Goal: Task Accomplishment & Management: Use online tool/utility

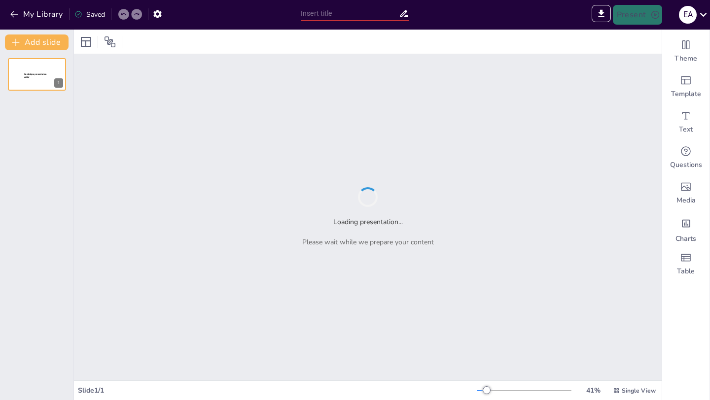
type input "El Legado de [PERSON_NAME]: Governanza y la Dinámica de los Principados"
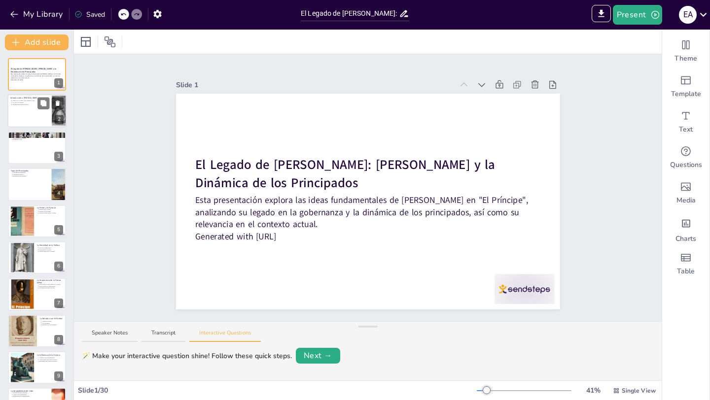
click at [35, 109] on div at bounding box center [36, 112] width 59 height 34
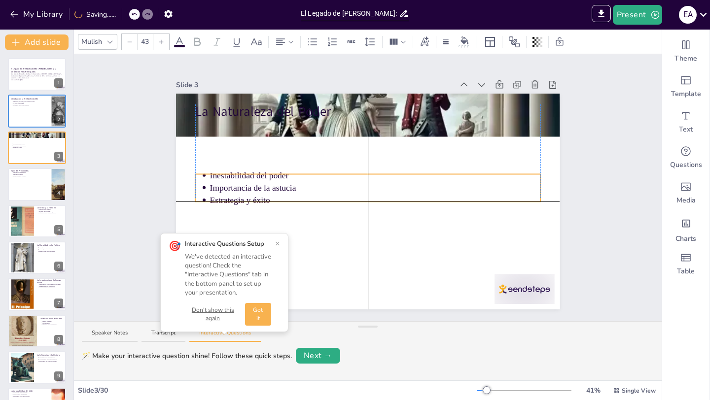
drag, startPoint x: 344, startPoint y: 127, endPoint x: 342, endPoint y: 175, distance: 48.8
click at [342, 175] on p "Inestabilidad del poder" at bounding box center [374, 176] width 331 height 12
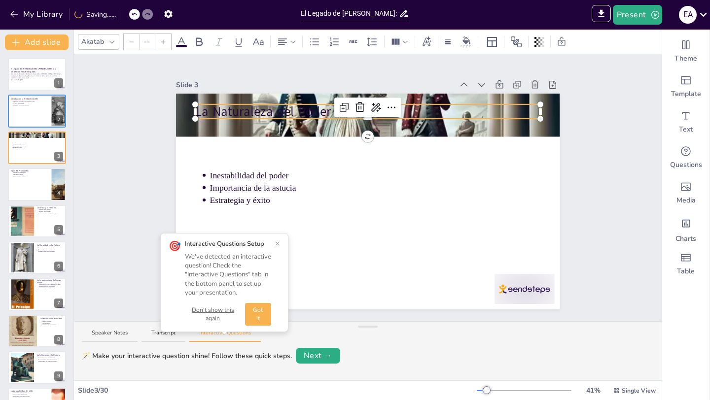
type input "64"
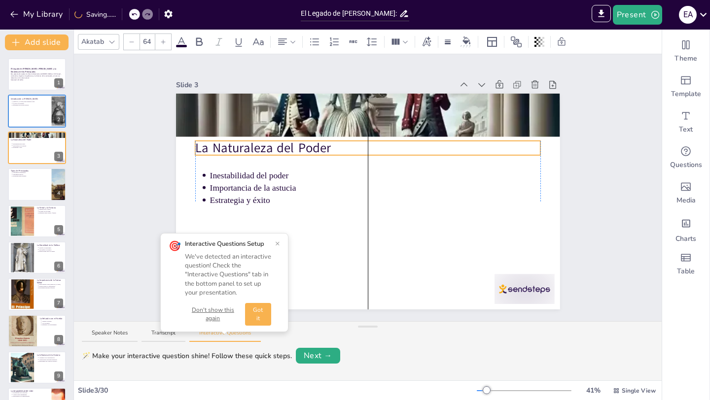
drag, startPoint x: 277, startPoint y: 108, endPoint x: 279, endPoint y: 145, distance: 37.0
click at [279, 145] on p "La Naturaleza del Poder" at bounding box center [368, 148] width 346 height 18
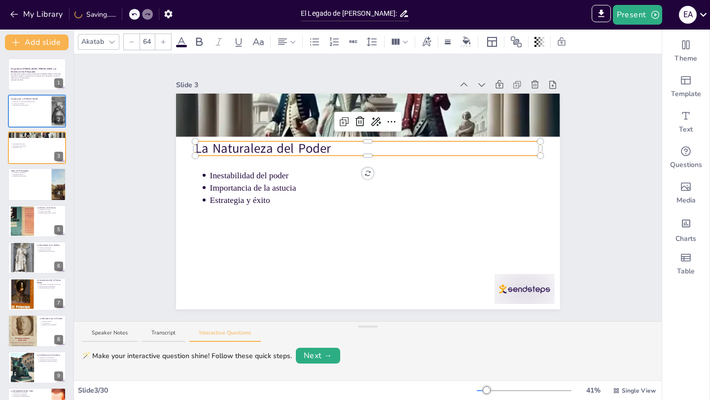
click at [133, 170] on div "Slide 1 El Legado de [PERSON_NAME]: [PERSON_NAME] y la Dinámica de los Principa…" at bounding box center [368, 187] width 588 height 267
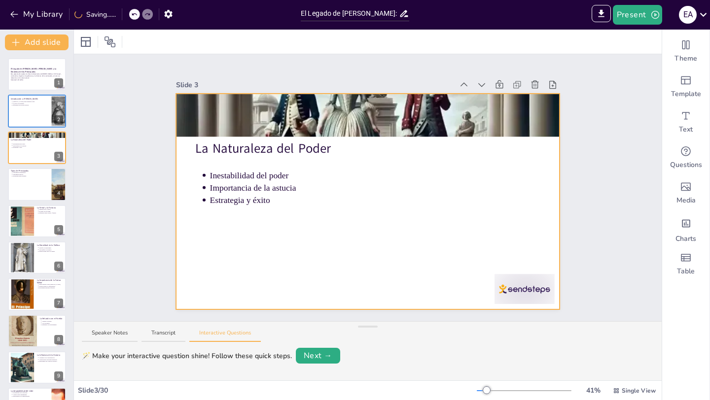
click at [324, 255] on div at bounding box center [368, 202] width 384 height 216
click at [121, 262] on div "Slide 1 El Legado de [PERSON_NAME]: [PERSON_NAME] y la Dinámica de los Principa…" at bounding box center [368, 187] width 588 height 267
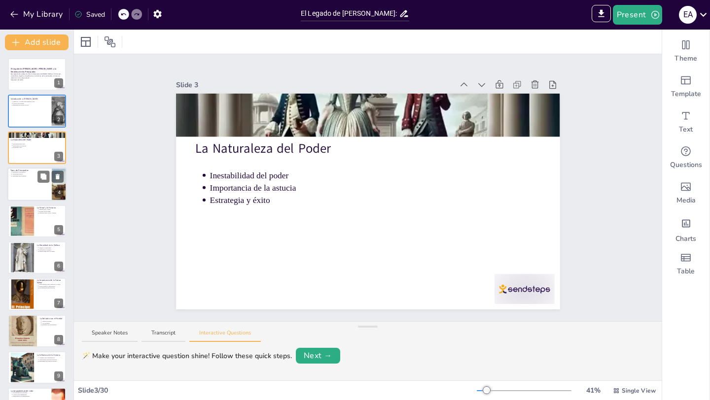
click at [27, 181] on div at bounding box center [36, 185] width 59 height 34
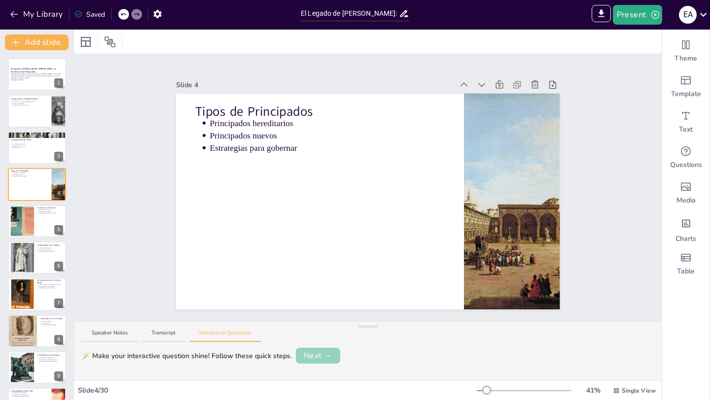
click at [312, 359] on button "Next →" at bounding box center [318, 356] width 44 height 16
click at [358, 358] on button "Next →" at bounding box center [354, 356] width 40 height 14
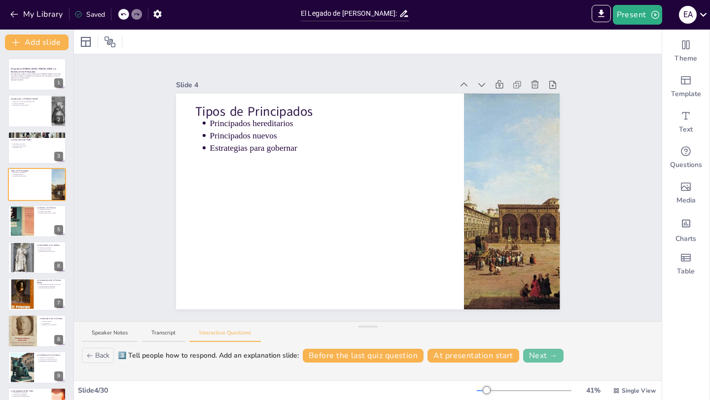
click at [531, 353] on button "Next →" at bounding box center [543, 356] width 40 height 14
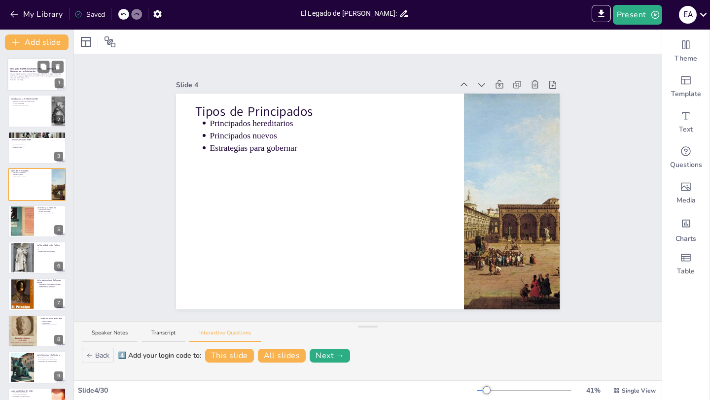
click at [16, 74] on p "Esta presentación explora las ideas fundamentales de [PERSON_NAME] en "El Prínc…" at bounding box center [36, 75] width 53 height 5
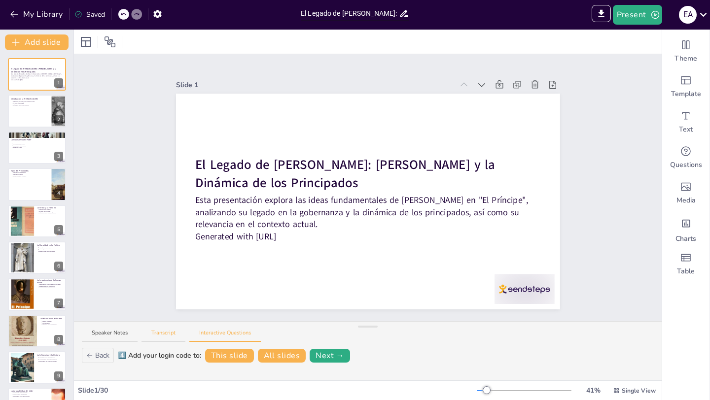
click at [166, 336] on button "Transcript" at bounding box center [163, 335] width 44 height 13
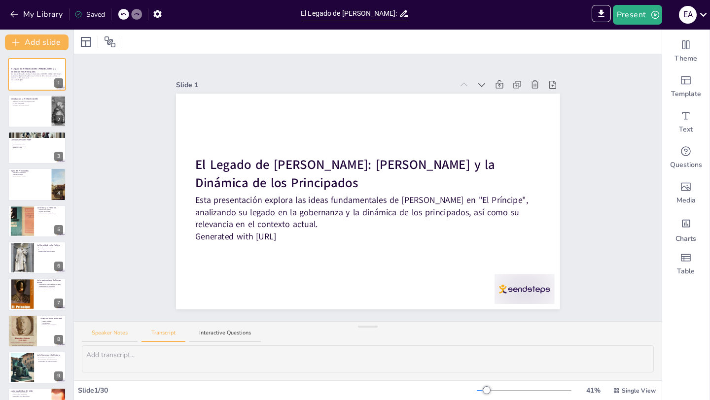
click at [118, 331] on button "Speaker Notes" at bounding box center [110, 335] width 56 height 13
click at [28, 109] on div at bounding box center [36, 112] width 59 height 34
type textarea "Loremip Dolorsitam co adipiscinge sed do eiu temporinci utl etdoloremag al en a…"
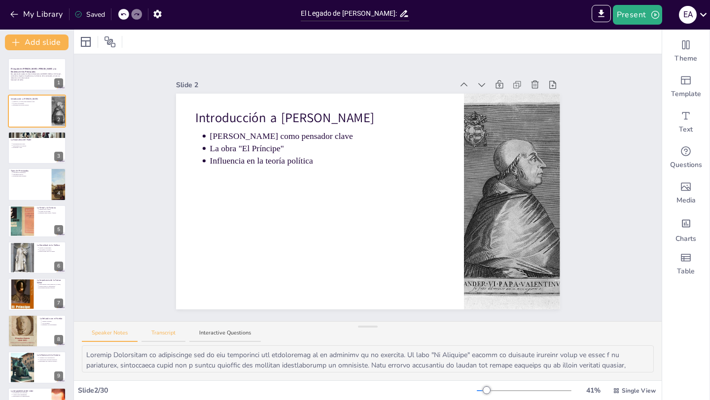
click at [170, 330] on button "Transcript" at bounding box center [163, 335] width 44 height 13
click at [121, 333] on button "Speaker Notes" at bounding box center [110, 335] width 56 height 13
click at [155, 334] on button "Transcript" at bounding box center [163, 335] width 44 height 13
click at [101, 333] on button "Speaker Notes" at bounding box center [110, 335] width 56 height 13
click at [160, 330] on button "Transcript" at bounding box center [163, 335] width 44 height 13
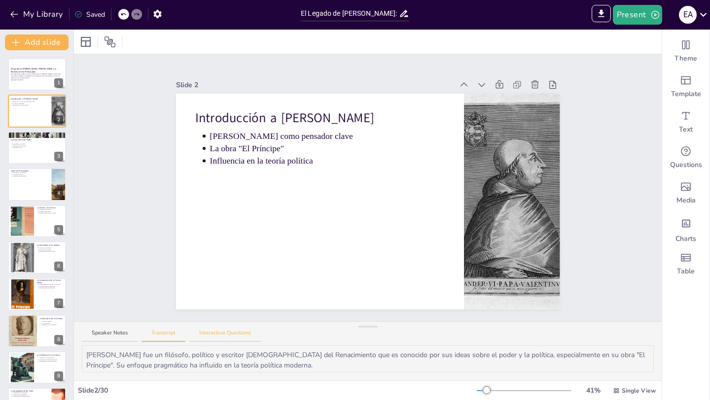
click at [214, 334] on button "Interactive Questions" at bounding box center [224, 335] width 71 height 13
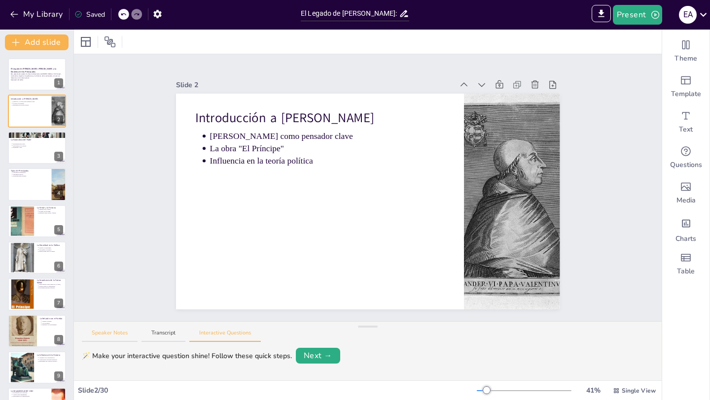
click at [121, 332] on button "Speaker Notes" at bounding box center [110, 335] width 56 height 13
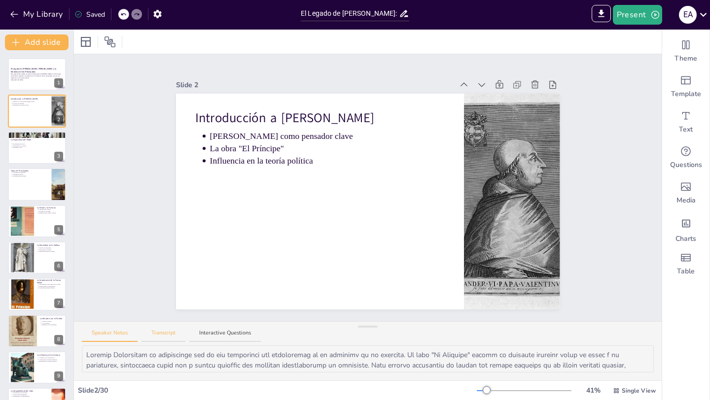
click at [158, 335] on button "Transcript" at bounding box center [163, 335] width 44 height 13
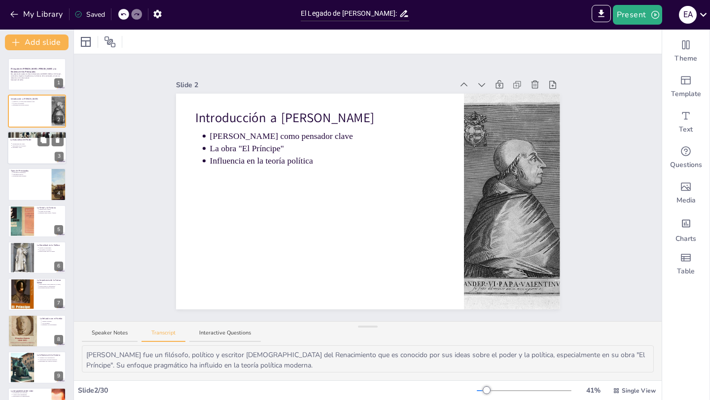
click at [26, 156] on div at bounding box center [36, 148] width 59 height 34
type textarea "[PERSON_NAME] sostiene que el poder político es inherentemente inestable y que …"
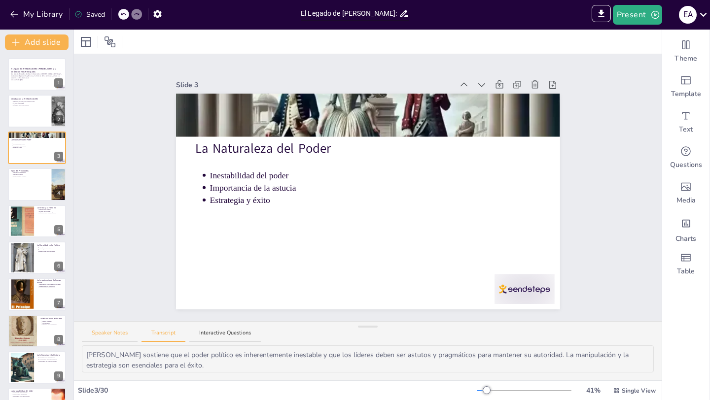
click at [110, 334] on button "Speaker Notes" at bounding box center [110, 335] width 56 height 13
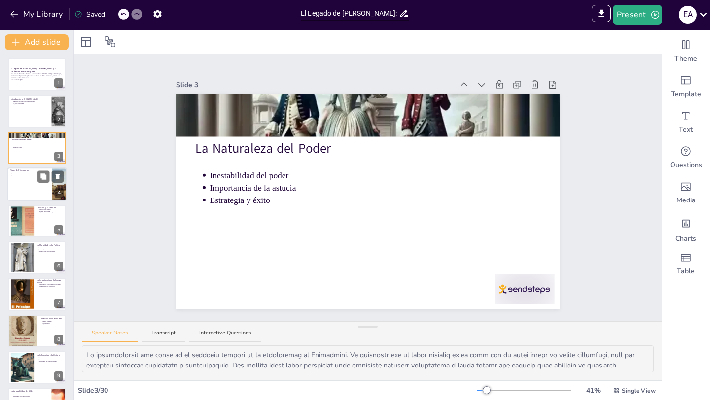
click at [29, 184] on div at bounding box center [36, 185] width 59 height 34
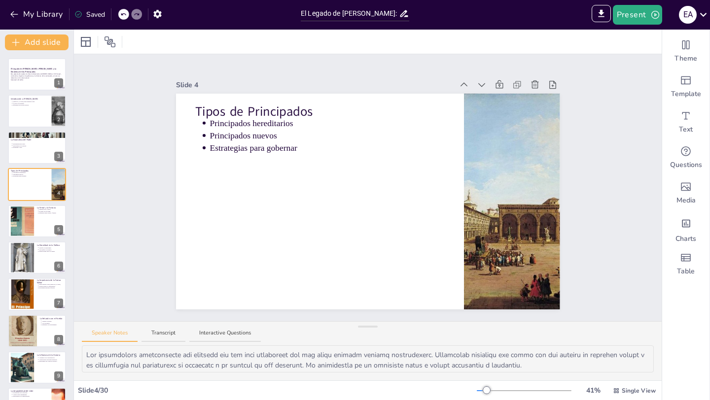
click at [132, 201] on div "Slide 1 El Legado de [PERSON_NAME]: [PERSON_NAME] y la Dinámica de los Principa…" at bounding box center [368, 187] width 588 height 267
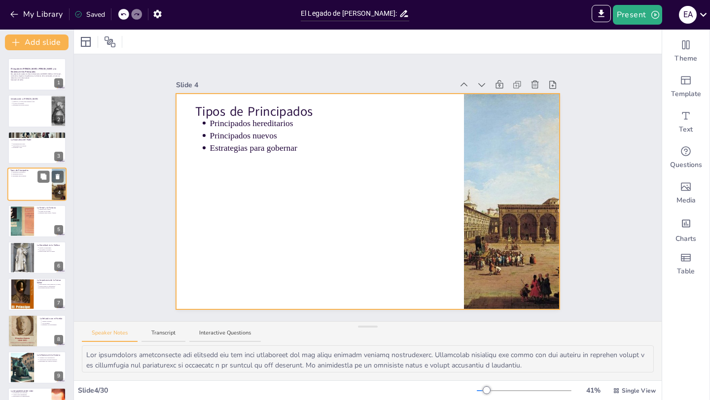
click at [29, 184] on div at bounding box center [36, 185] width 59 height 34
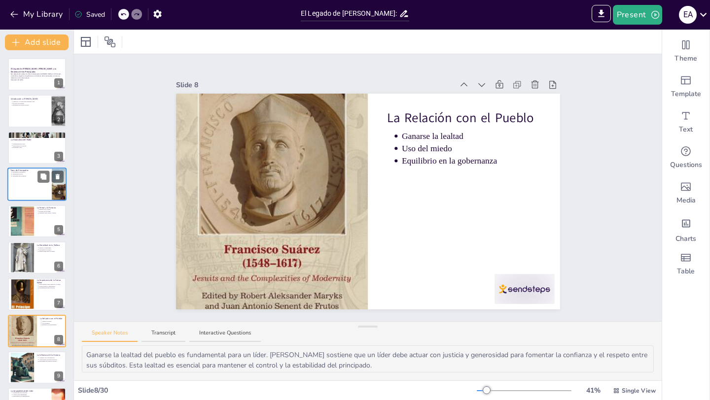
type textarea "La fuerza militar es considerada por [PERSON_NAME]lo como un [PERSON_NAME] esen…"
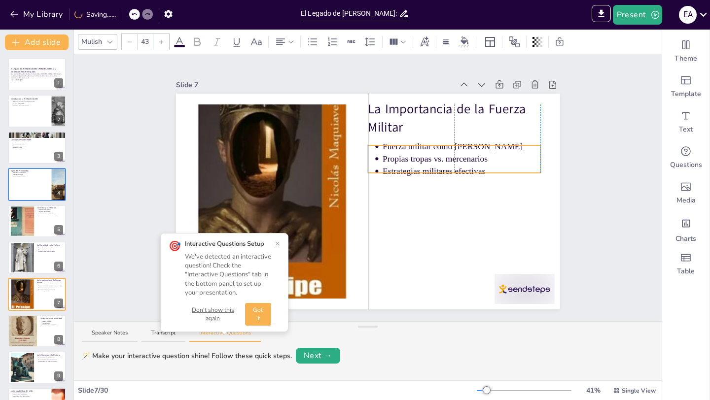
drag, startPoint x: 434, startPoint y: 159, endPoint x: 435, endPoint y: 170, distance: 10.4
click at [435, 170] on p "Estrategias militares efectivas" at bounding box center [461, 172] width 158 height 12
click at [97, 151] on div "Slide 1 El Legado de [PERSON_NAME]: [PERSON_NAME] y la Dinámica de los Principa…" at bounding box center [368, 187] width 588 height 267
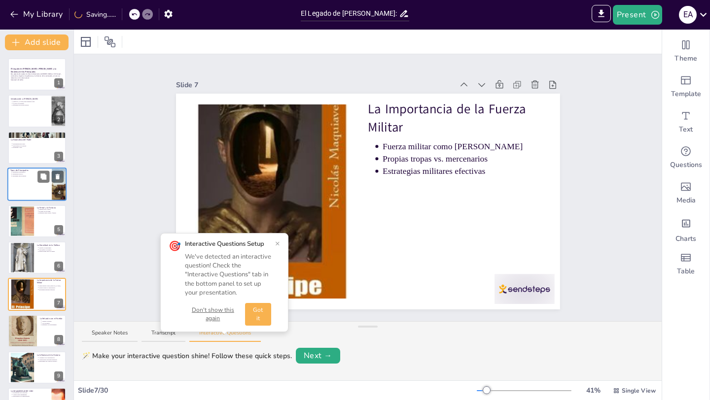
click at [20, 186] on div at bounding box center [36, 185] width 59 height 34
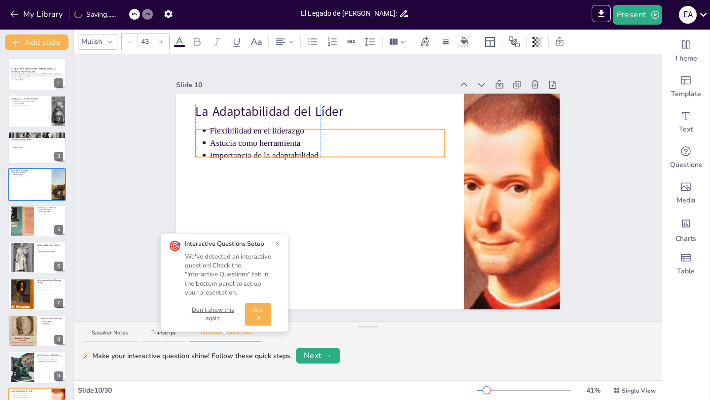
drag, startPoint x: 226, startPoint y: 134, endPoint x: 226, endPoint y: 141, distance: 7.4
click at [226, 141] on p "Astucia como herramienta" at bounding box center [326, 143] width 235 height 12
click at [122, 145] on div "Slide 1 El Legado de [PERSON_NAME]: [PERSON_NAME] y la Dinámica de los Principa…" at bounding box center [368, 187] width 588 height 267
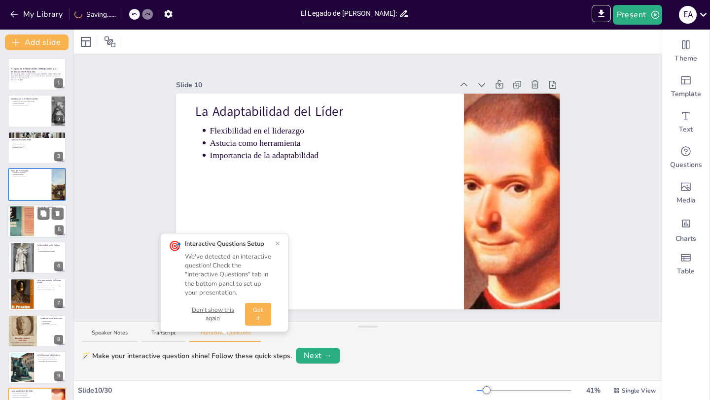
click at [25, 228] on div at bounding box center [22, 221] width 44 height 30
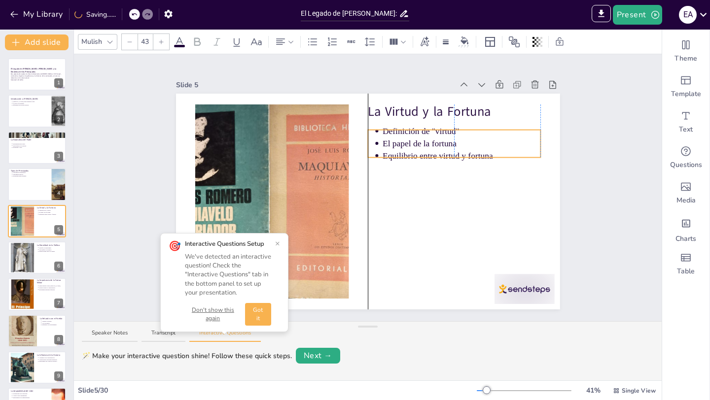
drag, startPoint x: 407, startPoint y: 137, endPoint x: 407, endPoint y: 145, distance: 7.9
click at [407, 145] on p "El papel de la fortuna" at bounding box center [461, 144] width 158 height 12
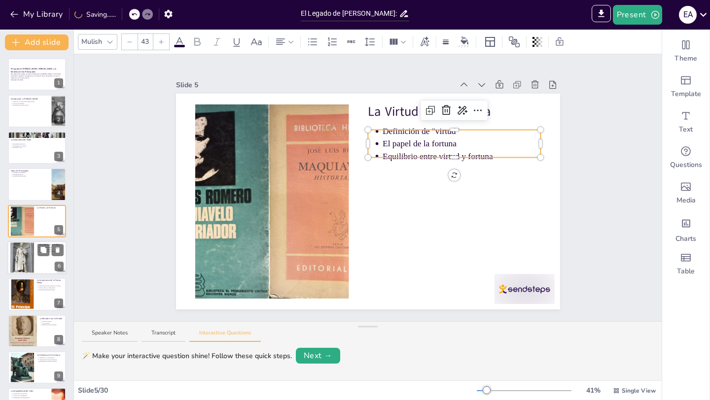
click at [27, 260] on div at bounding box center [22, 257] width 24 height 39
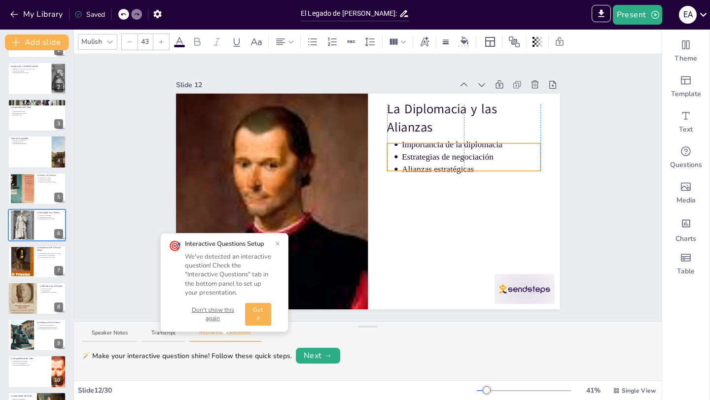
drag, startPoint x: 430, startPoint y: 147, endPoint x: 430, endPoint y: 156, distance: 8.4
click at [430, 156] on p "Estrategias de negociación" at bounding box center [471, 157] width 139 height 12
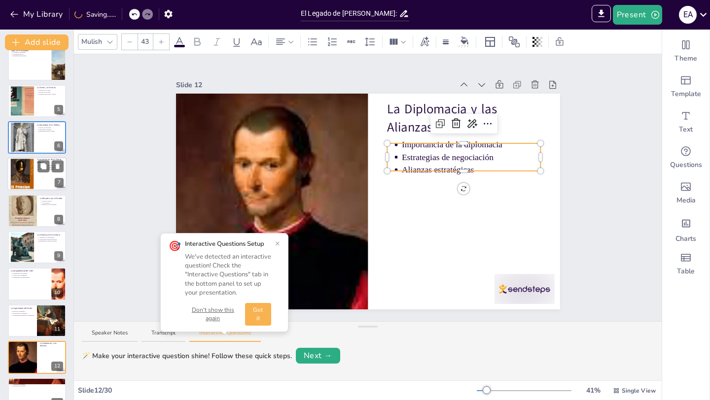
scroll to position [121, 0]
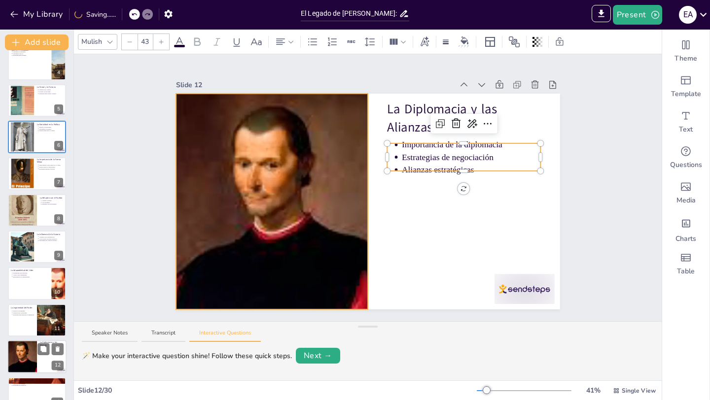
click at [25, 351] on div at bounding box center [22, 357] width 60 height 34
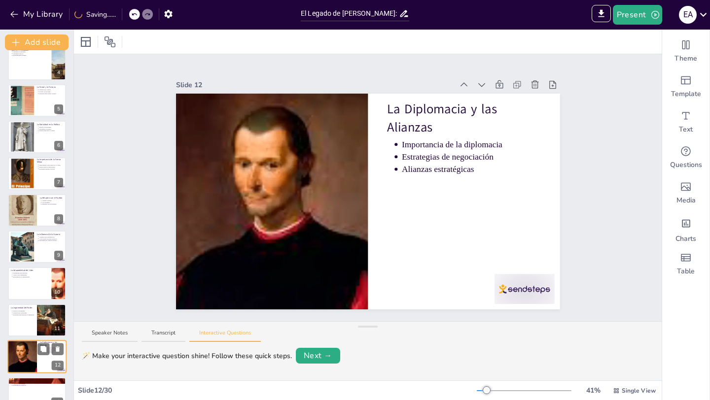
scroll to position [252, 0]
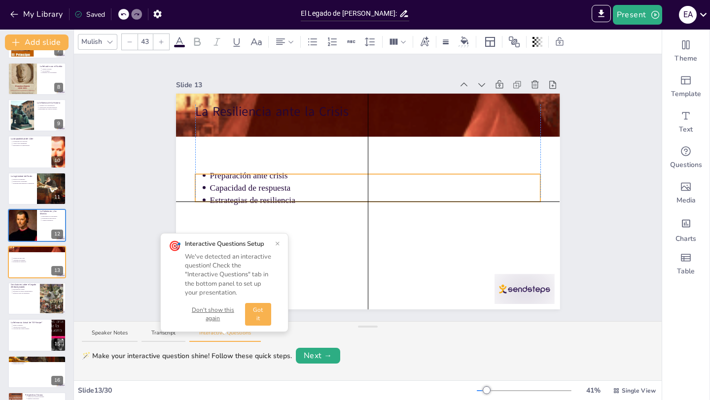
drag, startPoint x: 262, startPoint y: 132, endPoint x: 263, endPoint y: 180, distance: 48.3
click at [263, 180] on ul "Preparación ante crisis Capacidad de respuesta Estrategias de resiliencia" at bounding box center [368, 187] width 346 height 37
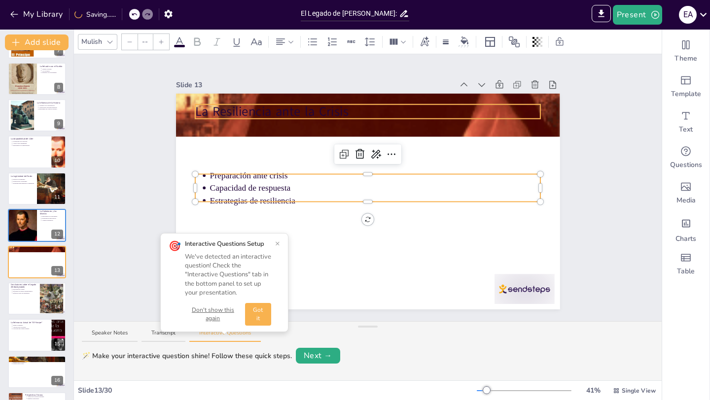
type input "64"
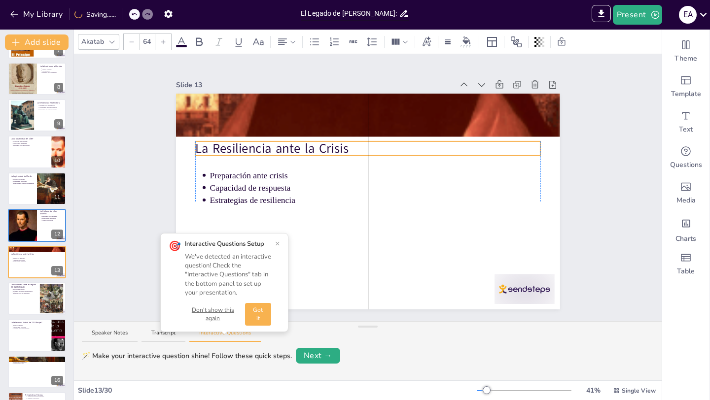
drag, startPoint x: 274, startPoint y: 116, endPoint x: 272, endPoint y: 153, distance: 37.0
click at [272, 153] on p "La Resiliencia ante la Crisis" at bounding box center [368, 148] width 346 height 18
click at [150, 176] on div "Slide 1 El Legado de [PERSON_NAME]: [PERSON_NAME] y la Dinámica de los Principa…" at bounding box center [367, 187] width 439 height 243
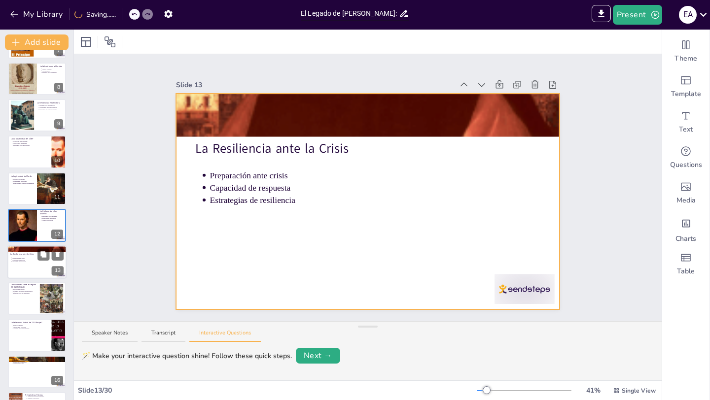
click at [30, 267] on div at bounding box center [36, 262] width 59 height 34
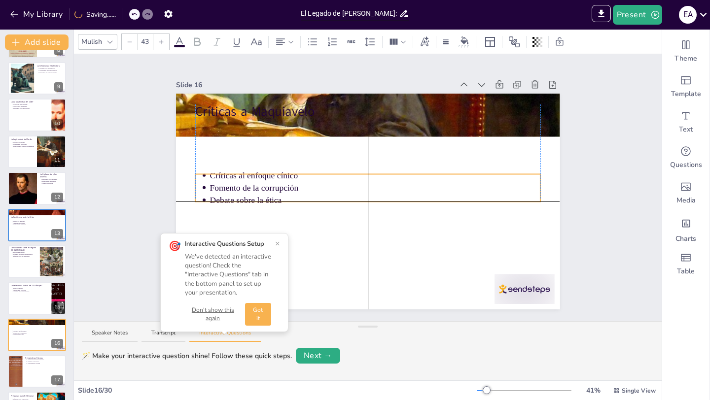
drag, startPoint x: 284, startPoint y: 126, endPoint x: 283, endPoint y: 174, distance: 48.8
click at [283, 174] on p "Críticas al enfoque cínico" at bounding box center [374, 176] width 331 height 12
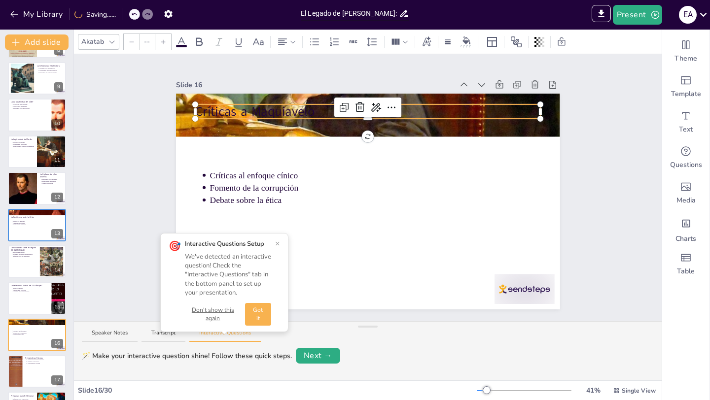
type input "64"
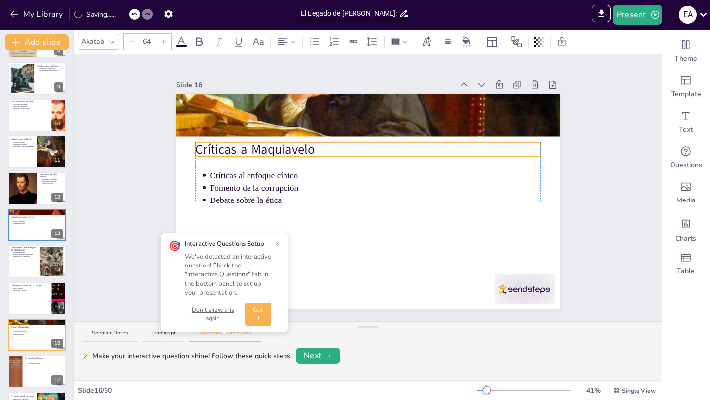
drag, startPoint x: 282, startPoint y: 112, endPoint x: 280, endPoint y: 150, distance: 38.0
click at [280, 150] on p "Críticas a Maquiavelo" at bounding box center [368, 149] width 346 height 18
click at [138, 185] on div "Slide 1 El Legado de [PERSON_NAME]: [PERSON_NAME] y la Dinámica de los Principa…" at bounding box center [368, 187] width 588 height 267
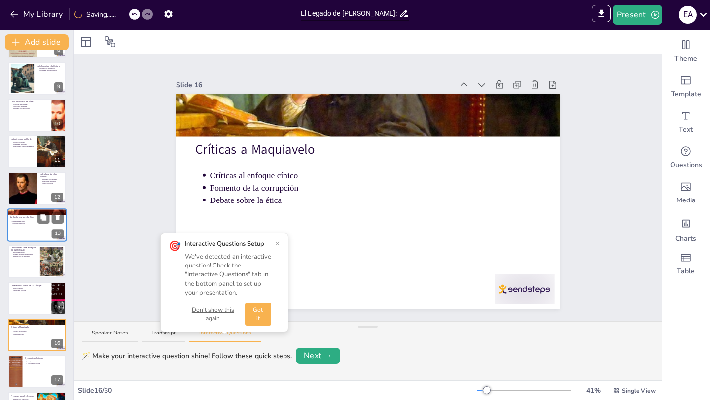
click at [33, 229] on div at bounding box center [36, 225] width 59 height 34
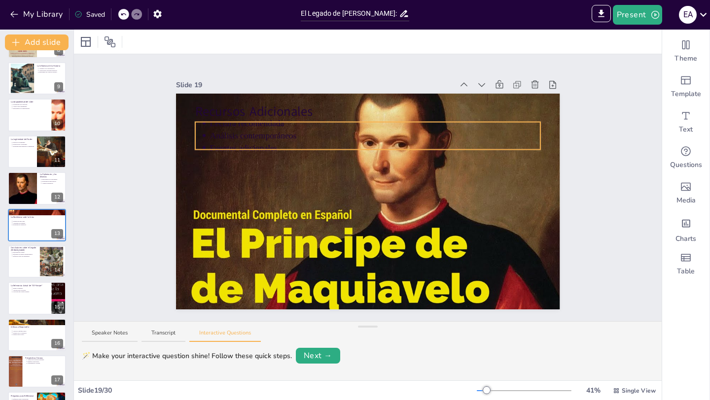
click at [259, 133] on p "Análisis contemporáneos" at bounding box center [374, 136] width 331 height 12
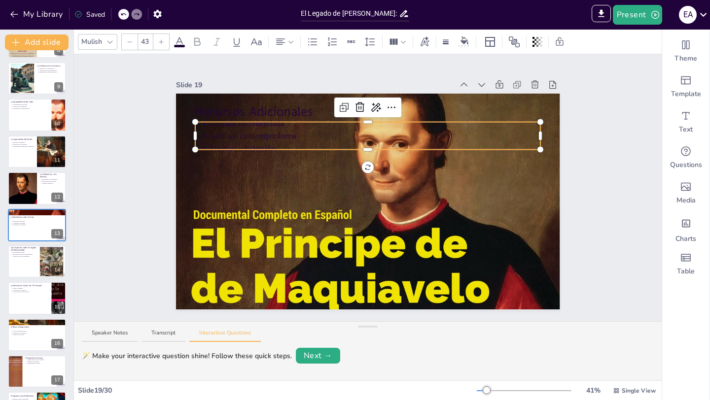
click at [181, 43] on icon at bounding box center [179, 42] width 12 height 12
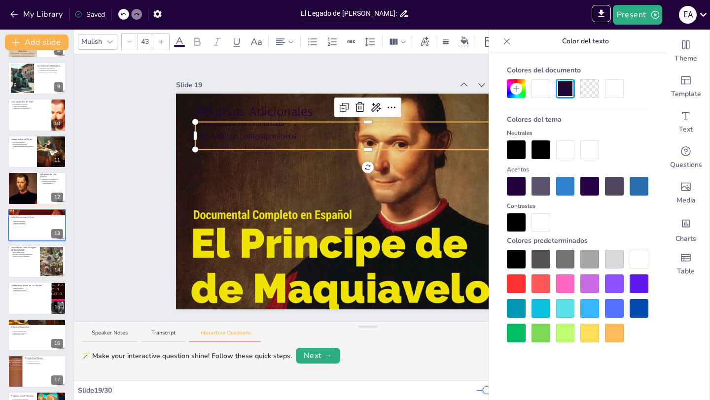
click at [566, 154] on div at bounding box center [565, 149] width 19 height 19
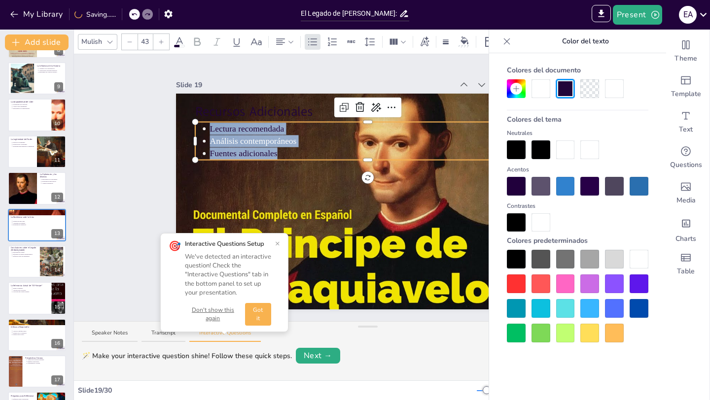
drag, startPoint x: 209, startPoint y: 127, endPoint x: 285, endPoint y: 152, distance: 80.0
click at [285, 152] on ul "Lectura recomendada Análisis contemporáneos Fuentes adicionales" at bounding box center [368, 140] width 346 height 37
click at [542, 88] on div at bounding box center [540, 88] width 19 height 19
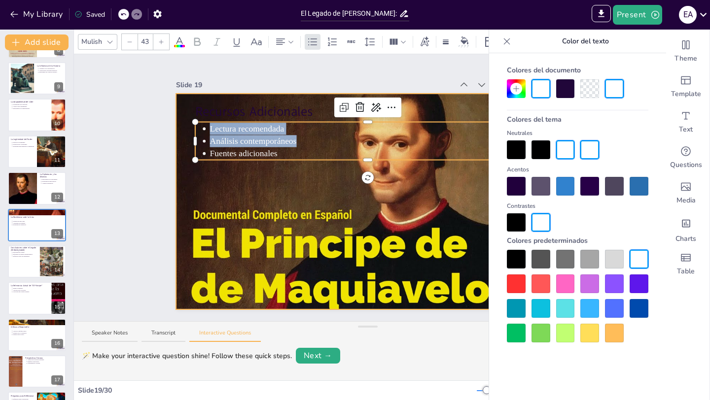
click at [285, 191] on div at bounding box center [368, 201] width 384 height 256
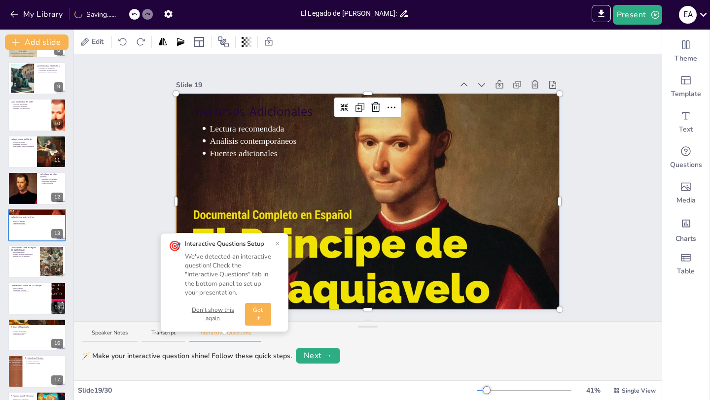
click at [278, 243] on button "×" at bounding box center [277, 244] width 5 height 8
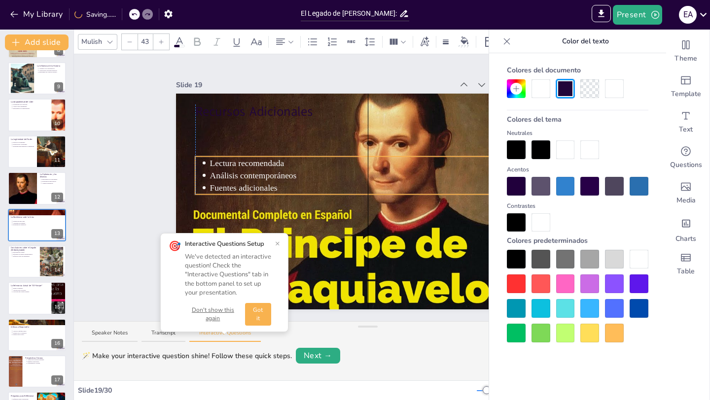
drag, startPoint x: 328, startPoint y: 148, endPoint x: 328, endPoint y: 182, distance: 34.5
click at [328, 182] on p "Fuentes adicionales" at bounding box center [374, 188] width 331 height 12
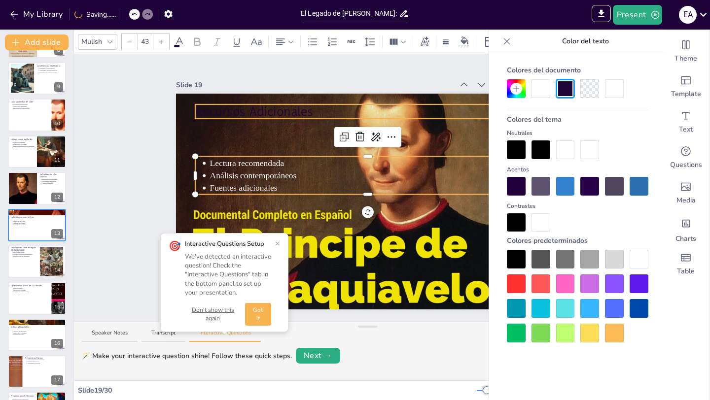
click at [281, 111] on p "Recursos Adicionales" at bounding box center [368, 112] width 346 height 18
type input "64"
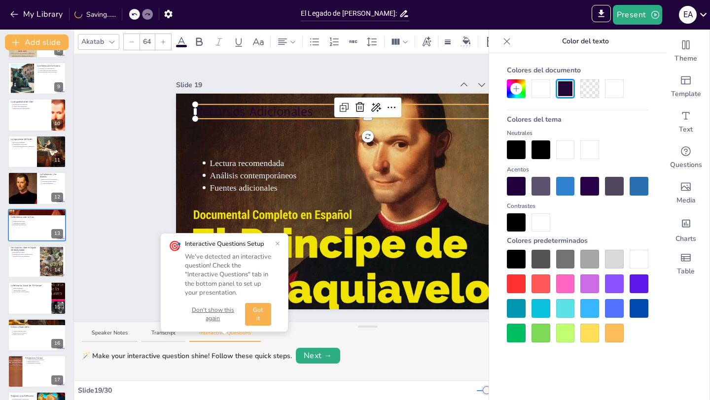
click at [281, 111] on p "Recursos Adicionales" at bounding box center [368, 112] width 346 height 18
click at [543, 89] on div at bounding box center [540, 88] width 19 height 19
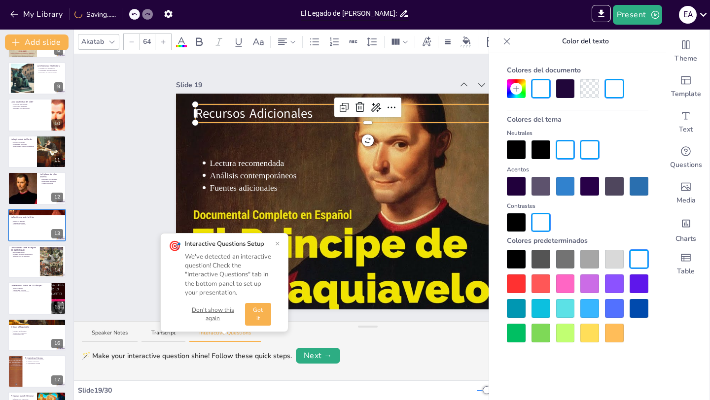
click at [441, 113] on p "Recursos Adicionales" at bounding box center [368, 113] width 346 height 18
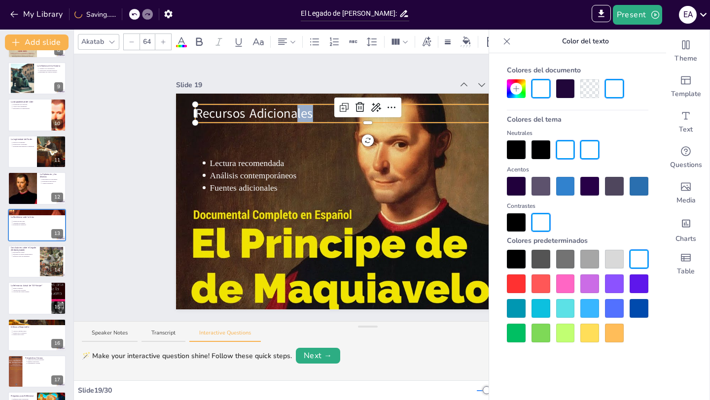
drag, startPoint x: 440, startPoint y: 108, endPoint x: 441, endPoint y: 121, distance: 12.8
click at [441, 121] on div "Lectura recomendada Análisis contemporáneos Fuentes adicionales Recursos Adicio…" at bounding box center [368, 202] width 384 height 216
click at [434, 82] on div "Slide 19" at bounding box center [314, 85] width 277 height 10
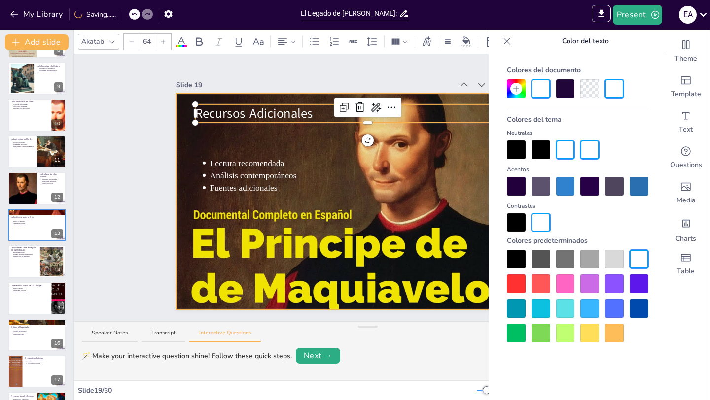
drag, startPoint x: 434, startPoint y: 112, endPoint x: 434, endPoint y: 123, distance: 10.9
click at [434, 123] on div "Lectura recomendada Análisis contemporáneos Fuentes adicionales Recursos Adicio…" at bounding box center [368, 202] width 384 height 216
click at [436, 149] on div at bounding box center [368, 201] width 384 height 256
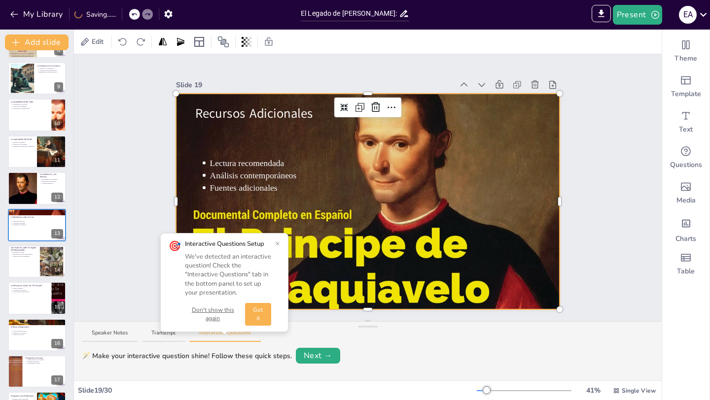
click at [471, 138] on div at bounding box center [368, 201] width 384 height 256
click at [277, 245] on button "×" at bounding box center [277, 244] width 5 height 8
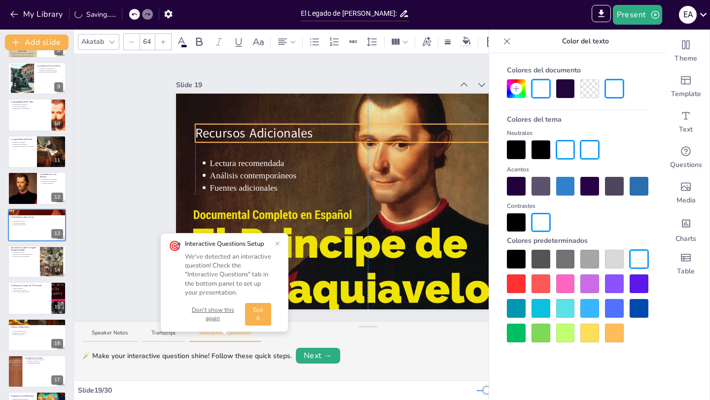
drag, startPoint x: 424, startPoint y: 116, endPoint x: 423, endPoint y: 136, distance: 19.7
click at [423, 136] on p "Recursos Adicionales" at bounding box center [368, 133] width 346 height 18
click at [124, 166] on div "Slide 1 El Legado de [PERSON_NAME]: [PERSON_NAME] y la Dinámica de los Principa…" at bounding box center [368, 187] width 588 height 267
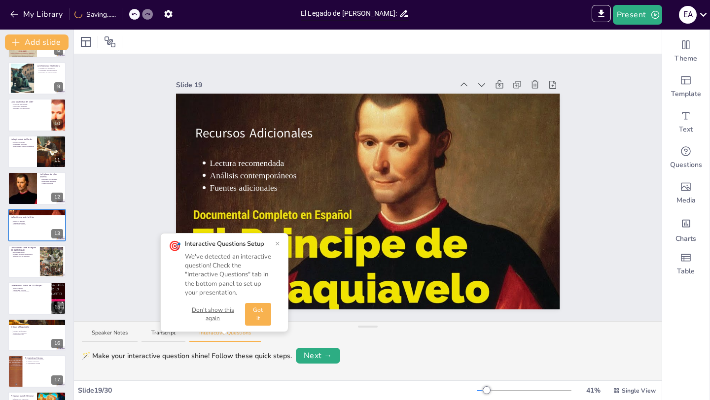
click at [278, 243] on button "×" at bounding box center [277, 244] width 5 height 8
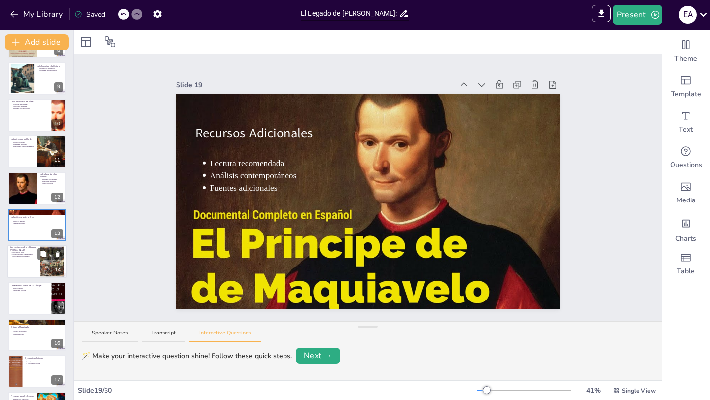
click at [20, 265] on div at bounding box center [36, 262] width 59 height 34
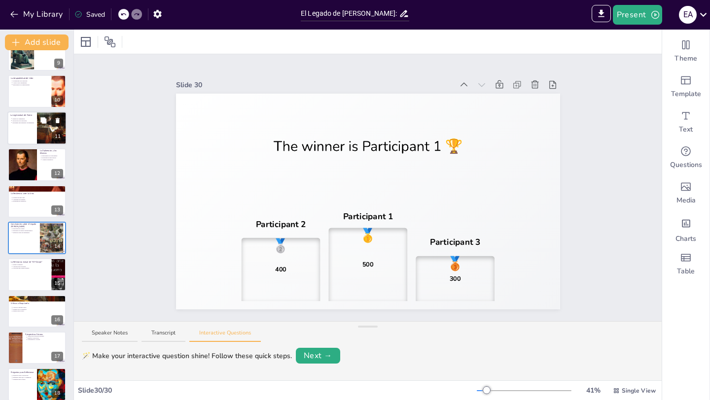
scroll to position [0, 0]
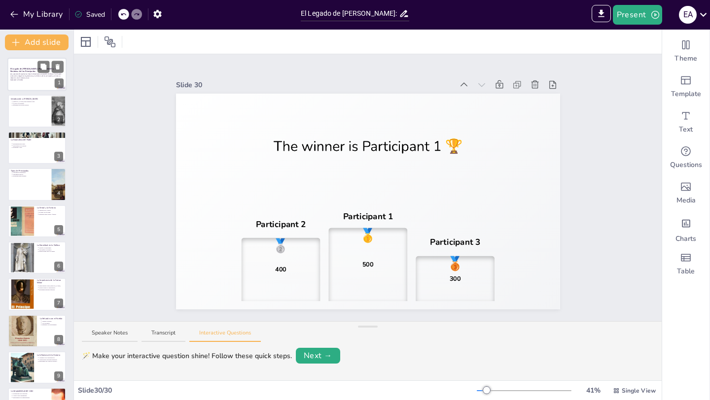
click at [26, 80] on p "Generated with [URL]" at bounding box center [36, 80] width 53 height 2
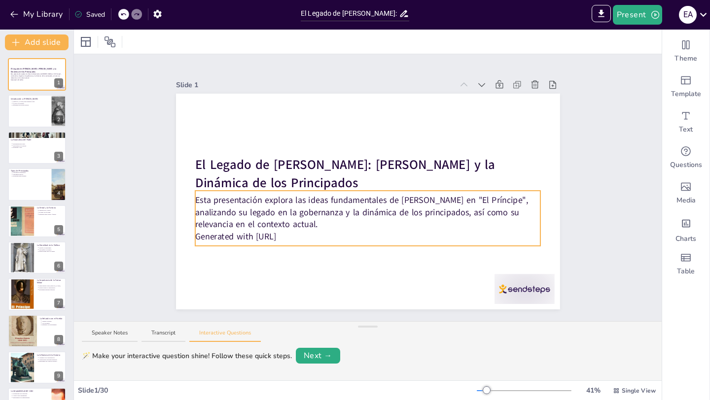
click at [237, 234] on p "Generated with [URL]" at bounding box center [368, 237] width 346 height 12
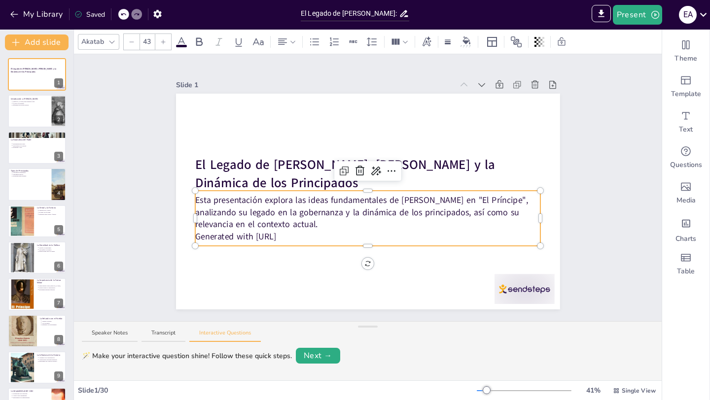
click at [237, 235] on p "Generated with [URL]" at bounding box center [368, 237] width 346 height 12
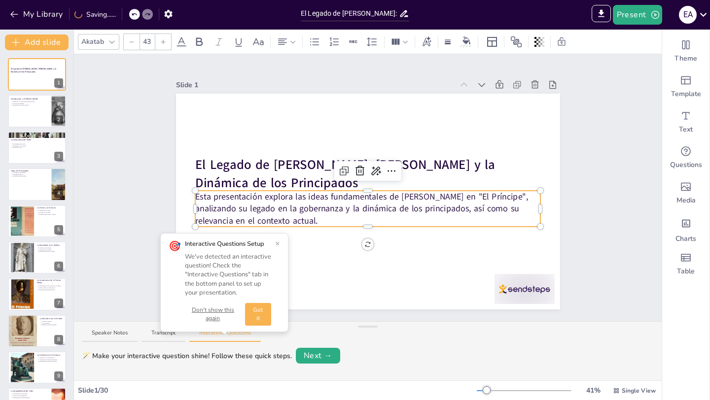
click at [147, 173] on div "Slide 1 El Legado de [PERSON_NAME]: [PERSON_NAME] y la Dinámica de los Principa…" at bounding box center [368, 187] width 588 height 267
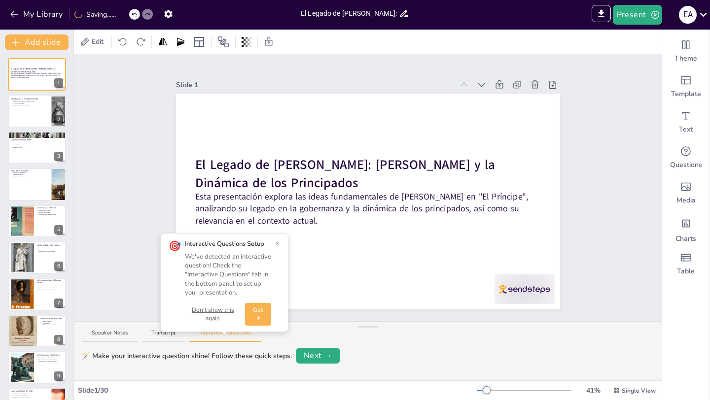
click at [276, 241] on button "×" at bounding box center [277, 244] width 5 height 8
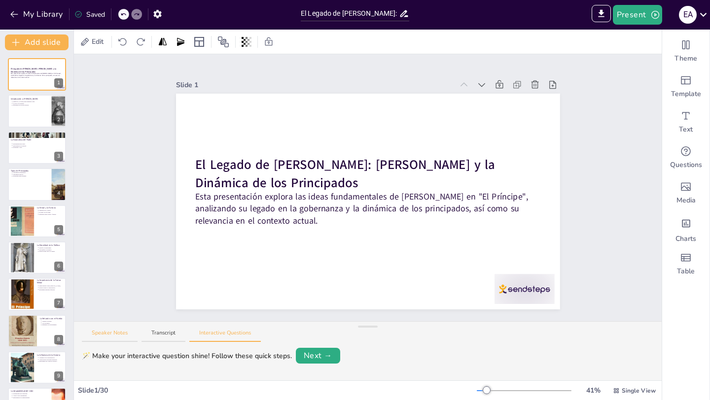
click at [108, 331] on button "Speaker Notes" at bounding box center [110, 335] width 56 height 13
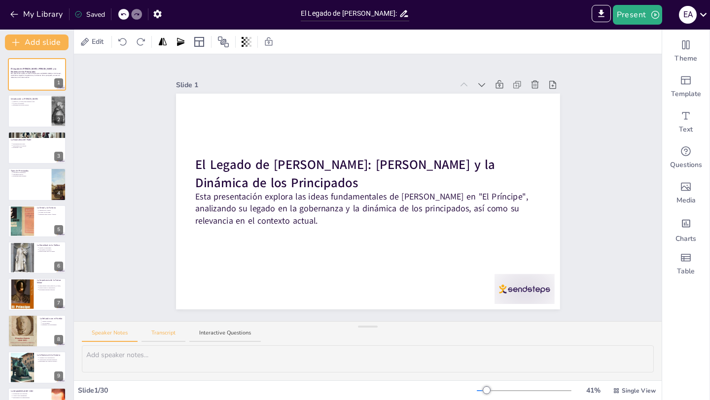
click at [155, 333] on button "Transcript" at bounding box center [163, 335] width 44 height 13
click at [113, 334] on button "Speaker Notes" at bounding box center [110, 335] width 56 height 13
click at [14, 17] on icon "button" at bounding box center [14, 14] width 10 height 10
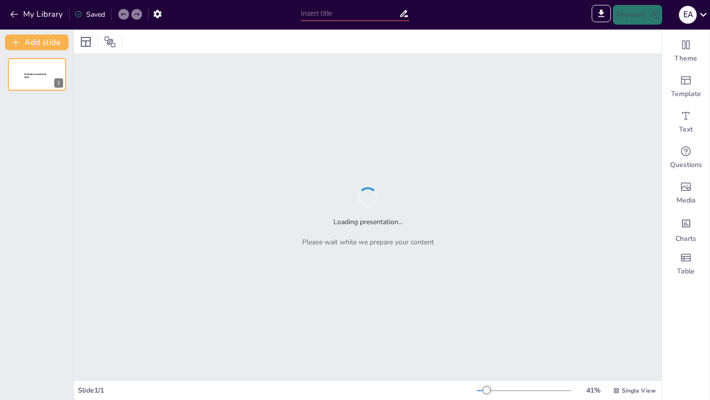
type input "¿Que juicio sera el mejor para la sociedad?"
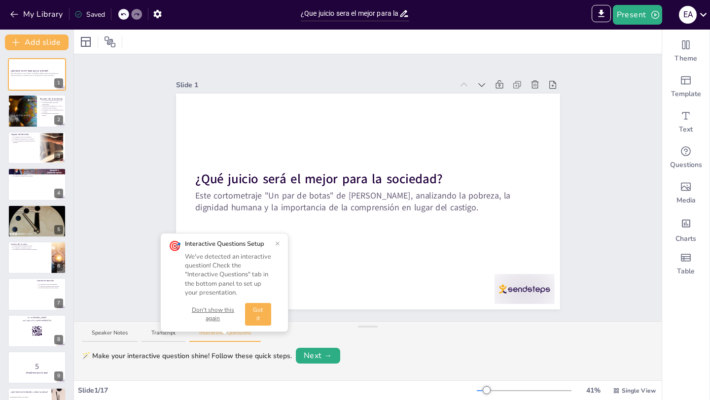
click at [278, 242] on button "×" at bounding box center [277, 244] width 5 height 8
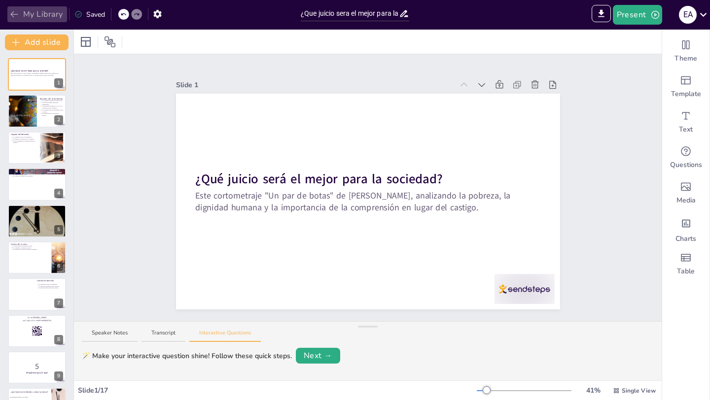
click at [17, 18] on icon "button" at bounding box center [14, 14] width 10 height 10
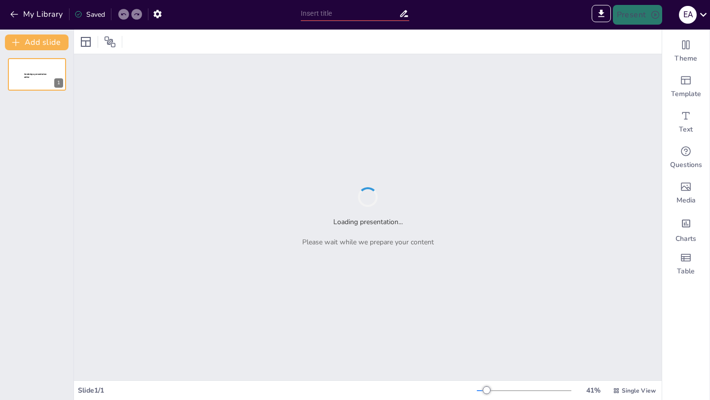
type input "Sendsteps presentation"
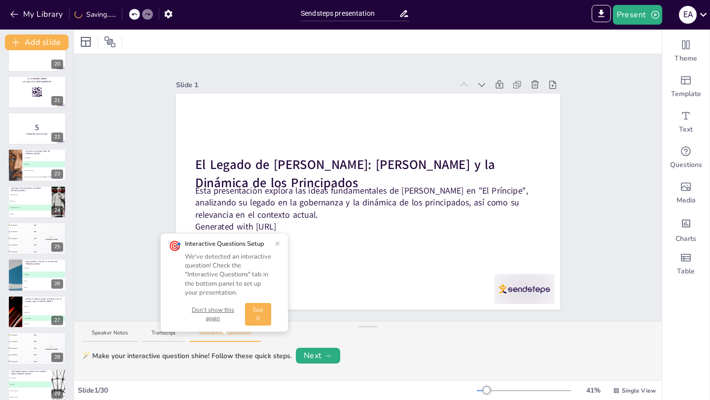
scroll to position [762, 0]
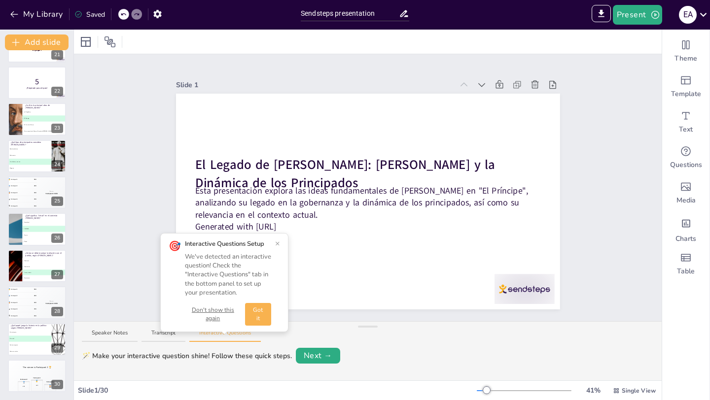
click at [275, 243] on button "×" at bounding box center [277, 244] width 5 height 8
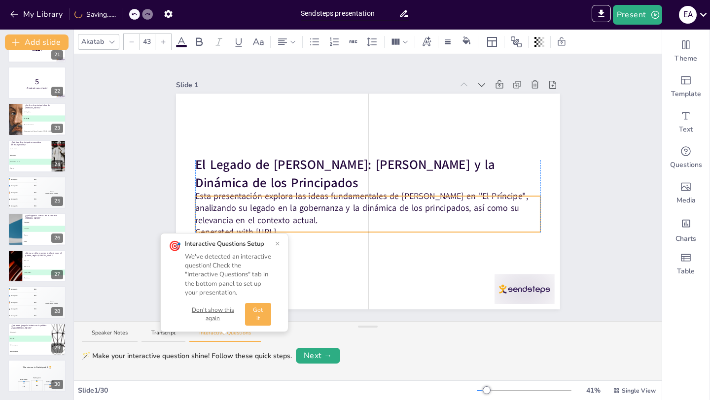
drag, startPoint x: 278, startPoint y: 209, endPoint x: 278, endPoint y: 215, distance: 5.4
click at [278, 215] on span "Esta presentación explora las ideas fundamentales de [PERSON_NAME] en "El Prínc…" at bounding box center [361, 208] width 333 height 36
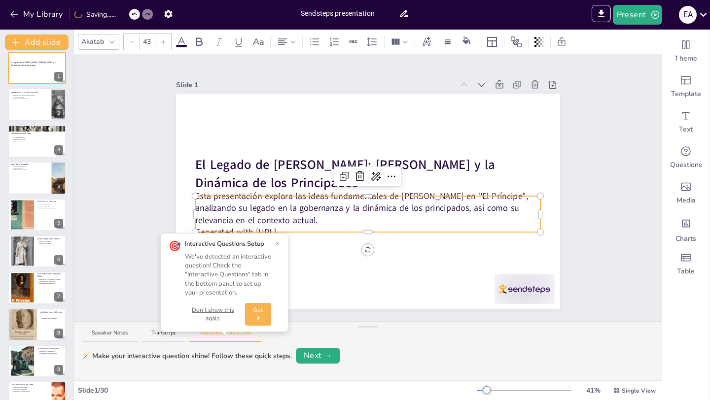
scroll to position [0, 0]
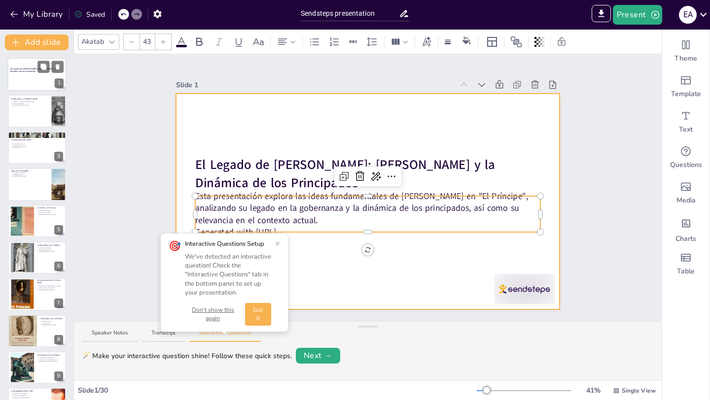
click at [31, 81] on div at bounding box center [36, 75] width 59 height 34
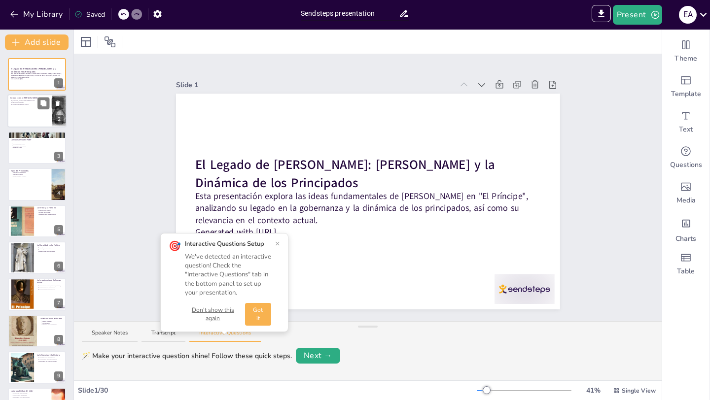
click at [27, 118] on div at bounding box center [36, 112] width 59 height 34
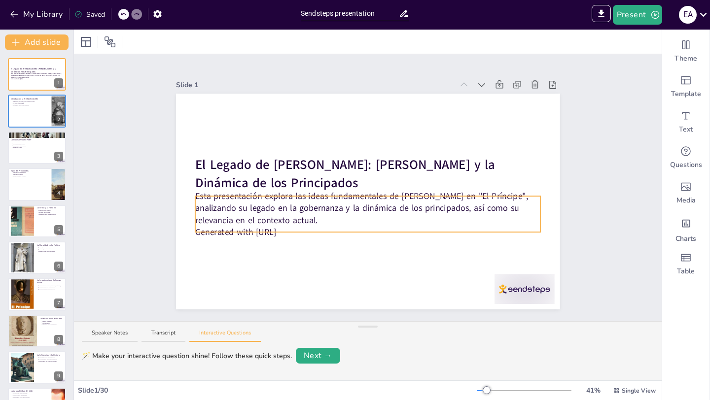
click at [239, 233] on span "Generated with [URL]" at bounding box center [235, 232] width 81 height 12
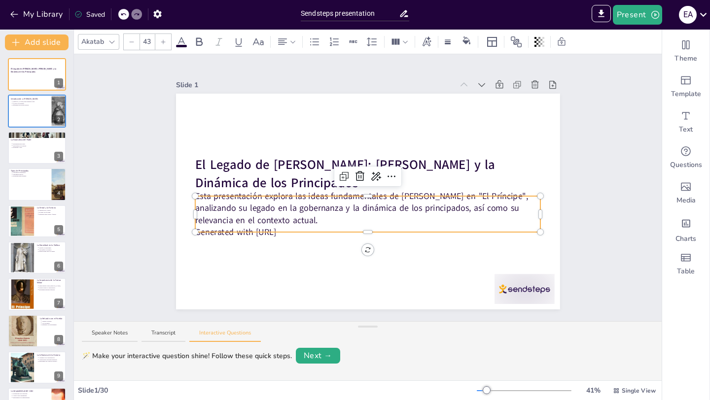
click at [243, 234] on span "Generated with [URL]" at bounding box center [235, 232] width 81 height 12
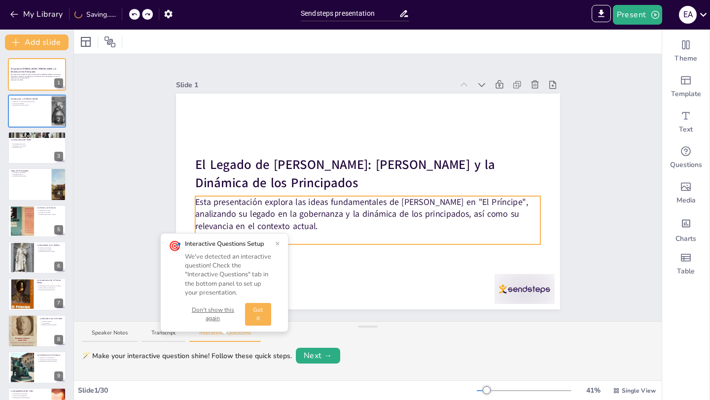
click at [276, 238] on span "Generated with [URL]" at bounding box center [235, 238] width 81 height 12
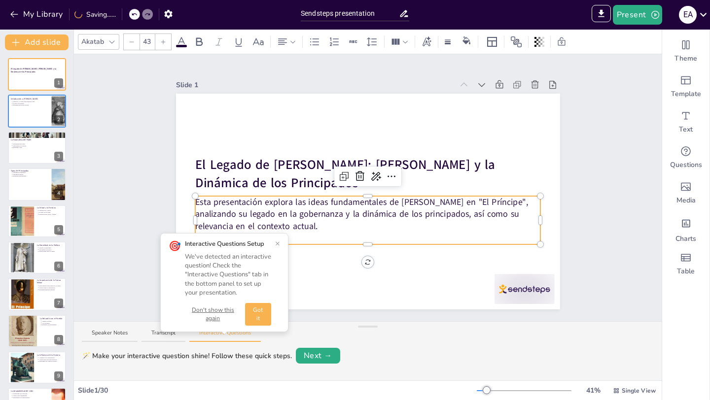
click at [276, 238] on span "Generated with [URL]" at bounding box center [235, 238] width 81 height 12
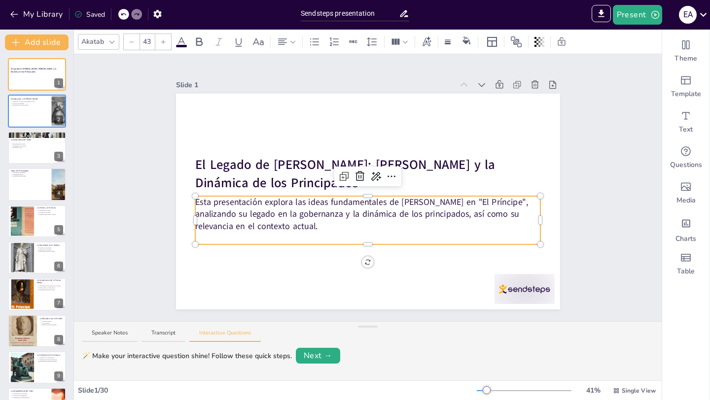
click at [278, 237] on p at bounding box center [368, 238] width 346 height 12
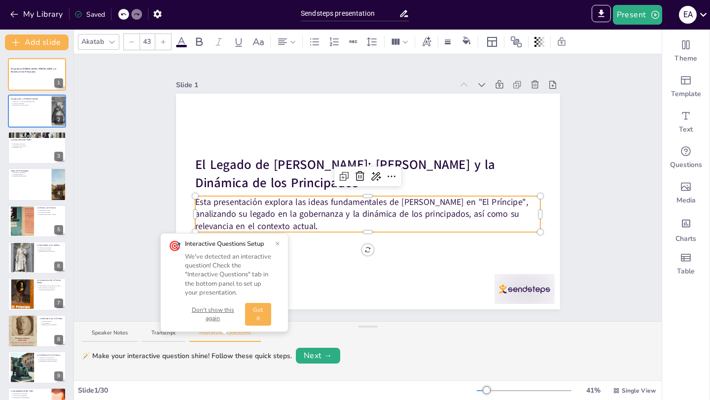
click at [278, 243] on button "×" at bounding box center [277, 244] width 5 height 8
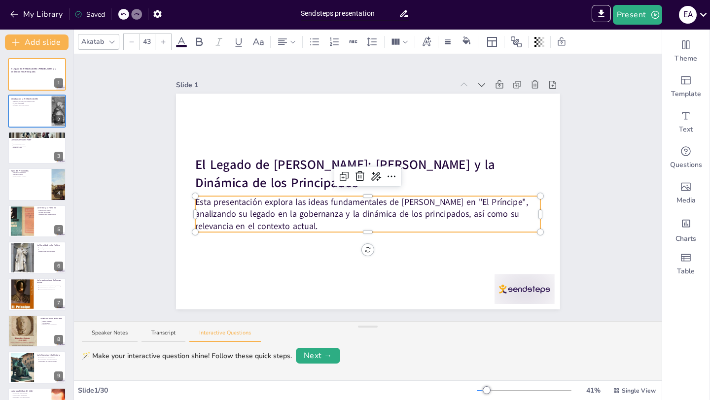
click at [140, 223] on div "Slide 1 El Legado de [PERSON_NAME]: [PERSON_NAME] y la Dinámica de los Principa…" at bounding box center [368, 187] width 588 height 267
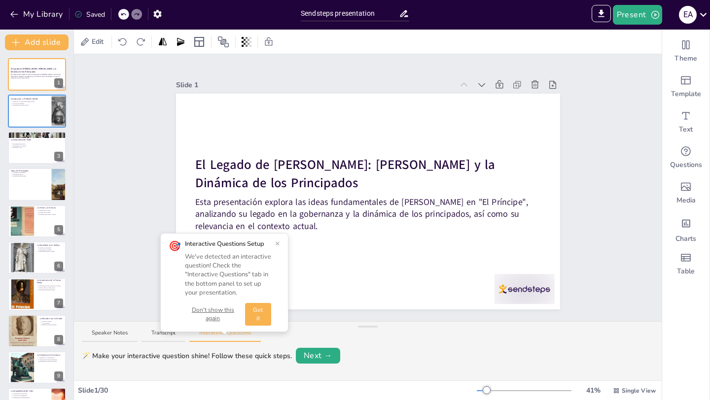
click at [222, 311] on button "Don't show this again" at bounding box center [213, 314] width 56 height 17
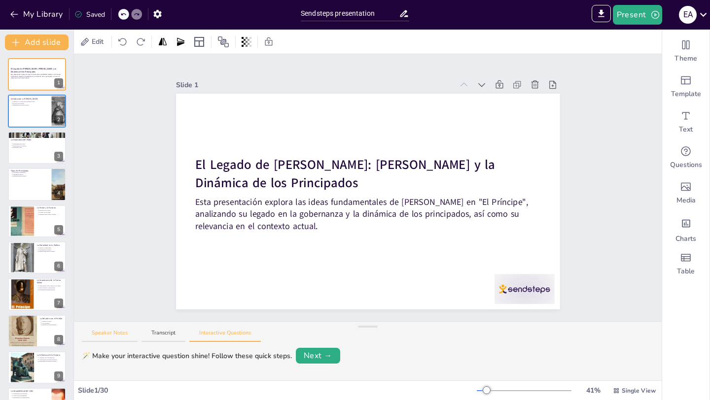
click at [111, 332] on button "Speaker Notes" at bounding box center [110, 335] width 56 height 13
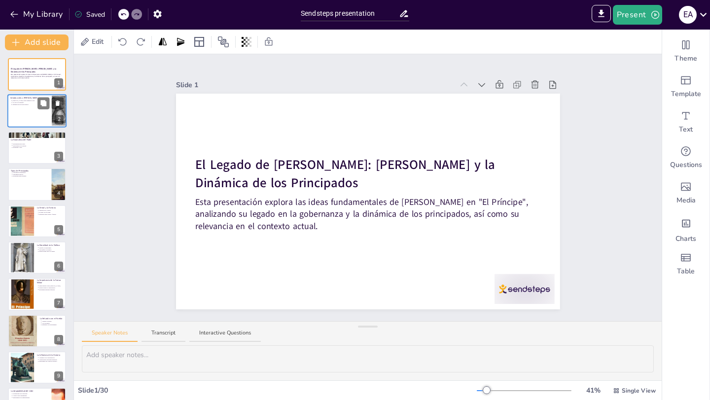
click at [25, 114] on div at bounding box center [36, 112] width 59 height 34
type textarea "Loremip Dolorsitam co adipiscinge sed do eiu temporinci utl etdoloremag al en a…"
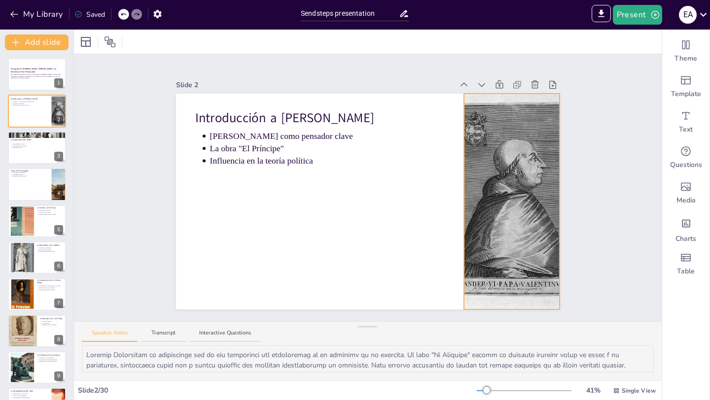
click at [492, 220] on div at bounding box center [512, 202] width 152 height 216
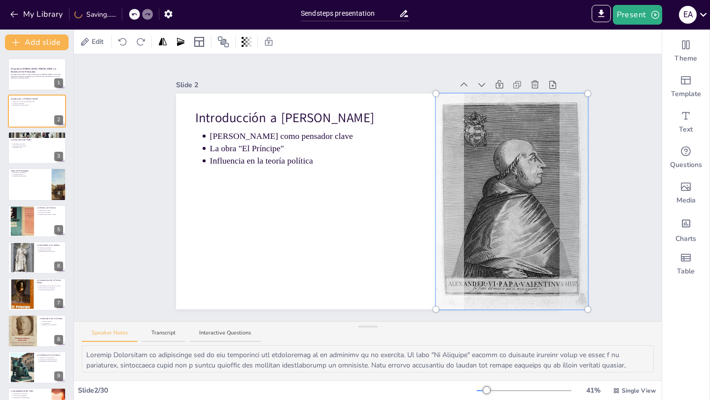
click at [492, 220] on div at bounding box center [512, 202] width 164 height 228
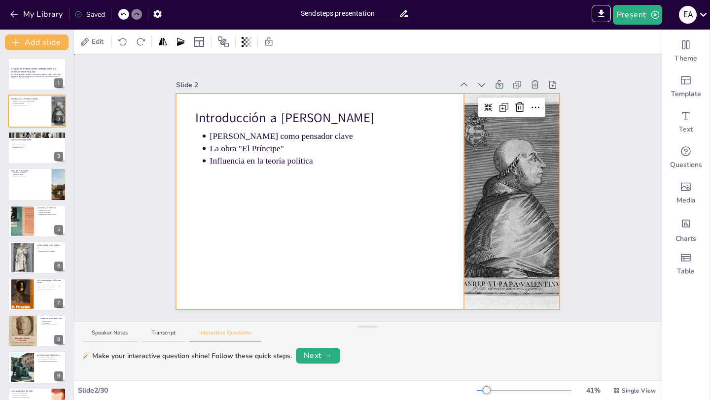
click at [347, 268] on div at bounding box center [368, 202] width 384 height 216
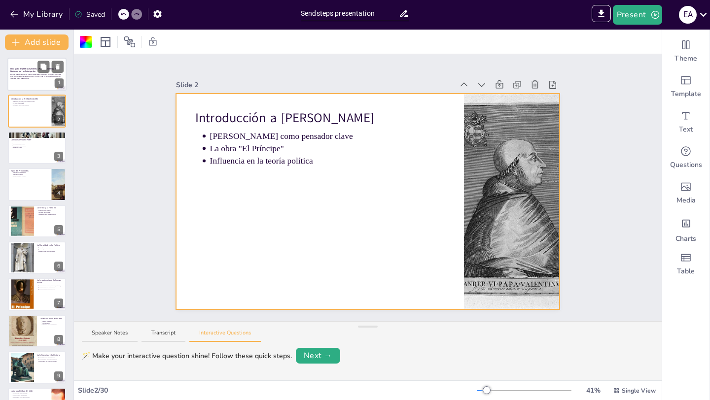
click at [28, 78] on span "Esta presentación explora las ideas fundamentales de [PERSON_NAME] en "El Prínc…" at bounding box center [35, 76] width 51 height 5
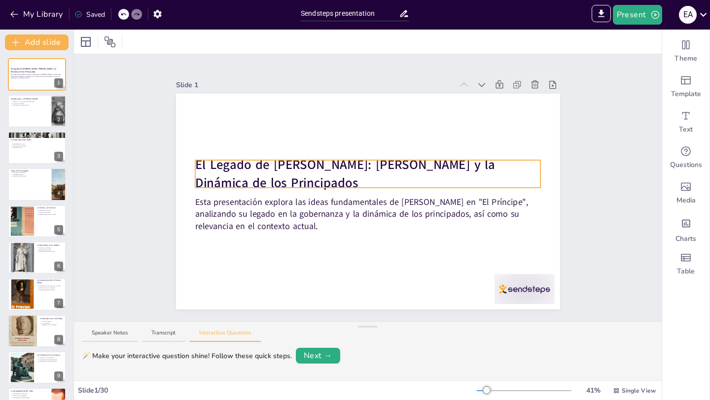
click at [299, 168] on strong "El Legado de [PERSON_NAME]: [PERSON_NAME] y la Dinámica de los Principados" at bounding box center [345, 173] width 300 height 35
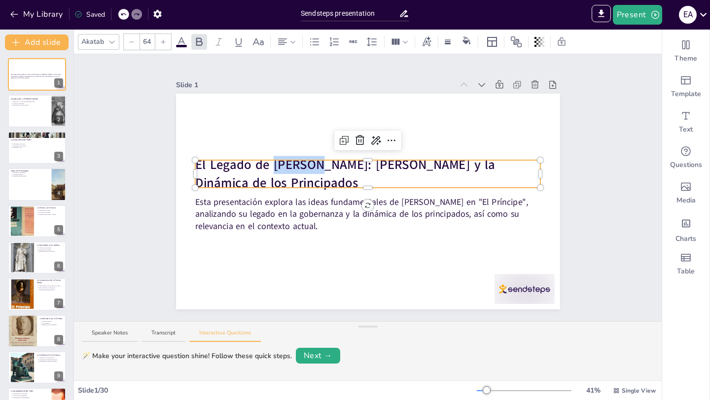
click at [299, 168] on span "El Legado de [PERSON_NAME]: [PERSON_NAME] y la Dinámica de los Principados" at bounding box center [347, 173] width 304 height 35
copy span "El Legado de [PERSON_NAME]: [PERSON_NAME] y la Dinámica de los Principados"
click at [33, 113] on div at bounding box center [36, 112] width 59 height 34
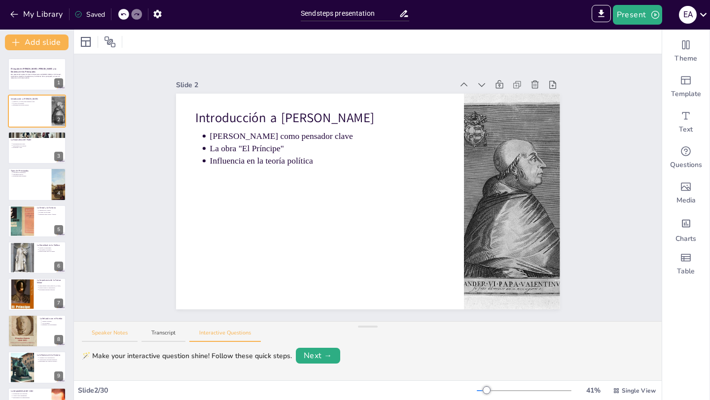
click at [102, 335] on button "Speaker Notes" at bounding box center [110, 335] width 56 height 13
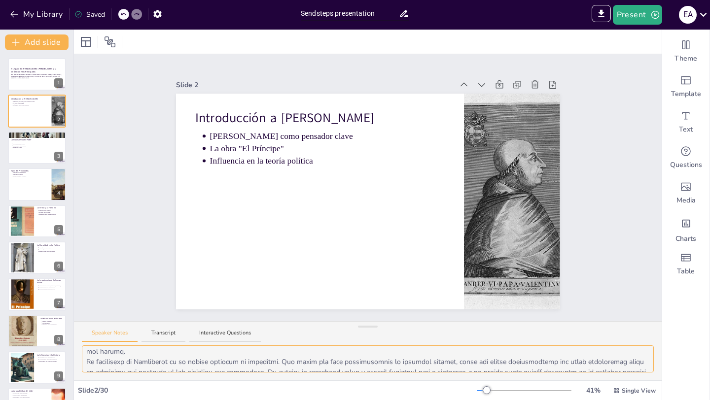
scroll to position [65, 0]
drag, startPoint x: 86, startPoint y: 354, endPoint x: 150, endPoint y: 369, distance: 65.3
click at [150, 369] on textarea at bounding box center [368, 359] width 572 height 27
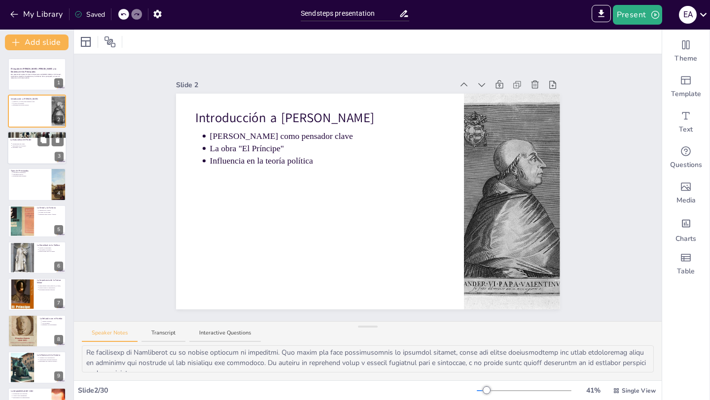
click at [25, 152] on div at bounding box center [36, 148] width 59 height 34
type textarea "La inestabilidad del poder es un concepto central en el pensamiento de Maquiave…"
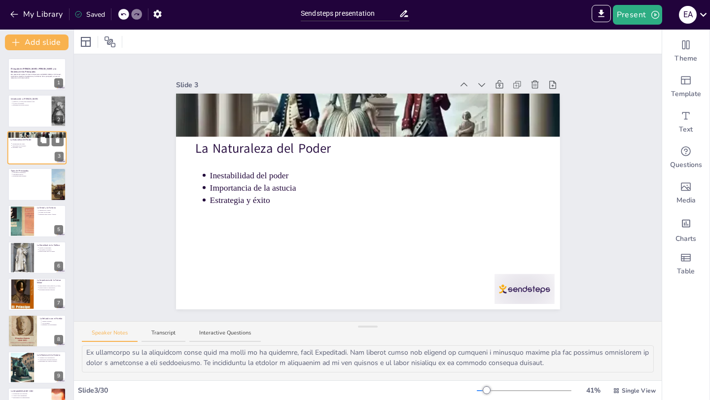
scroll to position [54, 0]
drag, startPoint x: 86, startPoint y: 353, endPoint x: 97, endPoint y: 378, distance: 26.9
click at [97, 378] on div at bounding box center [368, 363] width 588 height 35
click at [153, 332] on button "Transcript" at bounding box center [163, 335] width 44 height 13
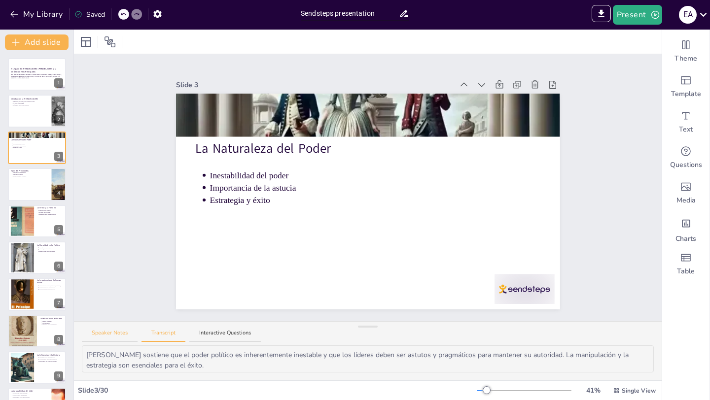
click at [115, 332] on button "Speaker Notes" at bounding box center [110, 335] width 56 height 13
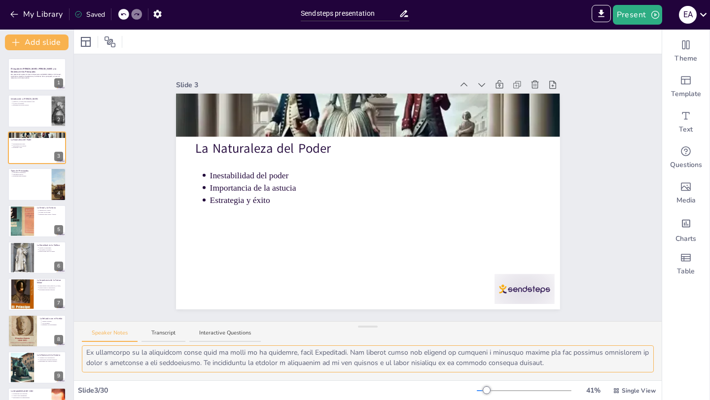
drag, startPoint x: 85, startPoint y: 351, endPoint x: 112, endPoint y: 370, distance: 32.5
click at [112, 370] on textarea at bounding box center [368, 359] width 572 height 27
click at [23, 188] on div at bounding box center [36, 185] width 59 height 34
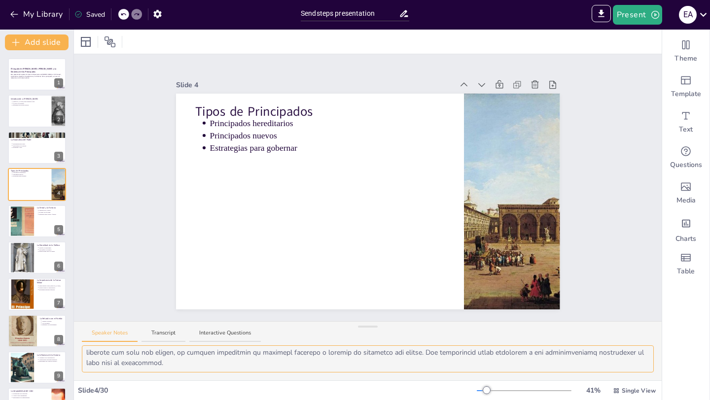
drag, startPoint x: 85, startPoint y: 354, endPoint x: 114, endPoint y: 387, distance: 44.0
click at [114, 387] on div "Slide 1 El Legado de [PERSON_NAME]: [PERSON_NAME] y la Dinámica de los Principa…" at bounding box center [368, 215] width 588 height 371
click at [24, 224] on div at bounding box center [22, 221] width 44 height 30
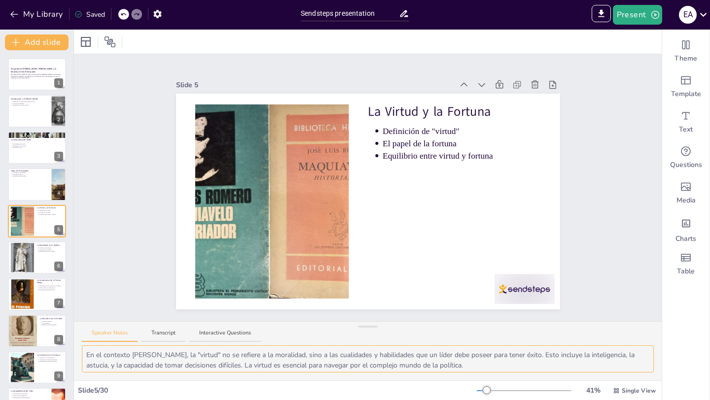
scroll to position [44, 0]
drag, startPoint x: 84, startPoint y: 354, endPoint x: 107, endPoint y: 384, distance: 37.6
click at [107, 384] on div "Slide 1 El Legado de [PERSON_NAME]: [PERSON_NAME] y la Dinámica de los Principa…" at bounding box center [368, 215] width 588 height 371
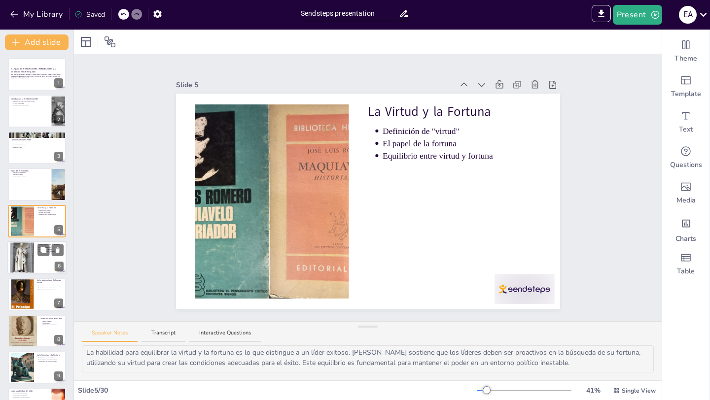
click at [30, 259] on div at bounding box center [22, 257] width 24 height 39
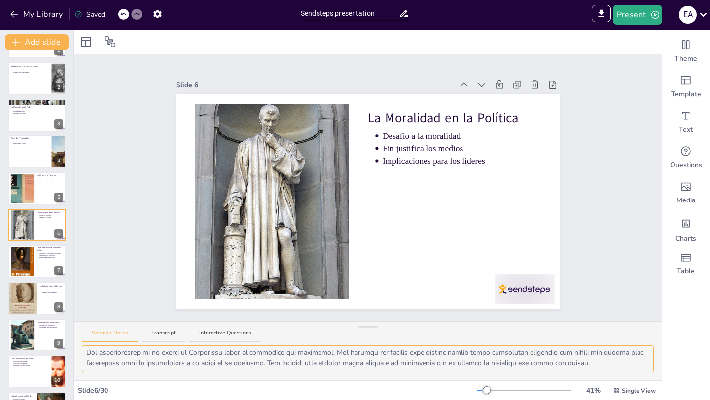
drag, startPoint x: 84, startPoint y: 352, endPoint x: 103, endPoint y: 379, distance: 32.8
click at [103, 379] on div at bounding box center [368, 363] width 588 height 35
click at [25, 264] on div at bounding box center [22, 262] width 24 height 40
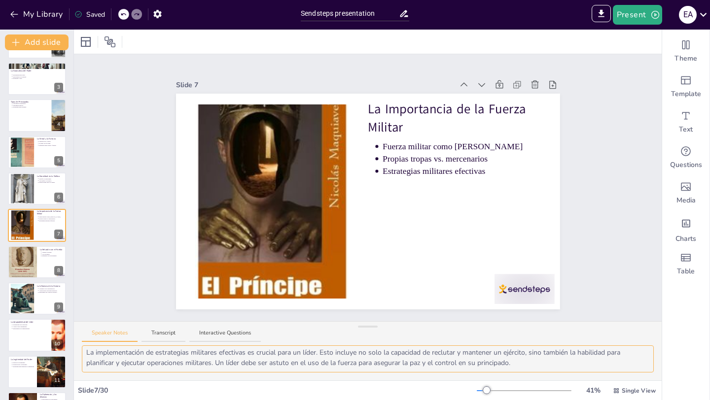
drag, startPoint x: 86, startPoint y: 355, endPoint x: 100, endPoint y: 394, distance: 41.0
click at [100, 394] on div "Slide 1 El Legado de [PERSON_NAME]: [PERSON_NAME] y la Dinámica de los Principa…" at bounding box center [368, 215] width 588 height 371
click at [24, 262] on div at bounding box center [22, 262] width 30 height 45
type textarea "Ganarse la lealtad del pueblo es fundamental para un líder. [PERSON_NAME] sosti…"
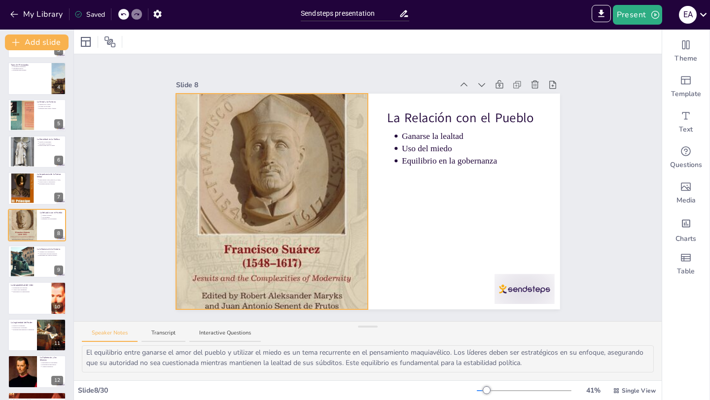
click at [355, 254] on div at bounding box center [272, 201] width 192 height 293
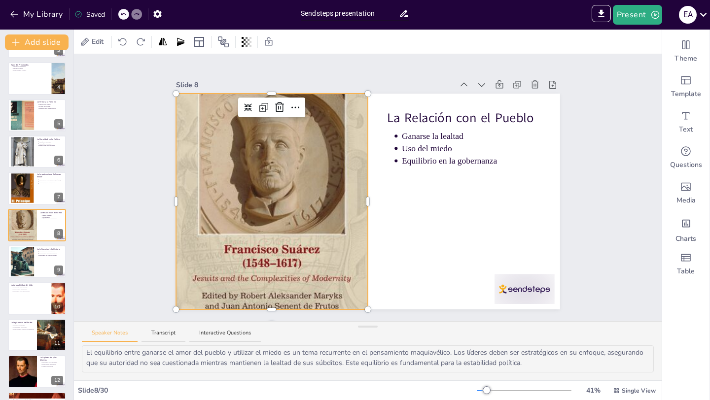
click at [355, 254] on div at bounding box center [272, 201] width 192 height 293
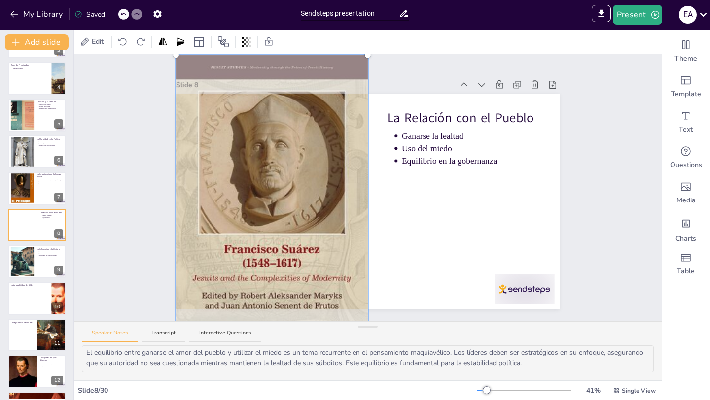
click at [411, 257] on div at bounding box center [368, 202] width 384 height 216
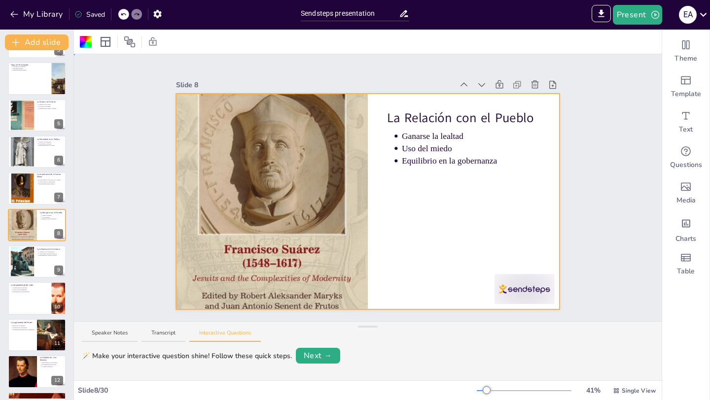
click at [95, 251] on div "Slide 1 El Legado de [PERSON_NAME]: [PERSON_NAME] y la Dinámica de los Principa…" at bounding box center [368, 187] width 588 height 267
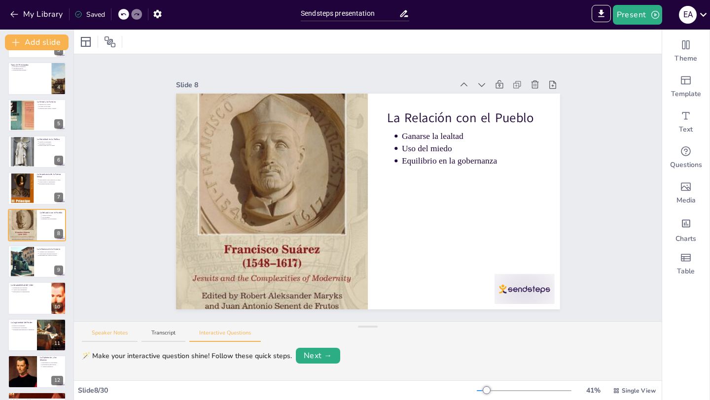
click at [113, 332] on button "Speaker Notes" at bounding box center [110, 335] width 56 height 13
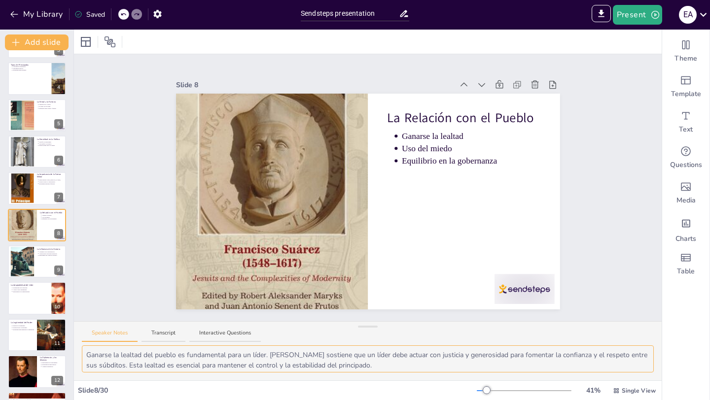
scroll to position [44, 0]
drag, startPoint x: 85, startPoint y: 356, endPoint x: 97, endPoint y: 385, distance: 30.9
click at [97, 385] on div "Slide 1 El Legado de [PERSON_NAME]: [PERSON_NAME] y la Dinámica de los Principa…" at bounding box center [368, 215] width 588 height 371
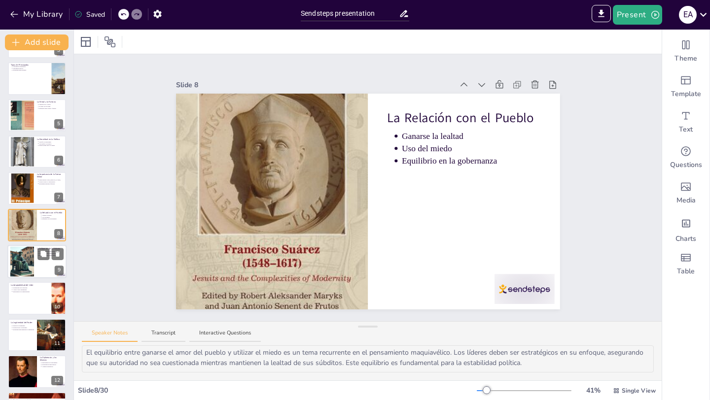
click at [21, 264] on div at bounding box center [22, 262] width 53 height 30
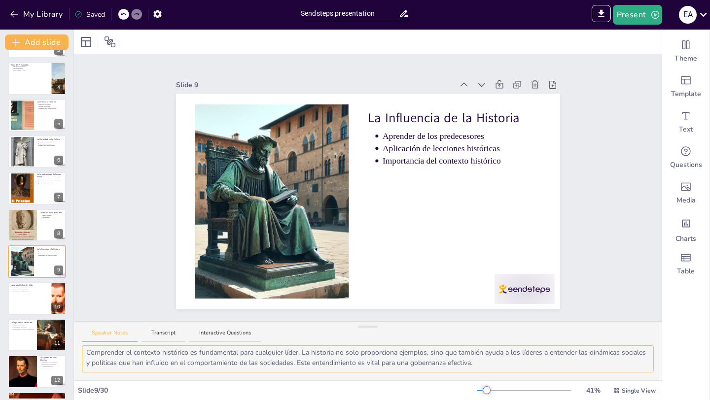
drag, startPoint x: 87, startPoint y: 353, endPoint x: 103, endPoint y: 375, distance: 26.8
click at [103, 375] on div "La historia es una fuente invaluable de lecciones para los líderes. Maquiavelo …" at bounding box center [368, 363] width 588 height 35
drag, startPoint x: 86, startPoint y: 353, endPoint x: 113, endPoint y: 379, distance: 37.0
click at [113, 379] on div "La historia es una fuente invaluable de lecciones para los líderes. Maquiavelo …" at bounding box center [368, 363] width 588 height 35
click at [23, 303] on div at bounding box center [36, 299] width 59 height 34
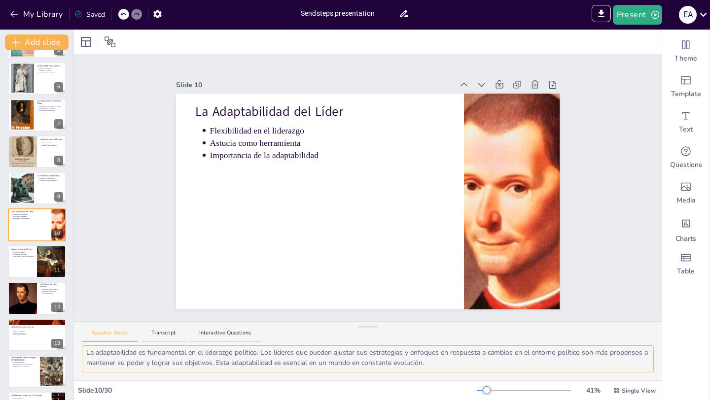
drag, startPoint x: 87, startPoint y: 355, endPoint x: 112, endPoint y: 370, distance: 29.0
click at [112, 370] on textarea "La flexibilidad es una cualidad esencial en un líder, según Maquiavelo. Los líd…" at bounding box center [368, 359] width 572 height 27
click at [23, 269] on div at bounding box center [36, 262] width 59 height 34
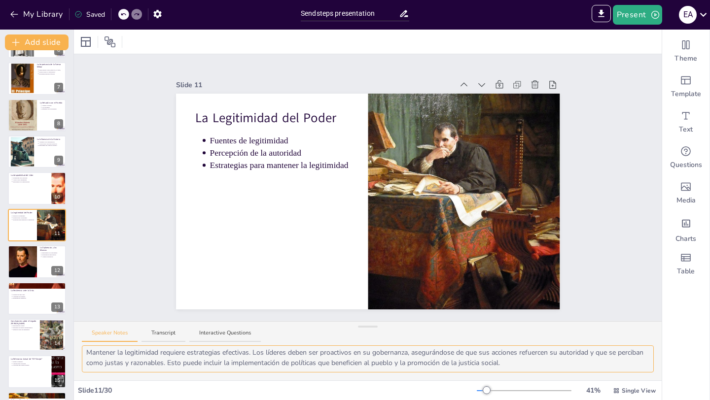
drag, startPoint x: 84, startPoint y: 354, endPoint x: 104, endPoint y: 385, distance: 36.8
click at [104, 385] on div "Slide 1 El Legado de [PERSON_NAME]: [PERSON_NAME] y la Dinámica de los Principa…" at bounding box center [368, 215] width 588 height 371
click at [19, 262] on div at bounding box center [22, 262] width 60 height 34
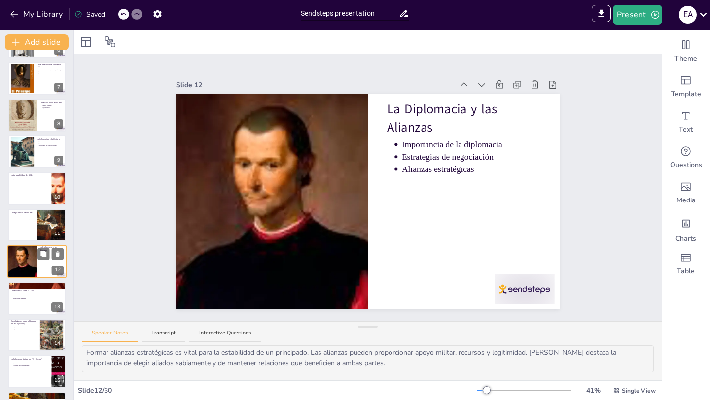
scroll to position [252, 0]
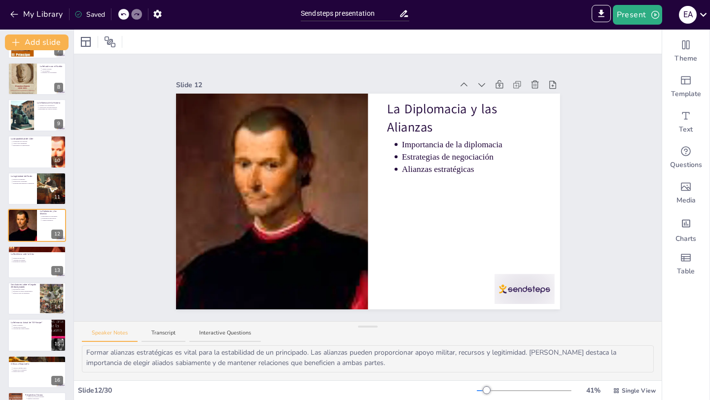
click at [141, 185] on div "Slide 1 El Legado de [PERSON_NAME]: [PERSON_NAME] y la Dinámica de los Principa…" at bounding box center [368, 187] width 588 height 267
drag, startPoint x: 85, startPoint y: 354, endPoint x: 98, endPoint y: 381, distance: 29.5
click at [98, 381] on div "Slide 1 El Legado de [PERSON_NAME]: [PERSON_NAME] y la Dinámica de los Principa…" at bounding box center [368, 215] width 588 height 371
click at [22, 265] on div at bounding box center [36, 262] width 59 height 34
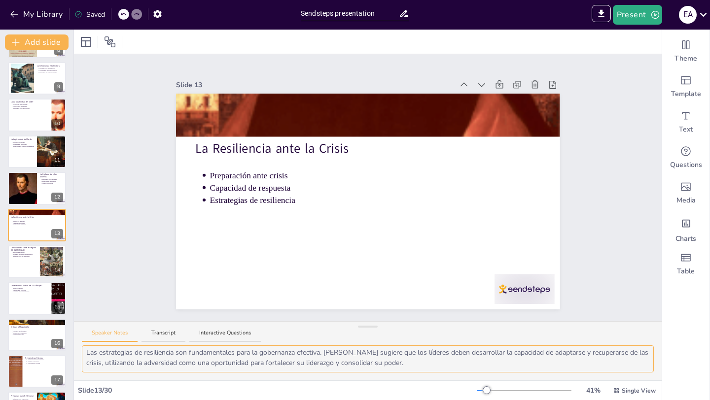
drag, startPoint x: 86, startPoint y: 355, endPoint x: 119, endPoint y: 377, distance: 39.2
click at [118, 377] on div "La preparación ante crisis es esencial para cualquier líder. Maquiavelo enfatiz…" at bounding box center [368, 363] width 588 height 35
click at [19, 264] on div at bounding box center [36, 262] width 59 height 34
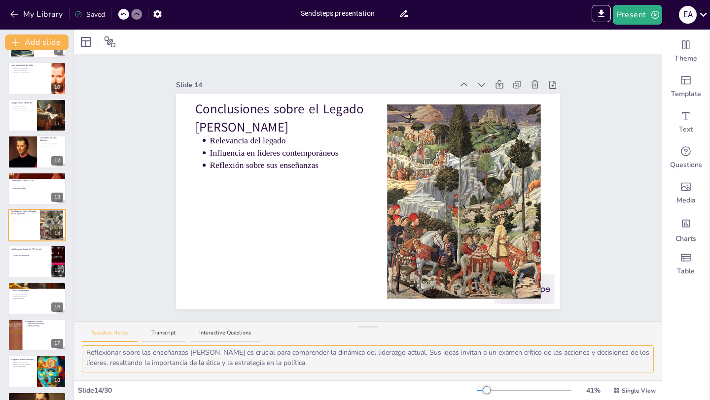
drag, startPoint x: 85, startPoint y: 353, endPoint x: 105, endPoint y: 373, distance: 27.9
click at [105, 373] on div "El legado de Maquiavelo es indudablemente relevante en la política moderna. Sus…" at bounding box center [368, 363] width 588 height 35
click at [28, 264] on div at bounding box center [36, 262] width 59 height 34
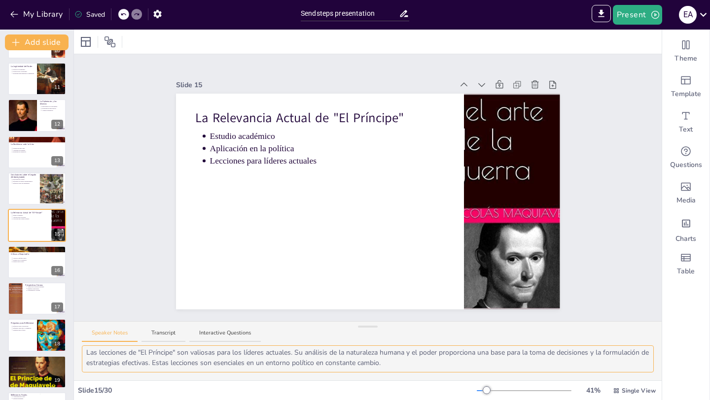
drag, startPoint x: 84, startPoint y: 351, endPoint x: 108, endPoint y: 373, distance: 32.1
click at [108, 373] on div ""El Príncipe" es un texto fundamental en el estudio de la política. Se enseña e…" at bounding box center [368, 363] width 588 height 35
click at [28, 261] on li "Debate sobre la ética" at bounding box center [37, 262] width 51 height 2
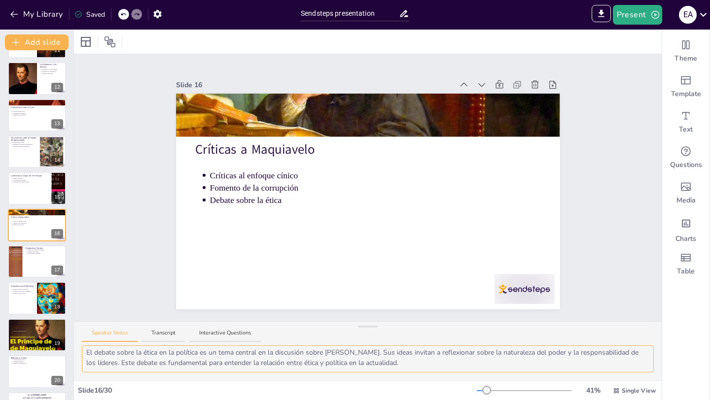
drag, startPoint x: 85, startPoint y: 354, endPoint x: 168, endPoint y: 371, distance: 84.5
click at [168, 371] on textarea "El enfoque cínico de Maquiavelo ha sido objeto de críticas a lo largo de los añ…" at bounding box center [368, 359] width 572 height 27
click at [34, 268] on div at bounding box center [36, 262] width 59 height 34
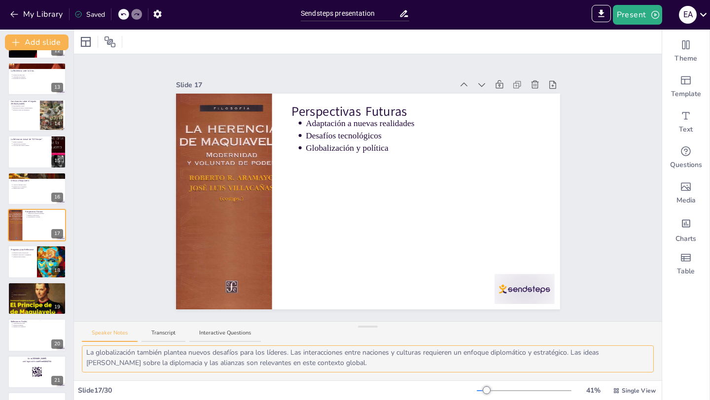
drag, startPoint x: 84, startPoint y: 355, endPoint x: 96, endPoint y: 378, distance: 25.8
click at [96, 378] on div "La adaptación de las ideas de Maquiavelo a nuevas realidades es crucial en el c…" at bounding box center [368, 363] width 588 height 35
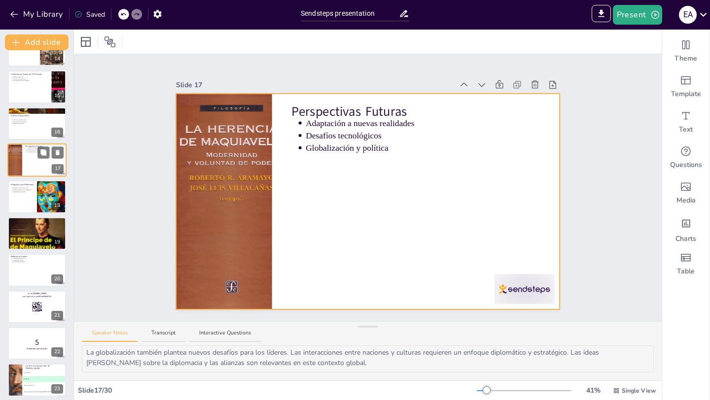
scroll to position [508, 0]
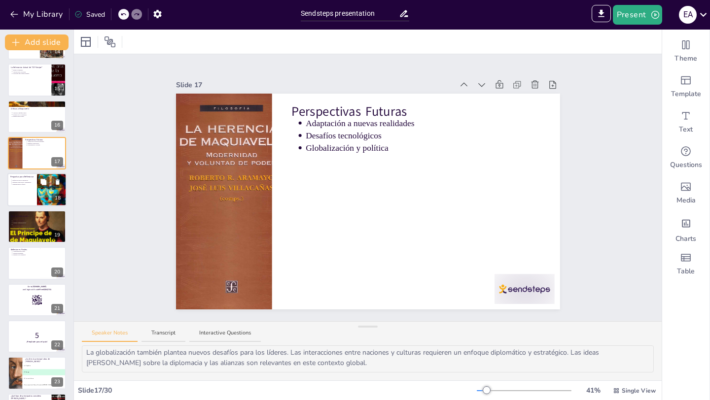
click at [21, 197] on div at bounding box center [36, 190] width 59 height 34
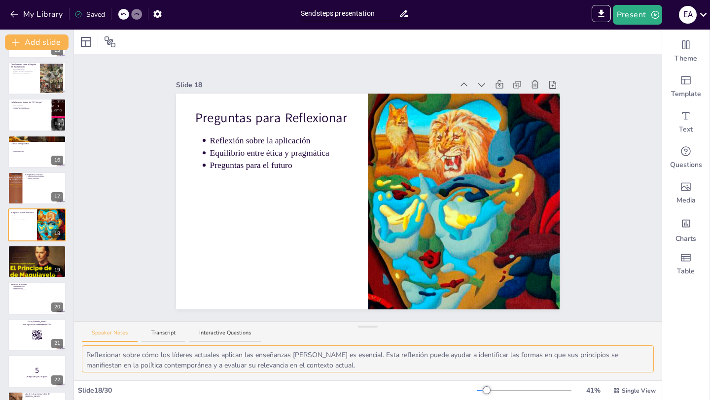
scroll to position [44, 0]
drag, startPoint x: 86, startPoint y: 355, endPoint x: 545, endPoint y: 382, distance: 459.7
click at [545, 382] on div "Slide 1 El Legado de [PERSON_NAME]: [PERSON_NAME] y la Dinámica de los Principa…" at bounding box center [368, 215] width 588 height 371
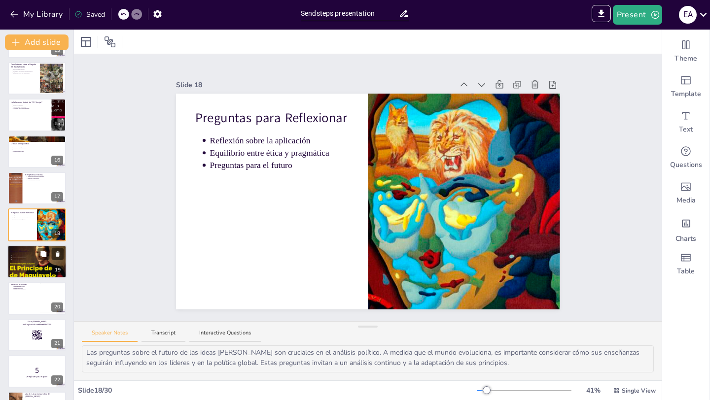
click at [17, 257] on span "Análisis contemporáneos" at bounding box center [18, 257] width 13 height 1
type textarea "Leer "El Príncipe" es fundamental para cualquier persona interesada en la teorí…"
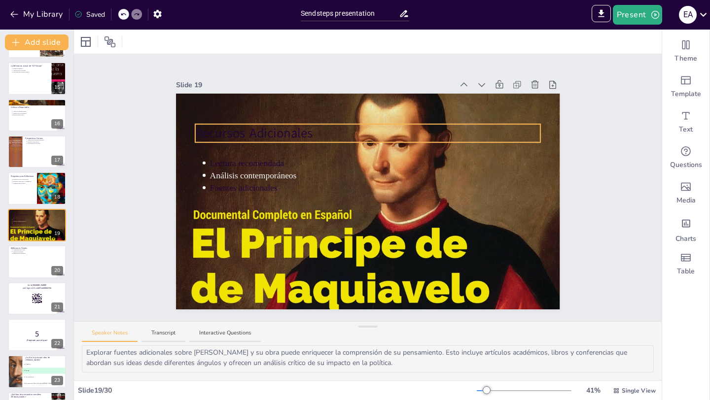
click at [227, 127] on span "Recursos Adicionales" at bounding box center [254, 132] width 118 height 17
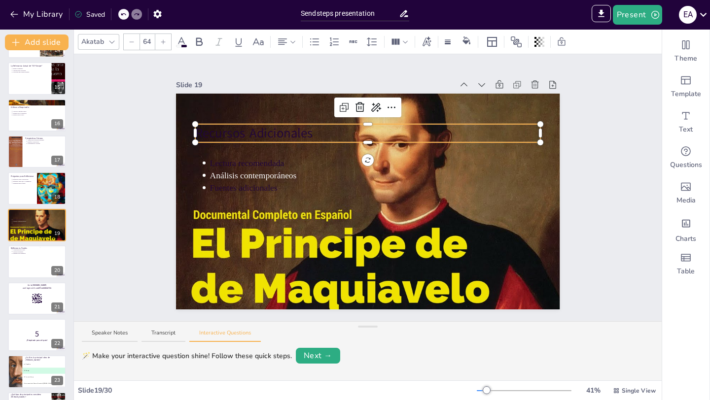
click at [227, 127] on span "Recursos Adicionales" at bounding box center [254, 132] width 118 height 17
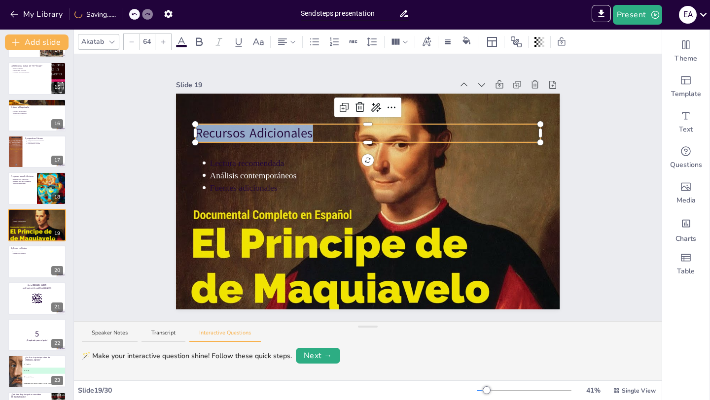
click at [227, 127] on span "Recursos Adicionales" at bounding box center [254, 132] width 118 height 17
click at [184, 44] on div at bounding box center [181, 42] width 12 height 12
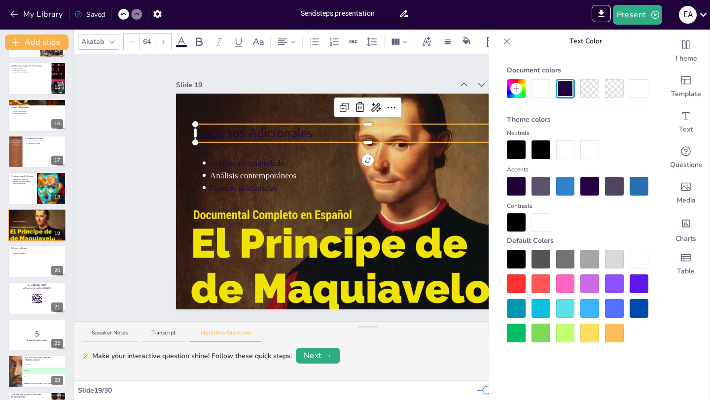
click at [538, 87] on div at bounding box center [540, 88] width 19 height 19
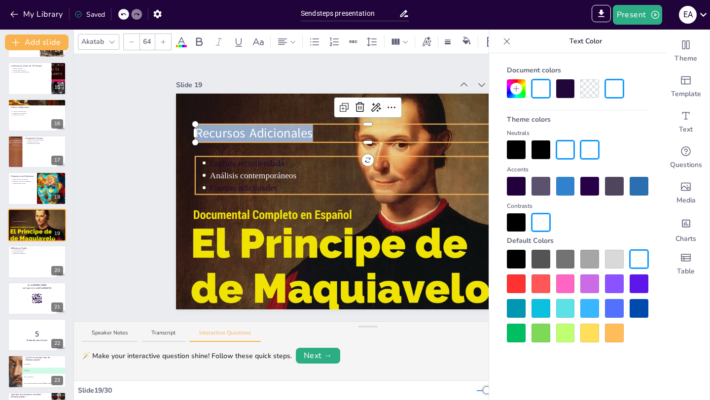
click at [229, 158] on span "Lectura recomendada" at bounding box center [246, 162] width 74 height 9
type input "43"
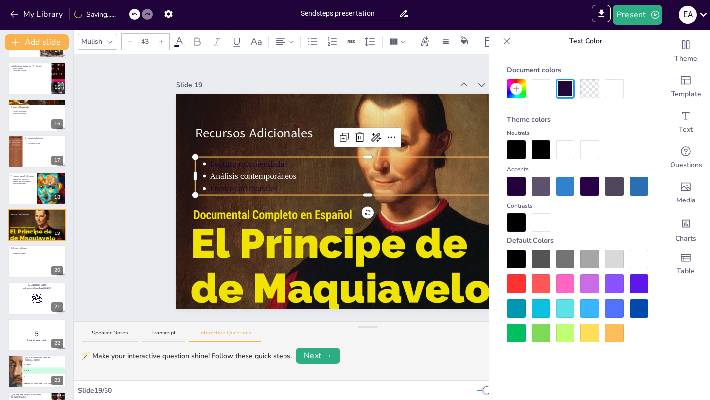
click at [229, 160] on span "Lectura recomendada" at bounding box center [246, 163] width 74 height 9
click at [537, 94] on div at bounding box center [540, 88] width 19 height 19
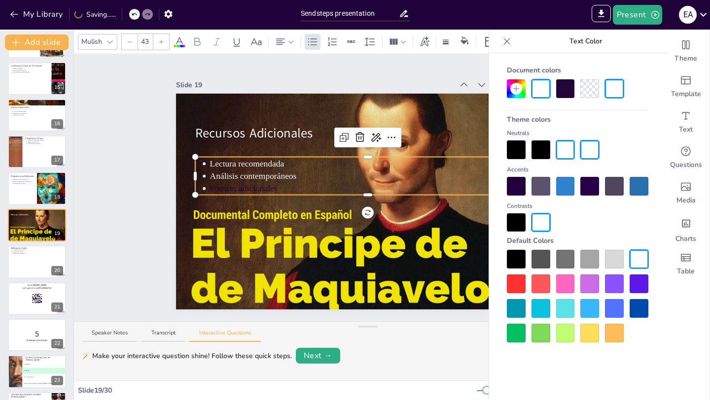
click at [232, 186] on span "Fuentes adicionales" at bounding box center [243, 188] width 68 height 9
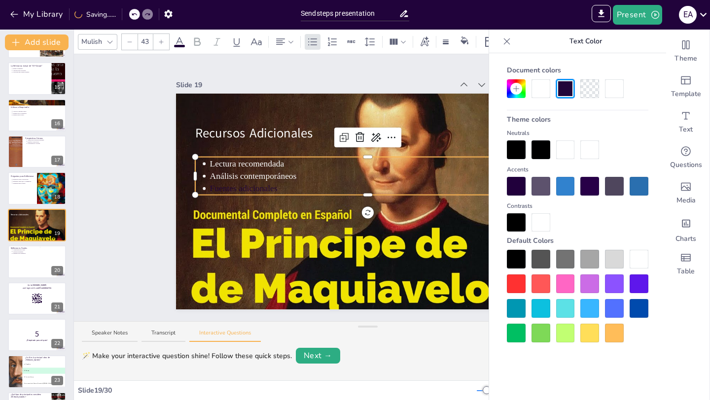
click at [231, 184] on span "Fuentes adicionales" at bounding box center [243, 188] width 68 height 9
click at [540, 86] on div at bounding box center [540, 88] width 19 height 19
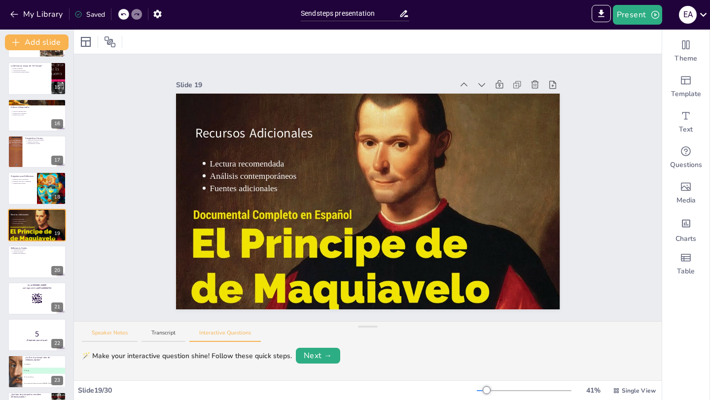
click at [111, 333] on button "Speaker Notes" at bounding box center [110, 335] width 56 height 13
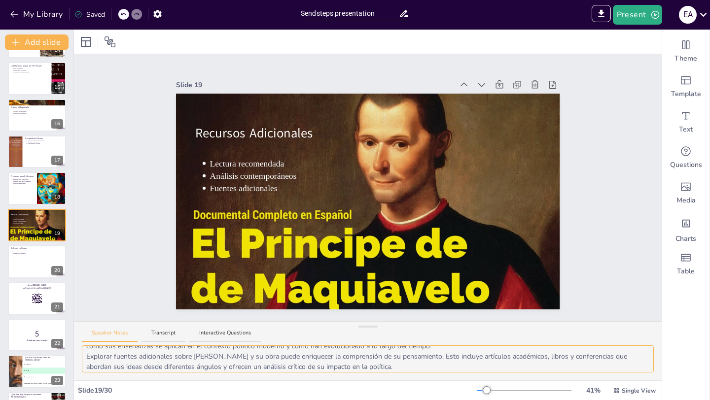
scroll to position [44, 0]
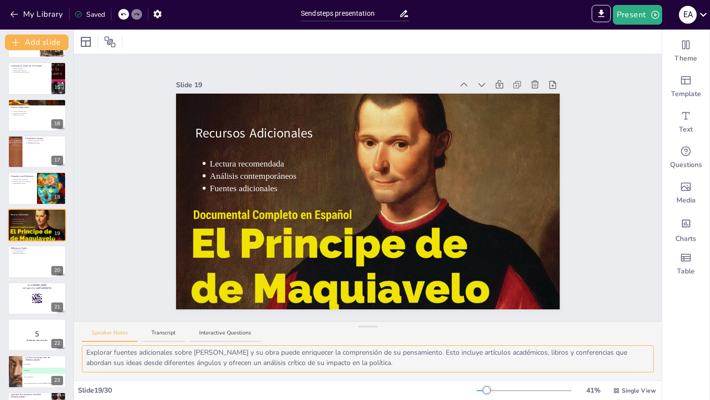
drag, startPoint x: 87, startPoint y: 356, endPoint x: 129, endPoint y: 381, distance: 49.0
click at [129, 381] on div "Slide 1 El Legado de [PERSON_NAME]: [PERSON_NAME] y la Dinámica de los Principa…" at bounding box center [368, 215] width 588 height 371
click at [22, 263] on div at bounding box center [36, 262] width 59 height 34
type textarea "La complejidad del poder es un tema central en el legado de Maquiavelo. Su obra…"
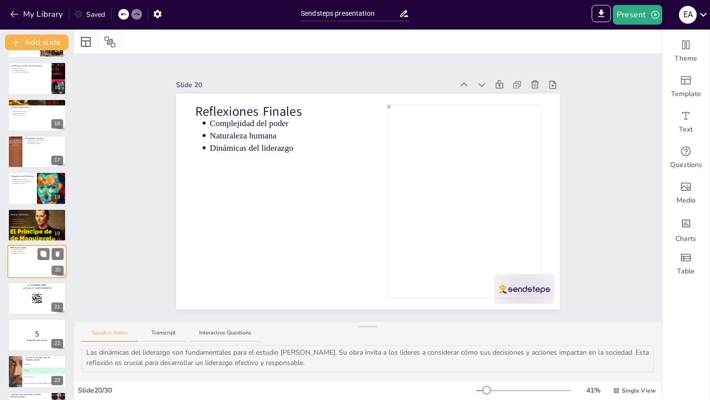
scroll to position [546, 0]
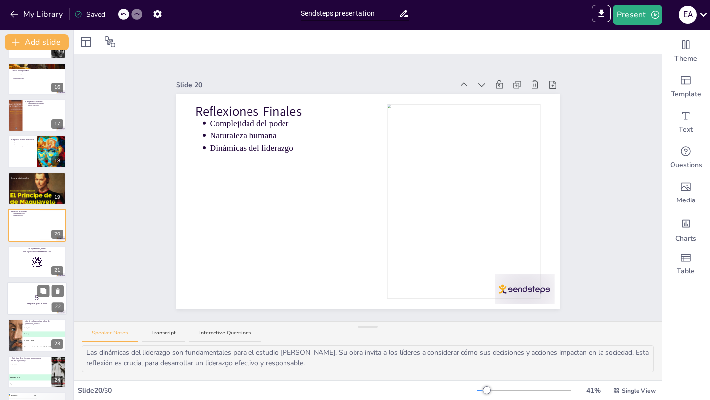
click at [18, 291] on div at bounding box center [36, 299] width 59 height 34
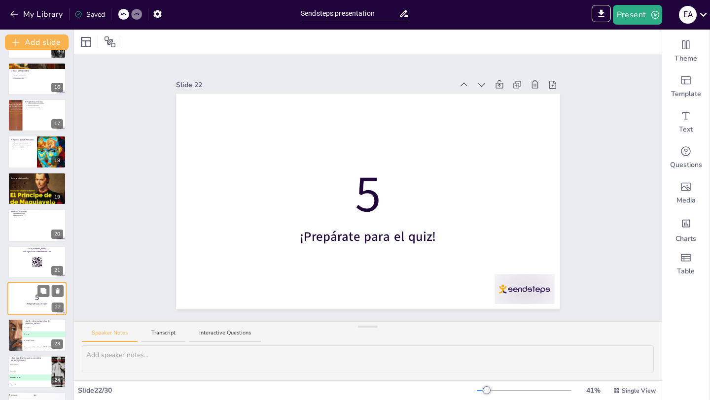
scroll to position [0, 0]
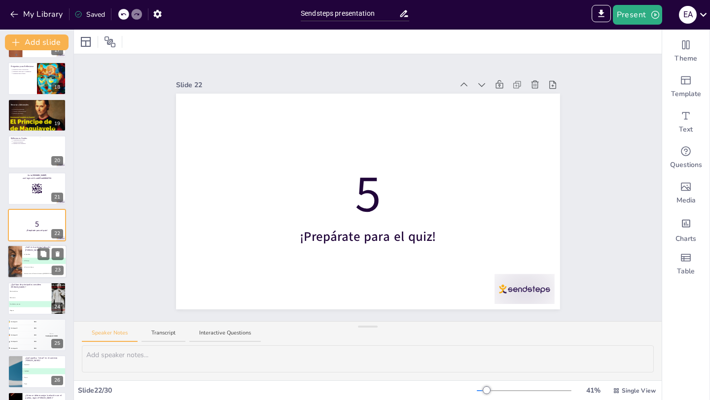
click at [27, 269] on li "C El Arte de la Guerra" at bounding box center [44, 268] width 44 height 6
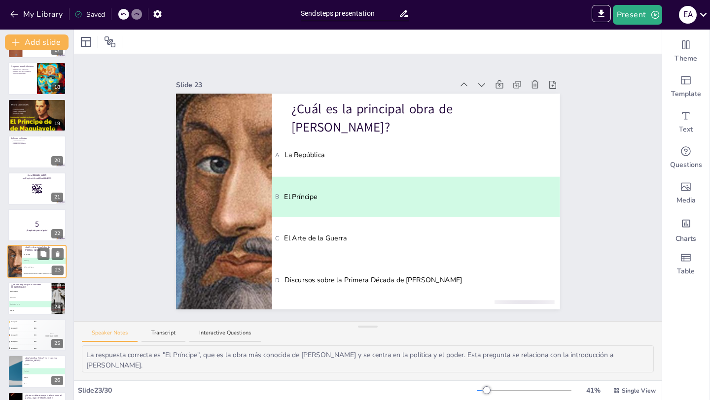
scroll to position [656, 0]
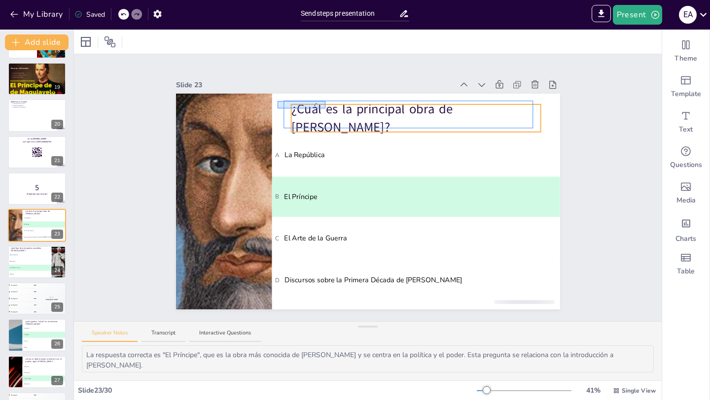
drag, startPoint x: 277, startPoint y: 101, endPoint x: 325, endPoint y: 108, distance: 48.4
click at [325, 94] on div "¿Cuál es la principal obra de Nicolás Maquiavelo? A La República B El Príncipe …" at bounding box center [368, 94] width 384 height 0
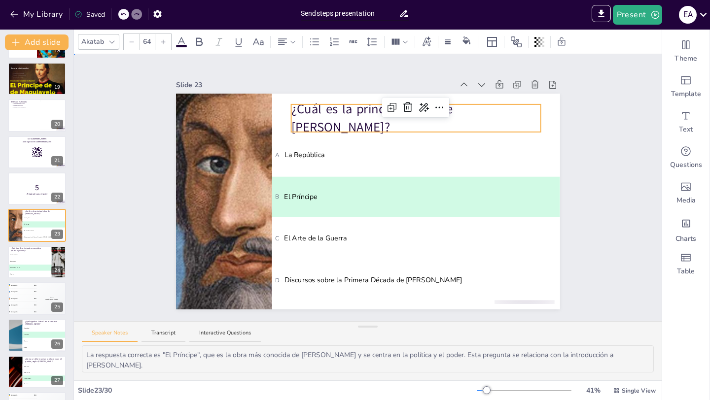
click at [129, 136] on div "Slide 1 El Legado de [PERSON_NAME]: [PERSON_NAME] y la Dinámica de los Principa…" at bounding box center [368, 187] width 588 height 267
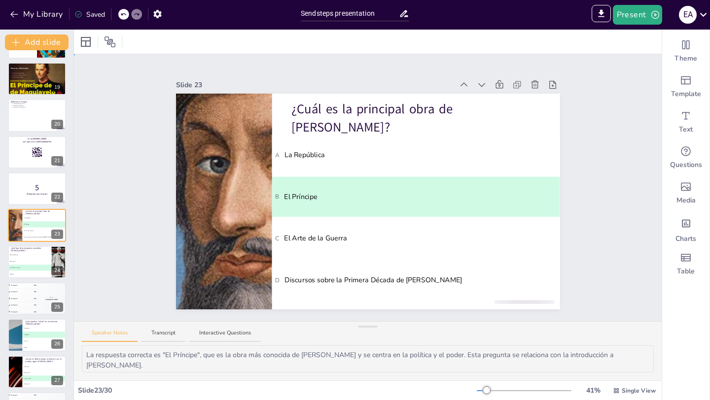
click at [101, 144] on div "Slide 1 El Legado de [PERSON_NAME]: [PERSON_NAME] y la Dinámica de los Principa…" at bounding box center [368, 187] width 588 height 267
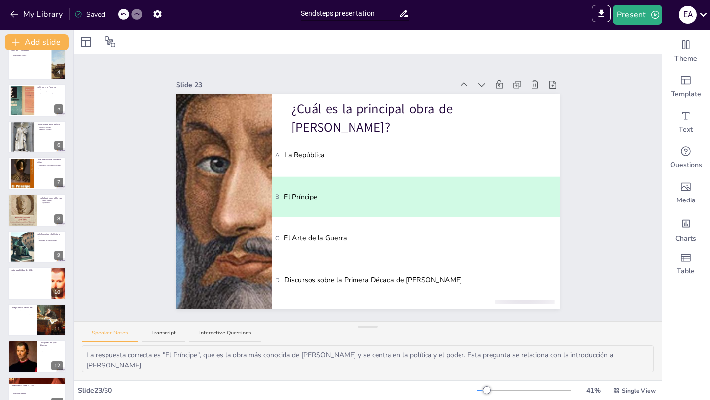
scroll to position [0, 0]
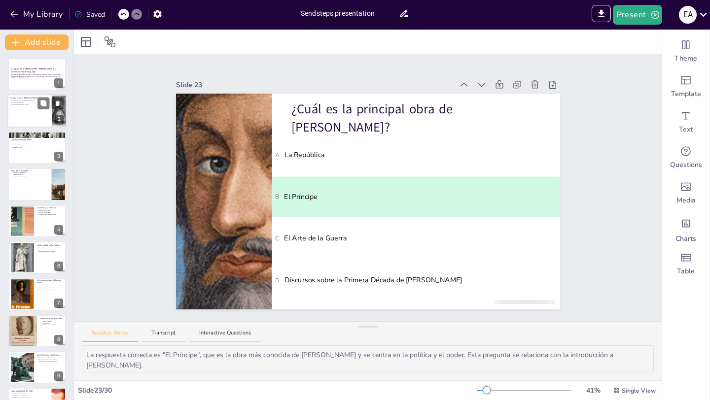
click at [24, 115] on div at bounding box center [36, 112] width 59 height 34
type textarea "Loremip Dolorsitam co adipiscinge sed do eiu temporinci utl etdoloremag al en a…"
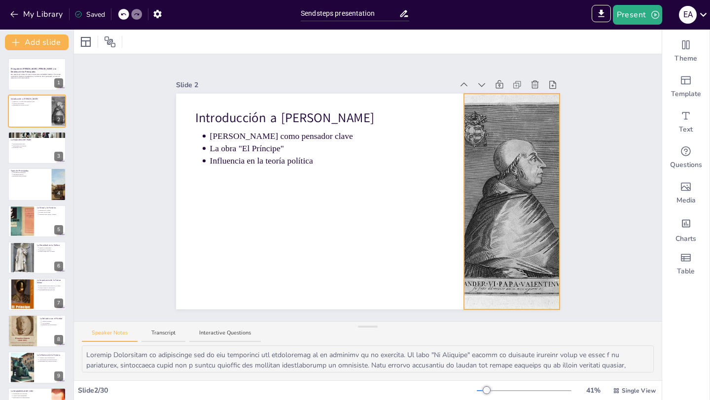
click at [485, 217] on div at bounding box center [512, 202] width 152 height 216
click at [484, 104] on icon at bounding box center [488, 108] width 8 height 8
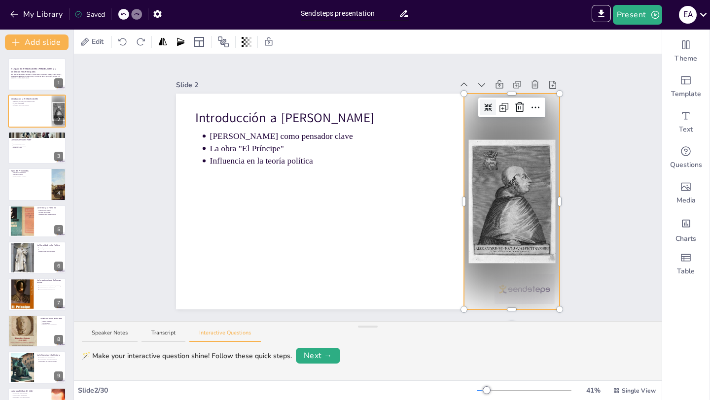
click at [484, 105] on icon at bounding box center [488, 108] width 8 height 8
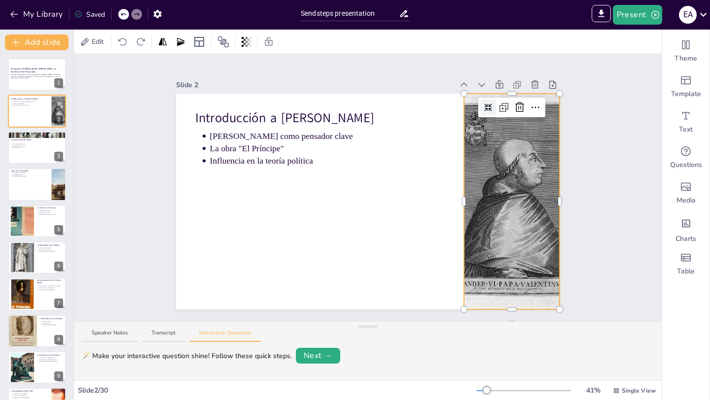
click at [484, 104] on icon at bounding box center [488, 108] width 8 height 8
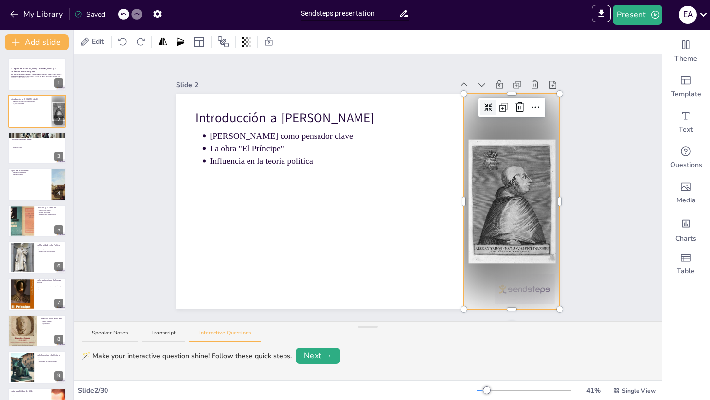
click at [590, 214] on div "Slide 1 El Legado de [PERSON_NAME]: [PERSON_NAME] y la Dinámica de los Principa…" at bounding box center [368, 187] width 588 height 267
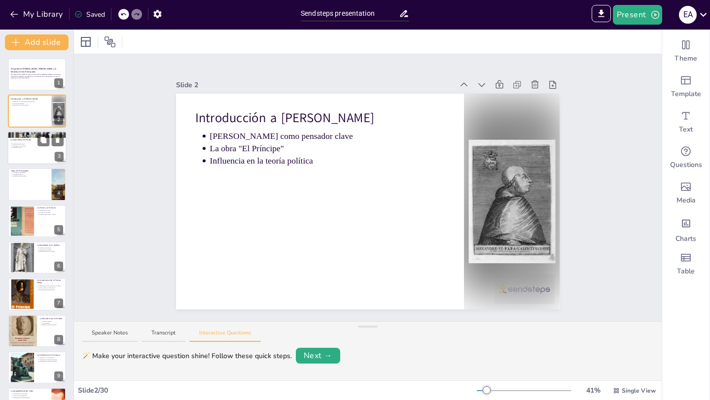
click at [29, 151] on div at bounding box center [36, 148] width 59 height 34
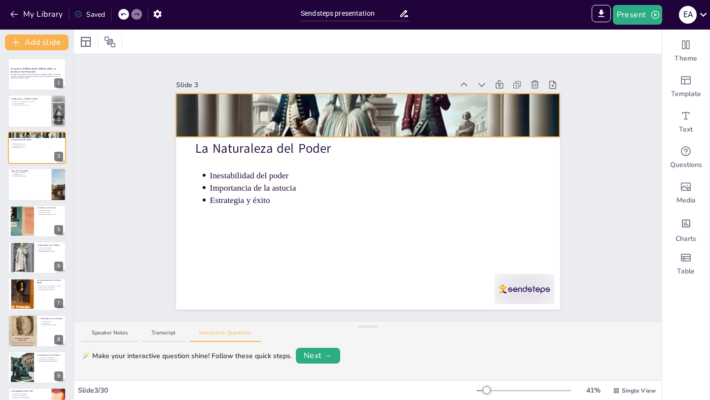
click at [344, 111] on div "La Naturaleza del Poder Inestabilidad del poder Importancia de la astucia Estra…" at bounding box center [368, 202] width 384 height 216
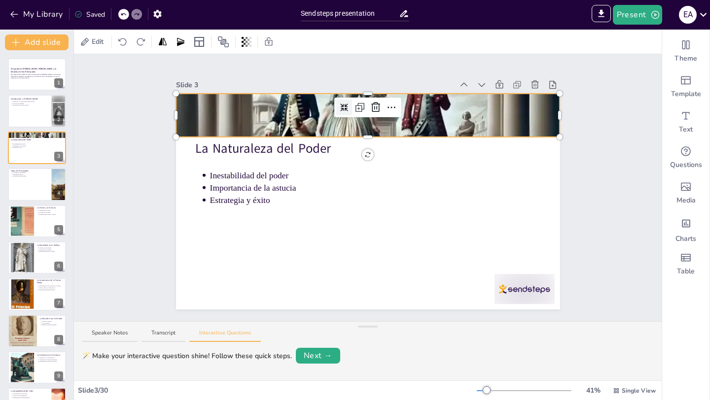
click at [340, 107] on icon at bounding box center [344, 108] width 8 height 8
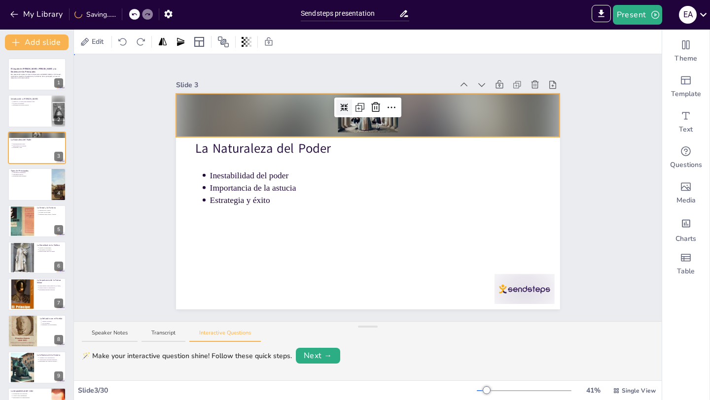
click at [612, 208] on div "Slide 1 El Legado de [PERSON_NAME]: [PERSON_NAME] y la Dinámica de los Principa…" at bounding box center [368, 187] width 588 height 267
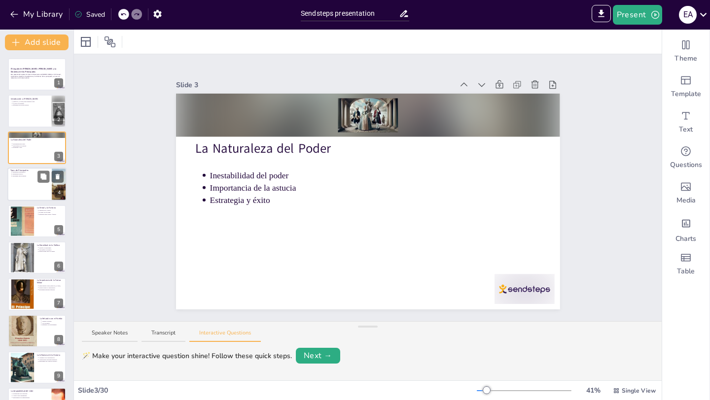
click at [31, 188] on div at bounding box center [36, 185] width 59 height 34
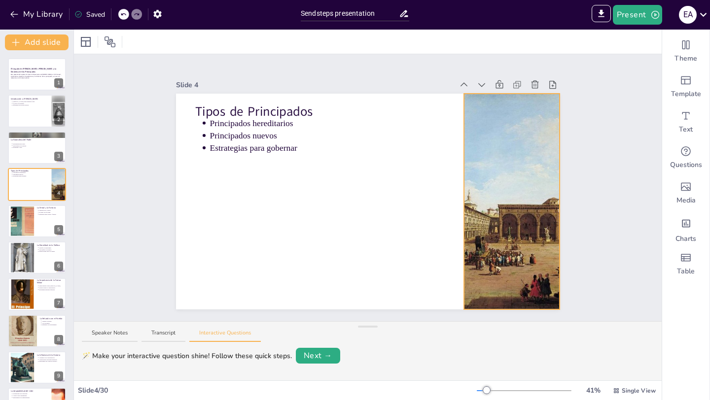
click at [492, 199] on div at bounding box center [512, 202] width 338 height 216
click at [484, 105] on icon at bounding box center [488, 108] width 8 height 8
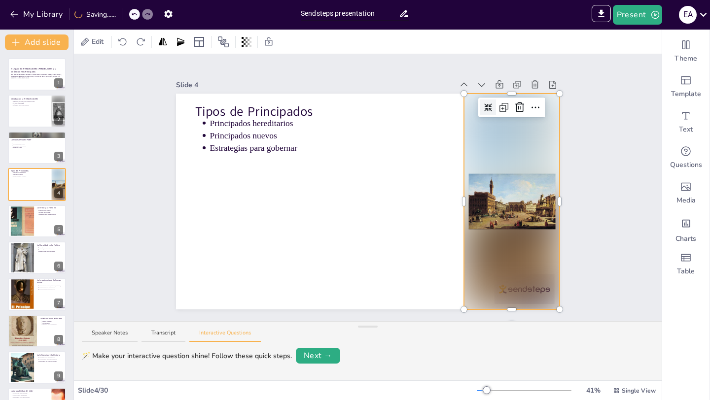
click at [596, 218] on div "Slide 1 El Legado de [PERSON_NAME]: [PERSON_NAME] y la Dinámica de los Principa…" at bounding box center [368, 187] width 588 height 267
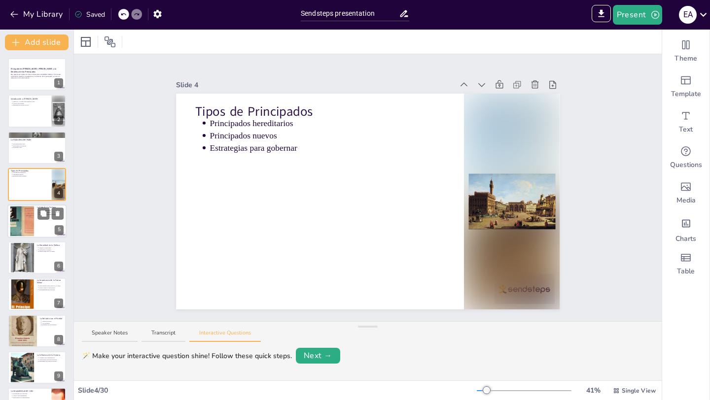
click at [19, 225] on div at bounding box center [22, 221] width 44 height 30
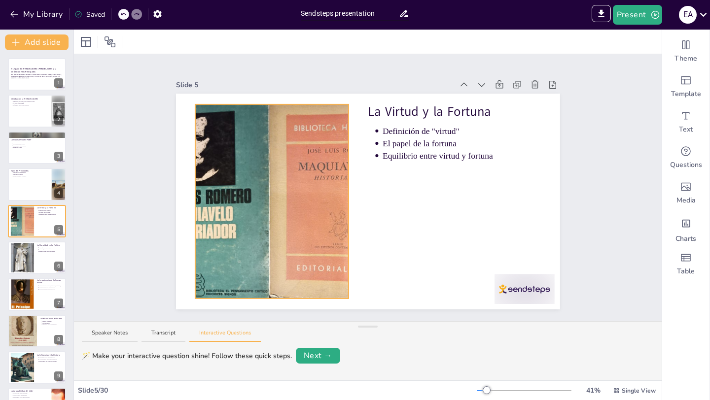
click at [262, 203] on div at bounding box center [272, 201] width 283 height 194
click at [241, 107] on div at bounding box center [248, 108] width 16 height 16
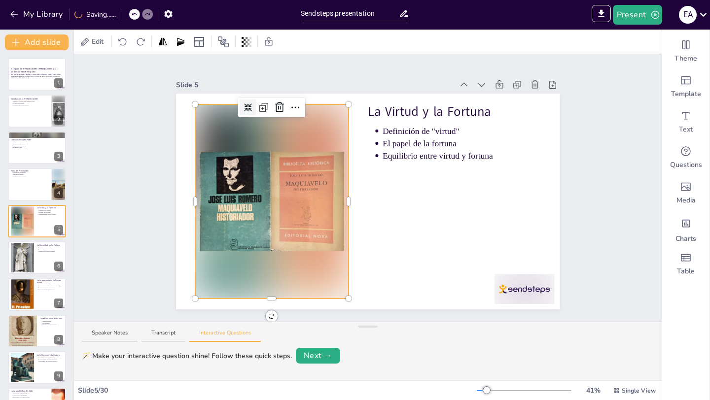
click at [107, 231] on div "Slide 1 El Legado de [PERSON_NAME]: [PERSON_NAME] y la Dinámica de los Principa…" at bounding box center [368, 187] width 588 height 267
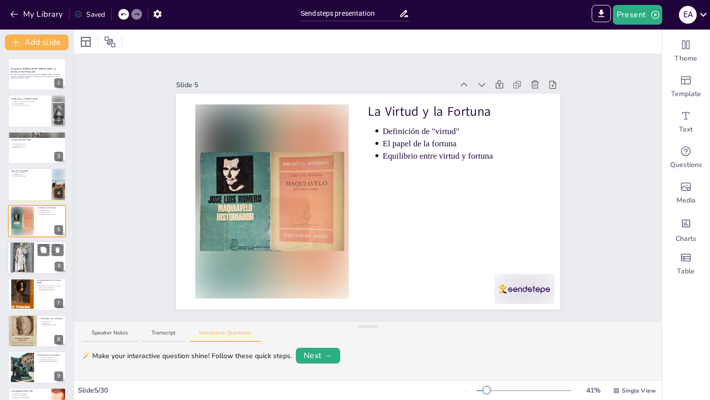
click at [22, 263] on div at bounding box center [22, 257] width 24 height 39
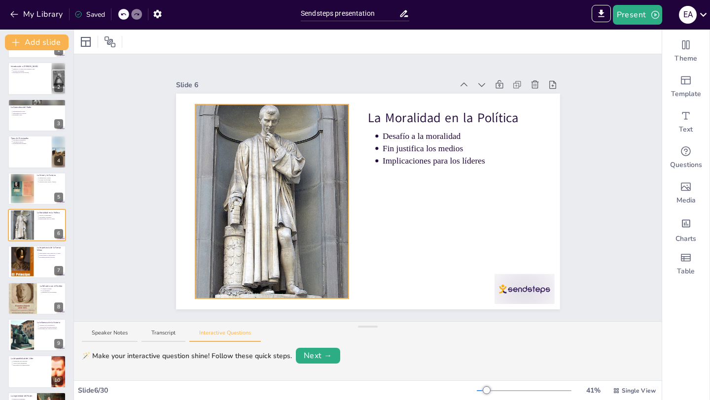
click at [242, 199] on div at bounding box center [271, 201] width 153 height 256
click at [244, 104] on icon at bounding box center [248, 108] width 8 height 8
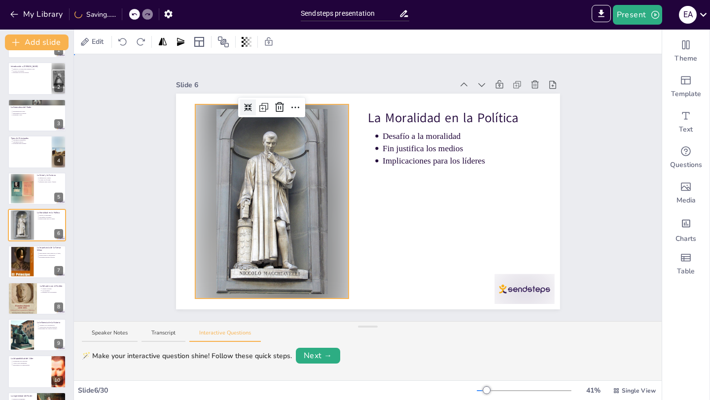
click at [126, 188] on div "Slide 1 El Legado de [PERSON_NAME]: [PERSON_NAME] y la Dinámica de los Principa…" at bounding box center [368, 187] width 588 height 267
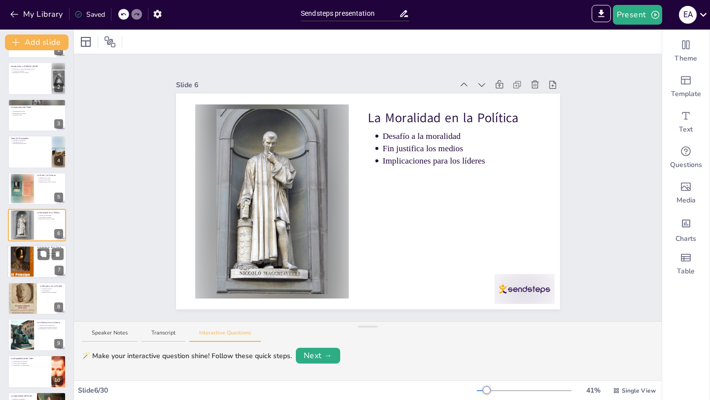
click at [27, 261] on div at bounding box center [22, 262] width 24 height 40
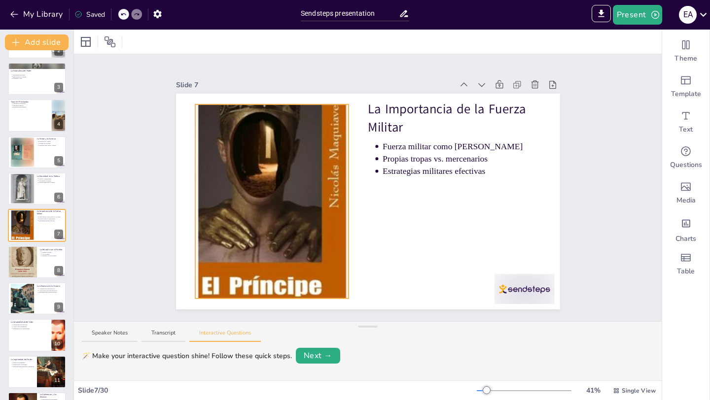
click at [271, 176] on div at bounding box center [271, 201] width 153 height 257
click at [244, 104] on icon at bounding box center [248, 108] width 8 height 8
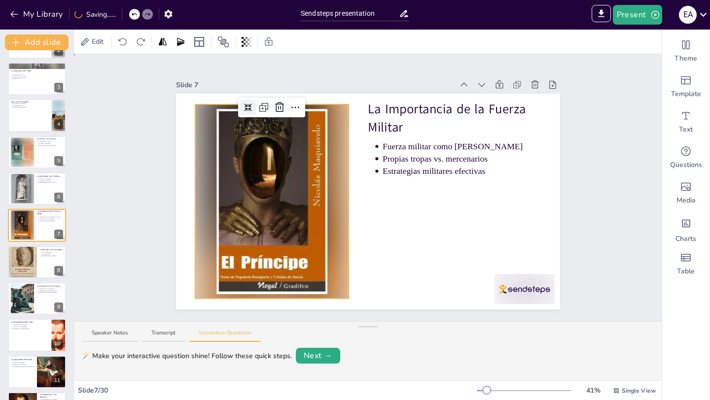
click at [106, 203] on div "Slide 1 El Legado de [PERSON_NAME]: [PERSON_NAME] y la Dinámica de los Principa…" at bounding box center [368, 187] width 588 height 267
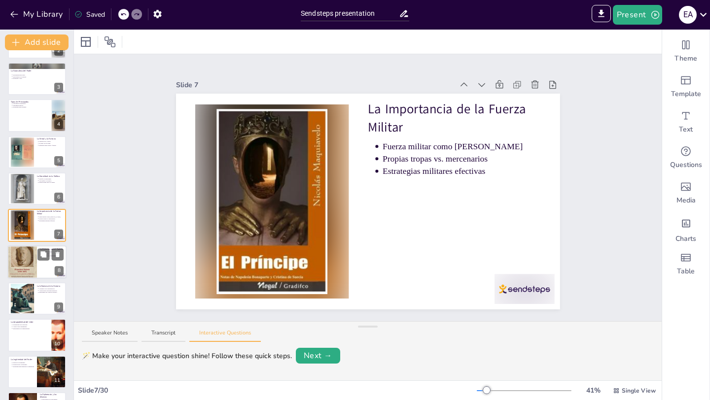
click at [19, 260] on div at bounding box center [22, 262] width 30 height 45
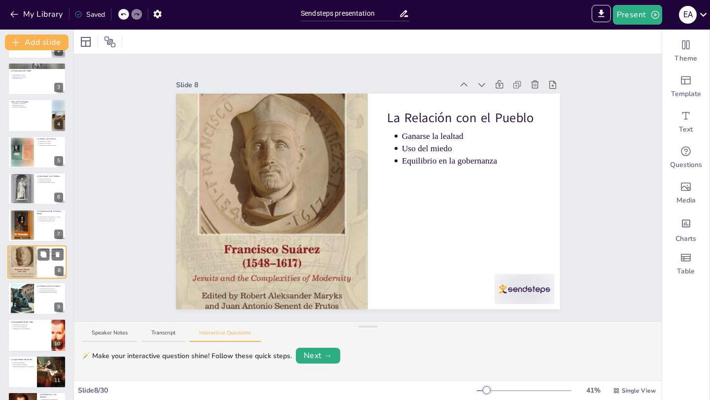
scroll to position [106, 0]
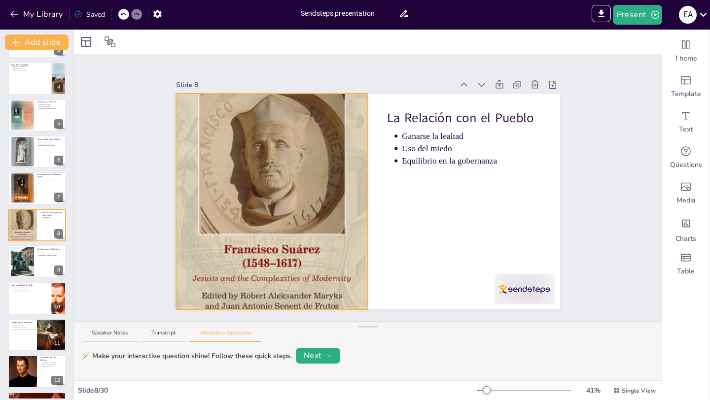
click at [248, 189] on div at bounding box center [272, 201] width 192 height 293
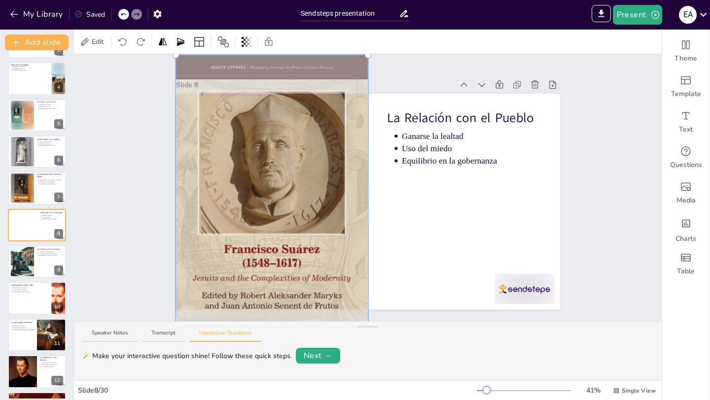
click at [130, 181] on div "Slide 1 El Legado de [PERSON_NAME]: [PERSON_NAME] y la Dinámica de los Principa…" at bounding box center [368, 187] width 588 height 267
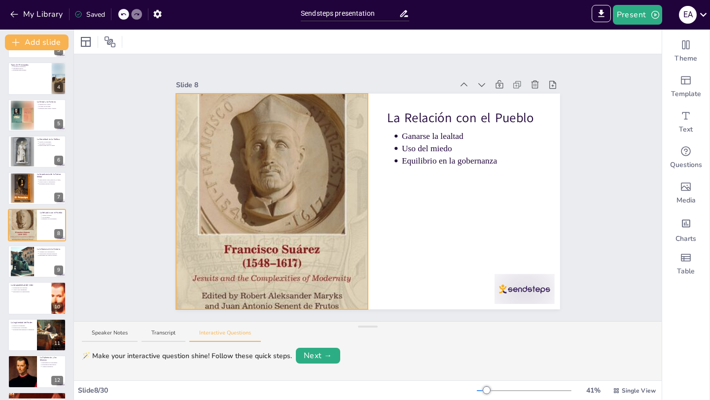
click at [242, 162] on div at bounding box center [272, 201] width 192 height 293
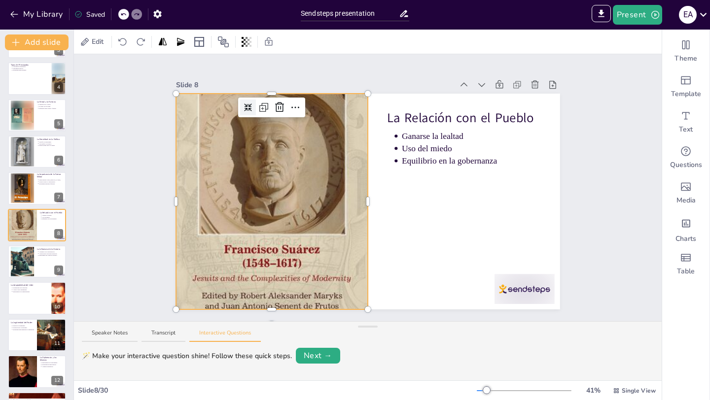
click at [244, 104] on icon at bounding box center [248, 108] width 8 height 8
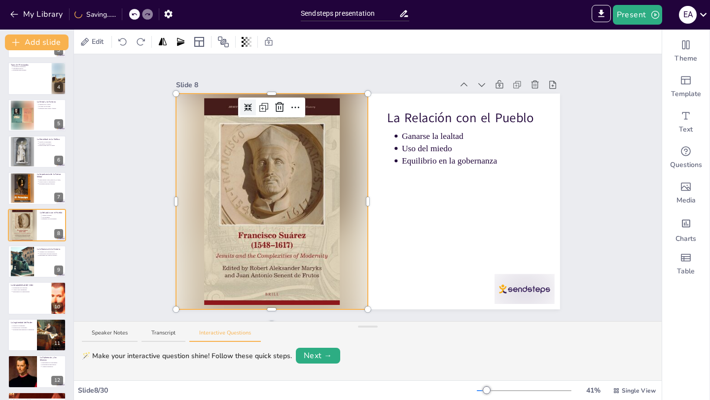
click at [110, 214] on div "Slide 1 El Legado de [PERSON_NAME]: [PERSON_NAME] y la Dinámica de los Principa…" at bounding box center [368, 187] width 588 height 267
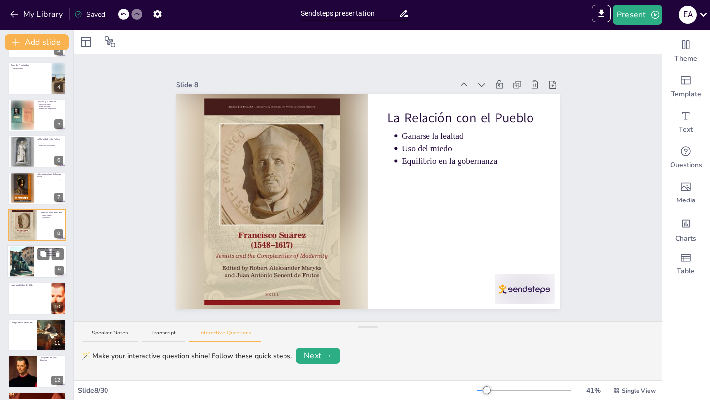
click at [20, 264] on div at bounding box center [22, 262] width 53 height 30
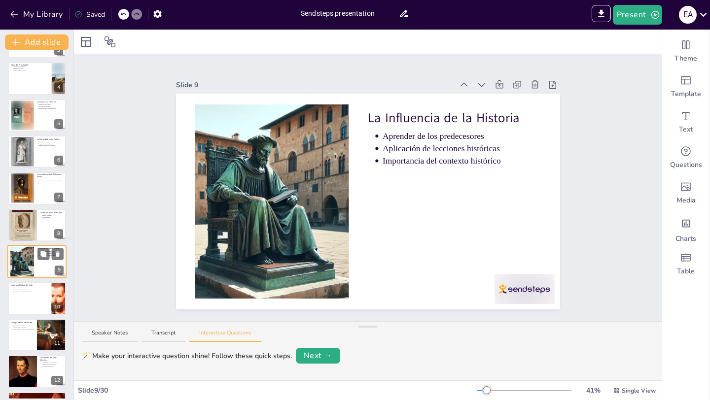
scroll to position [142, 0]
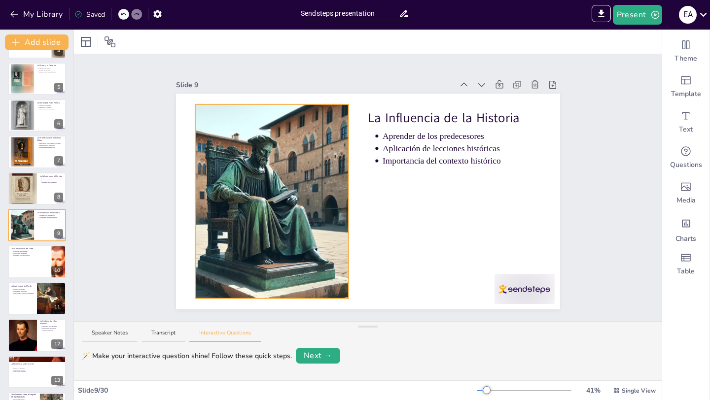
click at [228, 156] on div at bounding box center [272, 201] width 340 height 194
click at [244, 104] on icon at bounding box center [248, 108] width 8 height 8
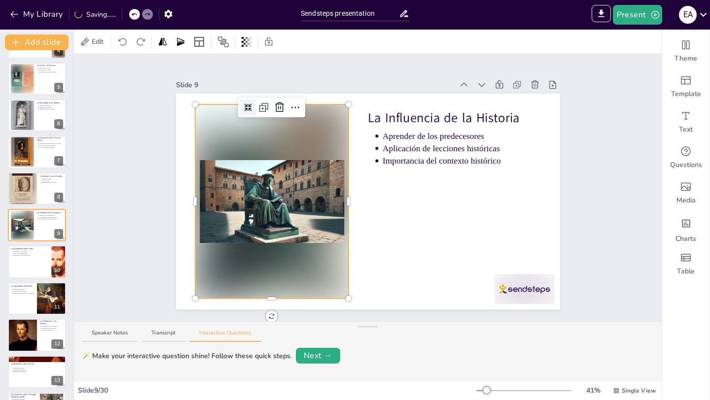
click at [108, 222] on div "Slide 1 El Legado de [PERSON_NAME]: [PERSON_NAME] y la Dinámica de los Principa…" at bounding box center [368, 187] width 588 height 267
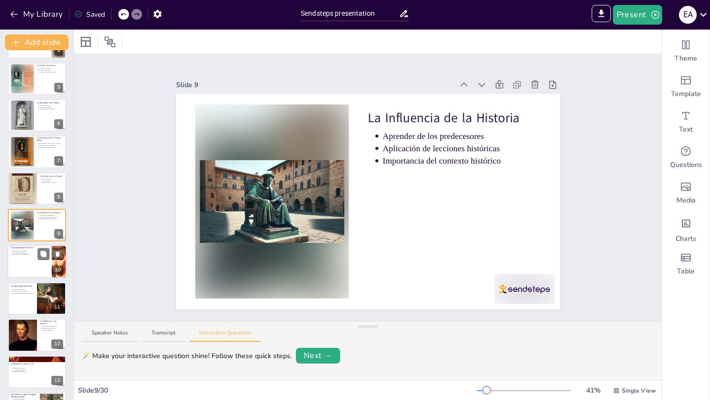
click at [24, 264] on div at bounding box center [36, 262] width 59 height 34
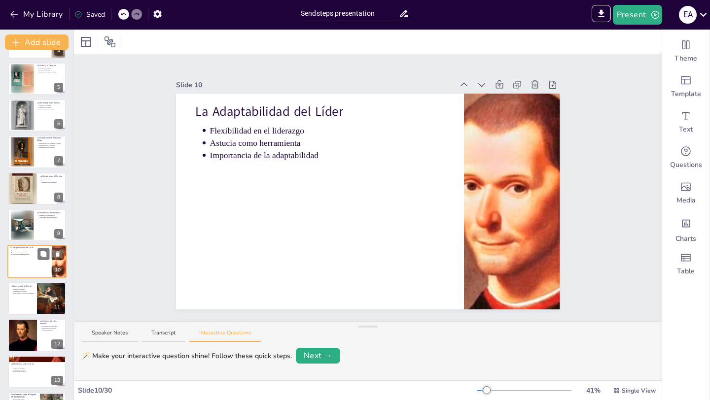
scroll to position [179, 0]
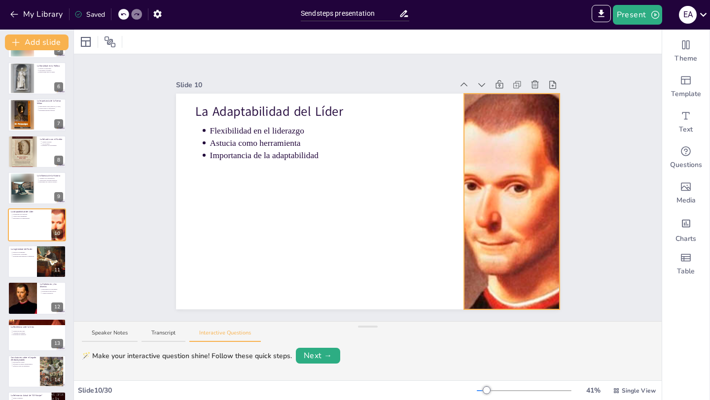
click at [483, 235] on div at bounding box center [512, 202] width 146 height 216
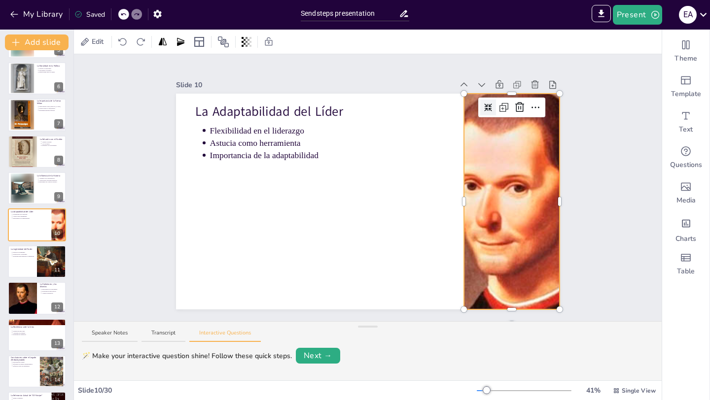
click at [484, 104] on icon at bounding box center [488, 108] width 8 height 8
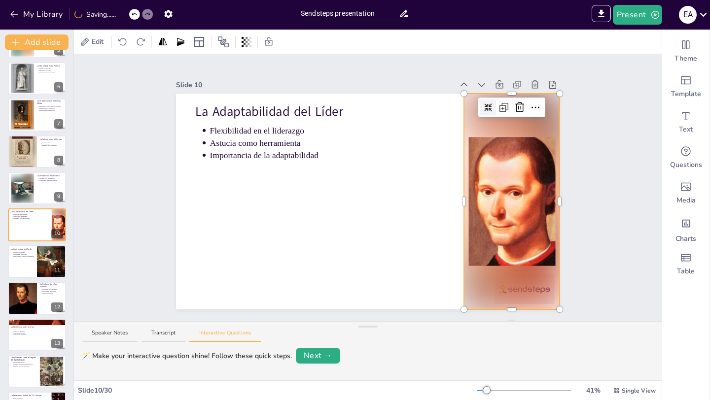
click at [585, 204] on div "Slide 1 El Legado de [PERSON_NAME]: [PERSON_NAME] y la Dinámica de los Principa…" at bounding box center [368, 187] width 588 height 267
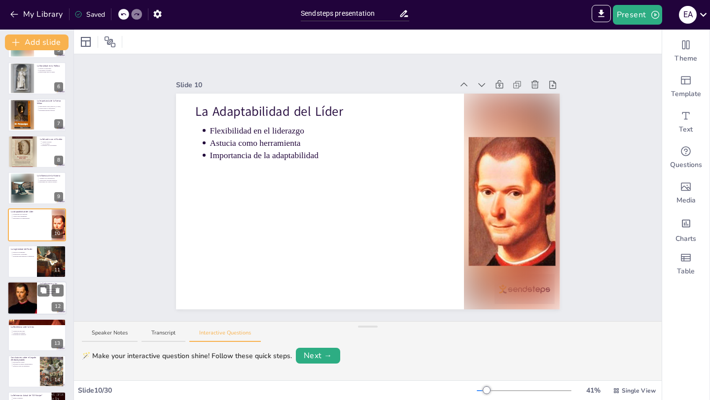
click at [24, 264] on div at bounding box center [37, 261] width 58 height 33
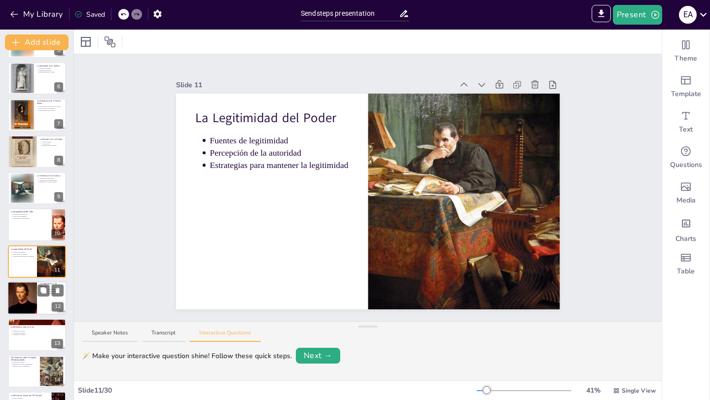
scroll to position [216, 0]
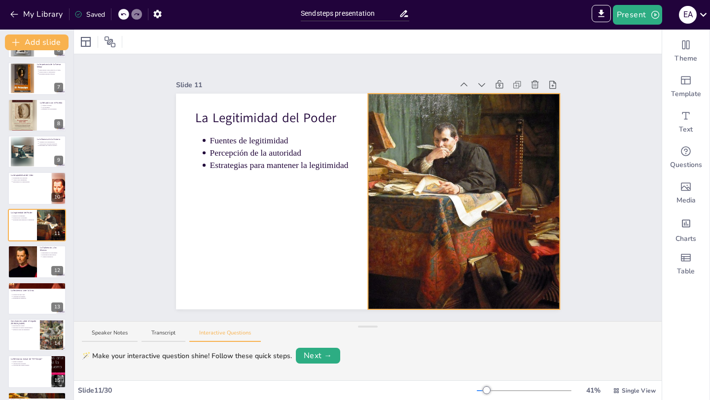
click at [457, 181] on div at bounding box center [464, 202] width 192 height 280
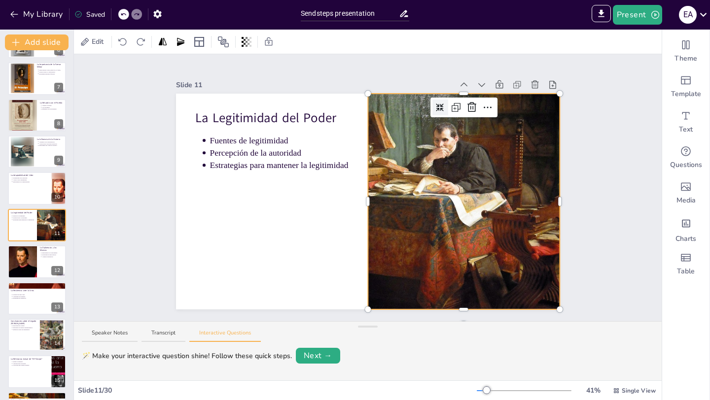
click at [436, 105] on icon at bounding box center [440, 108] width 8 height 8
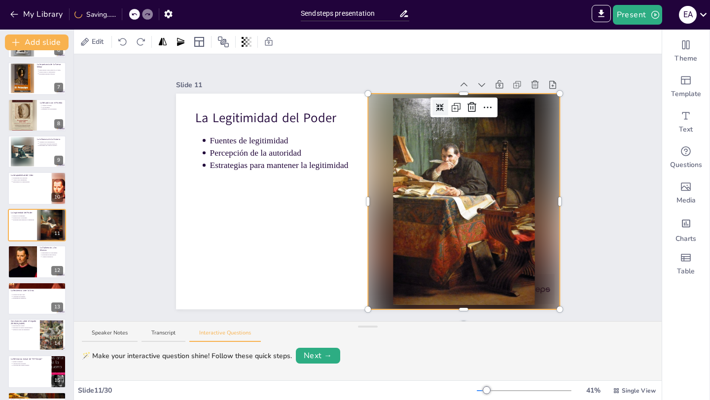
click at [465, 348] on div "🪄 Make your interactive question shine! Follow these quick steps. Next →" at bounding box center [368, 356] width 572 height 16
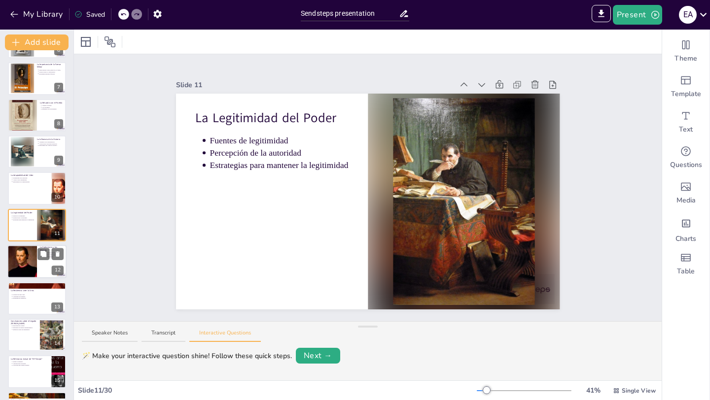
click at [23, 268] on div at bounding box center [22, 262] width 60 height 34
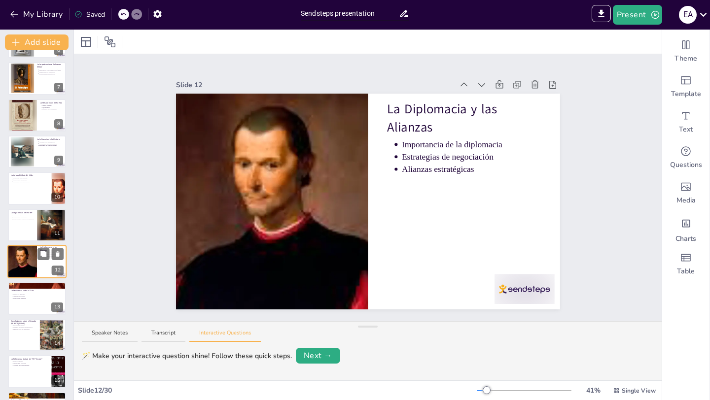
scroll to position [252, 0]
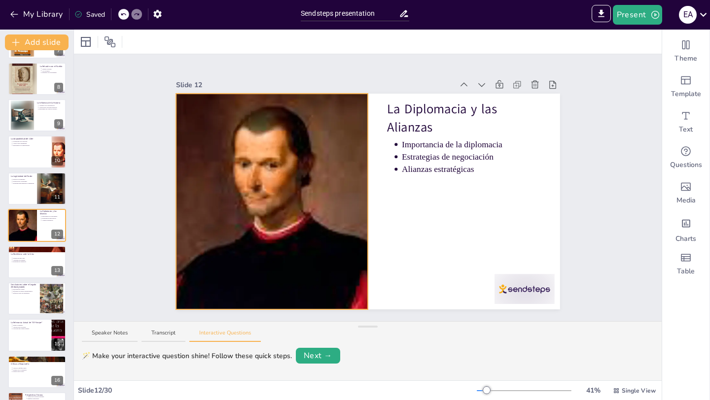
click at [261, 244] on div at bounding box center [271, 202] width 385 height 216
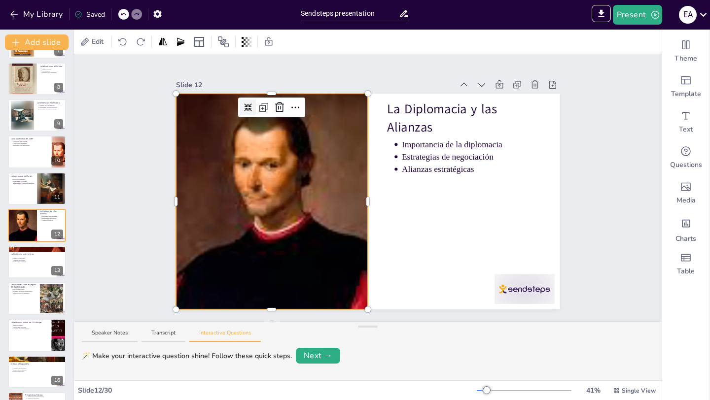
click at [244, 106] on icon at bounding box center [248, 108] width 8 height 8
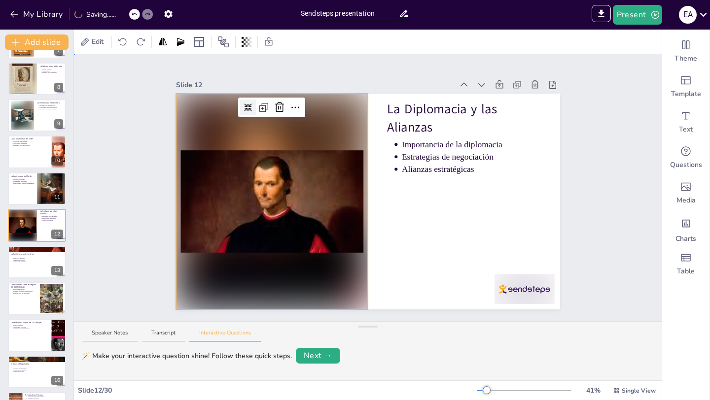
click at [128, 216] on div "Slide 1 El Legado de [PERSON_NAME]: [PERSON_NAME] y la Dinámica de los Principa…" at bounding box center [368, 187] width 588 height 267
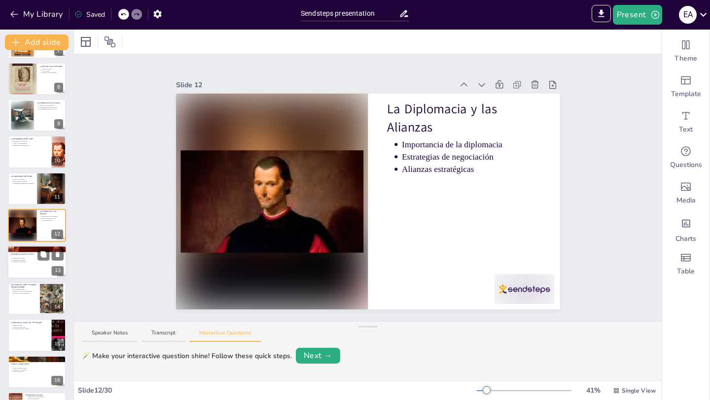
click at [21, 267] on div at bounding box center [36, 262] width 59 height 34
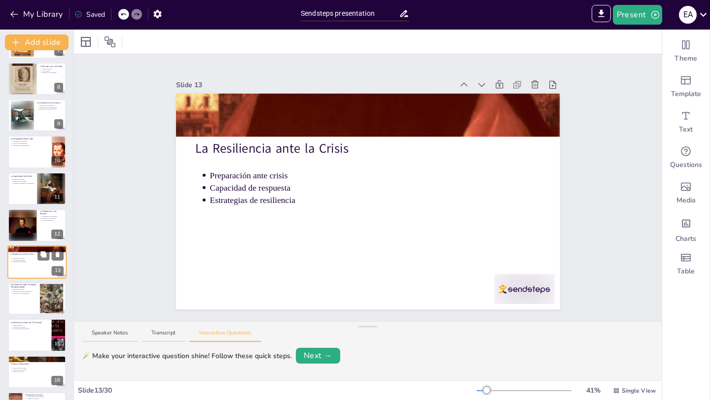
scroll to position [289, 0]
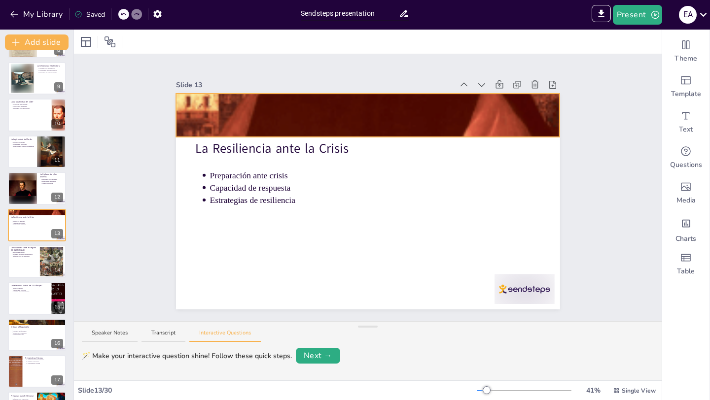
click at [312, 121] on div at bounding box center [368, 115] width 384 height 510
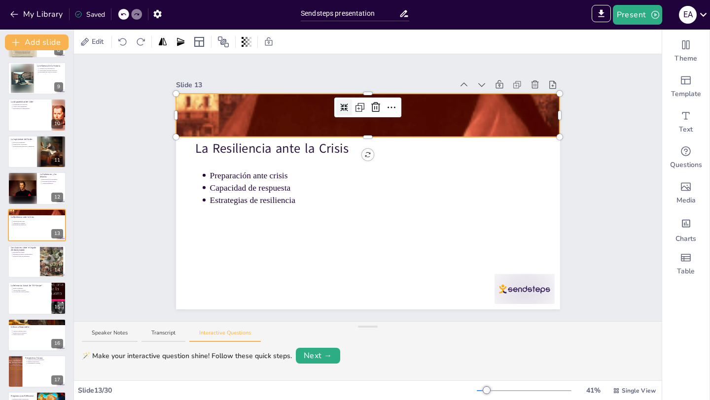
click at [340, 104] on icon at bounding box center [344, 108] width 8 height 8
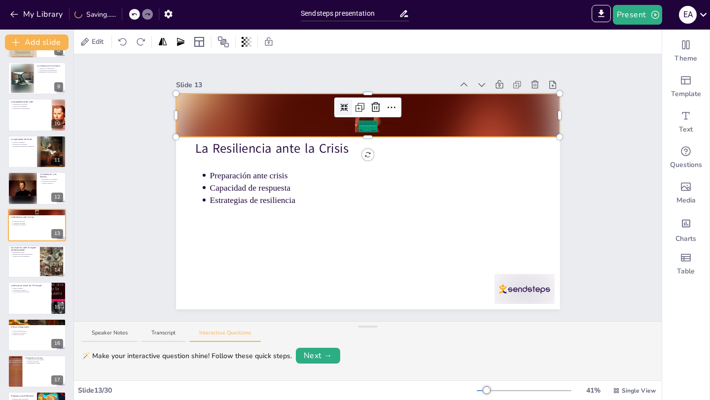
click at [113, 187] on div "Slide 1 El Legado de [PERSON_NAME]: [PERSON_NAME] y la Dinámica de los Principa…" at bounding box center [368, 187] width 588 height 267
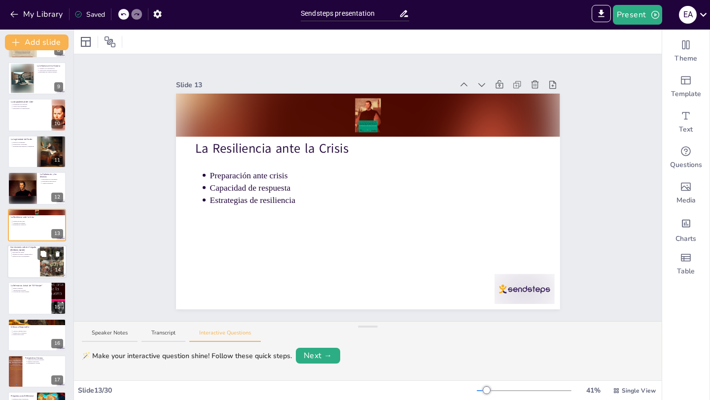
click at [27, 263] on div at bounding box center [36, 262] width 59 height 34
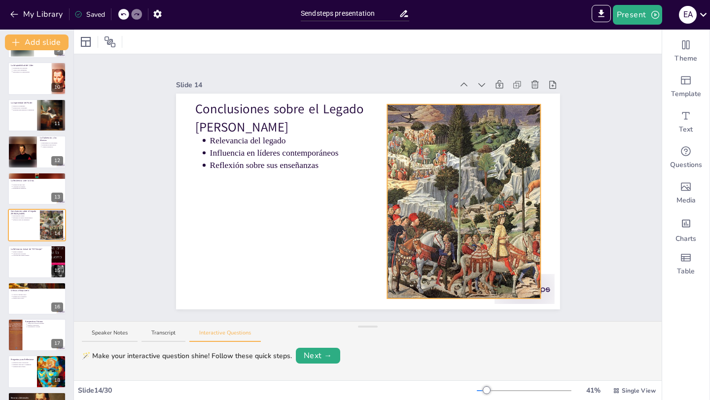
click at [435, 211] on div at bounding box center [463, 201] width 245 height 194
click at [436, 104] on icon at bounding box center [440, 108] width 8 height 8
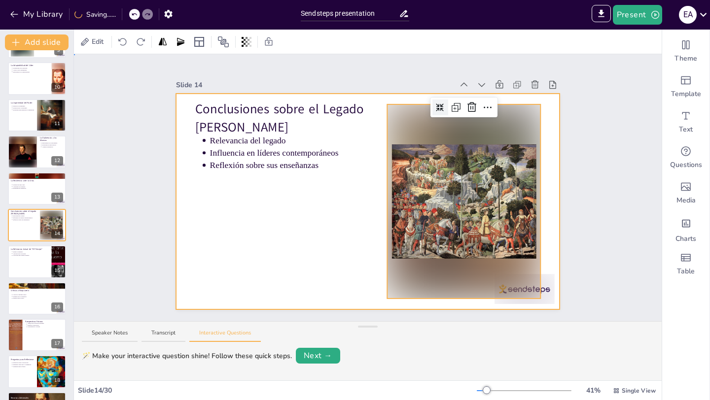
click at [298, 221] on div at bounding box center [368, 202] width 384 height 216
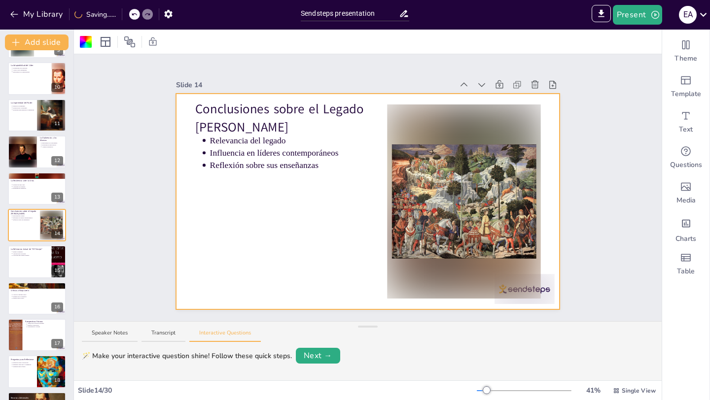
click at [86, 223] on div "Slide 1 El Legado de [PERSON_NAME]: [PERSON_NAME] y la Dinámica de los Principa…" at bounding box center [368, 187] width 588 height 267
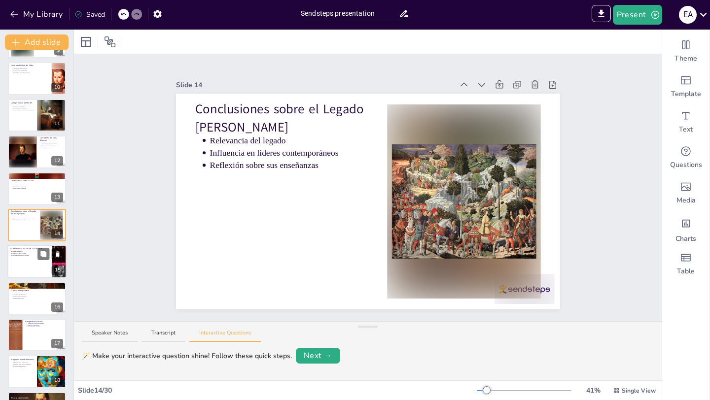
click at [21, 270] on div at bounding box center [36, 262] width 59 height 34
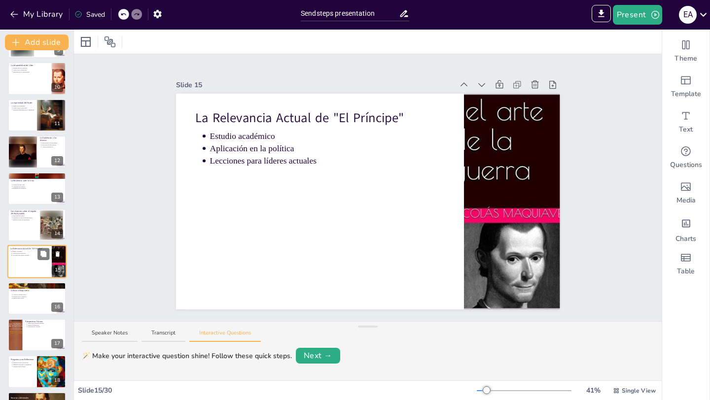
scroll to position [362, 0]
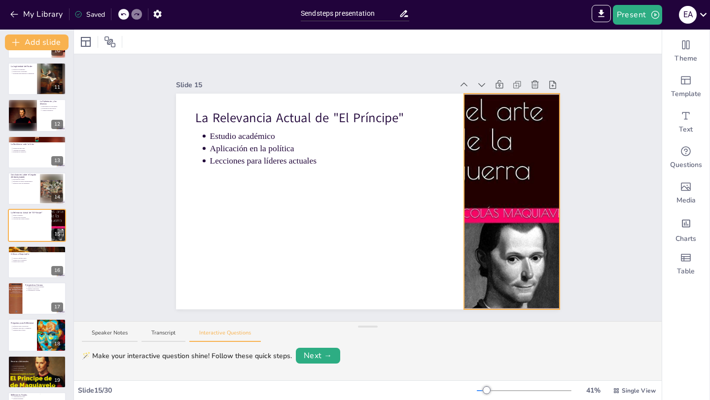
click at [477, 248] on div at bounding box center [512, 202] width 136 height 216
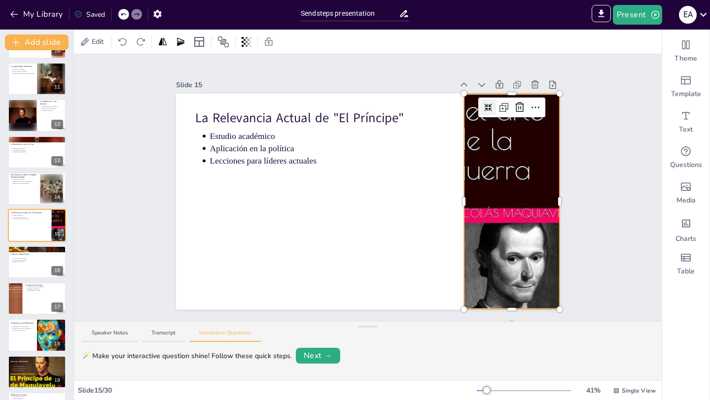
click at [484, 104] on icon at bounding box center [488, 108] width 8 height 8
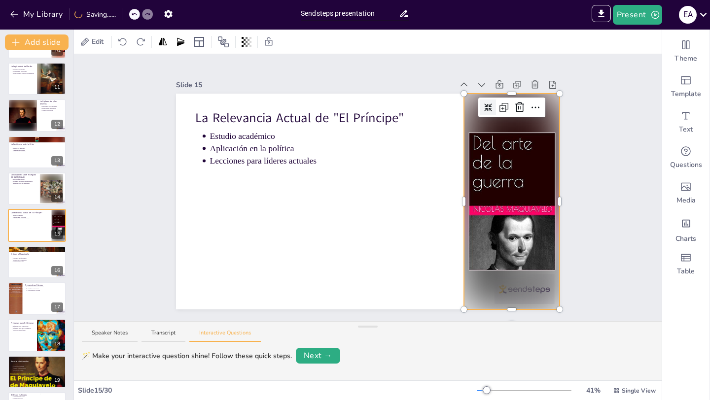
click at [137, 207] on div "Slide 1 El Legado de [PERSON_NAME]: [PERSON_NAME] y la Dinámica de los Principa…" at bounding box center [368, 187] width 588 height 267
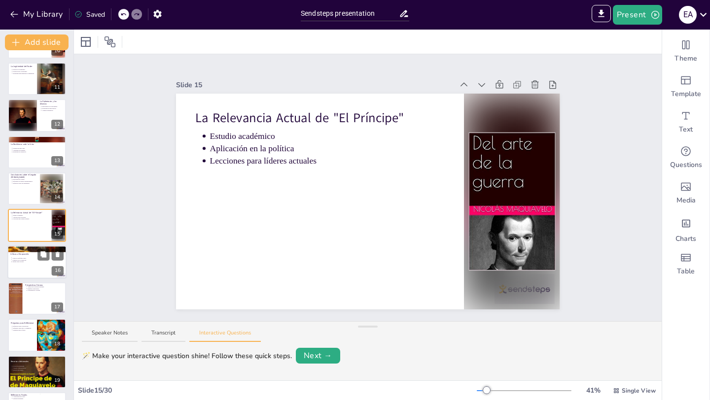
click at [28, 263] on div at bounding box center [36, 262] width 59 height 34
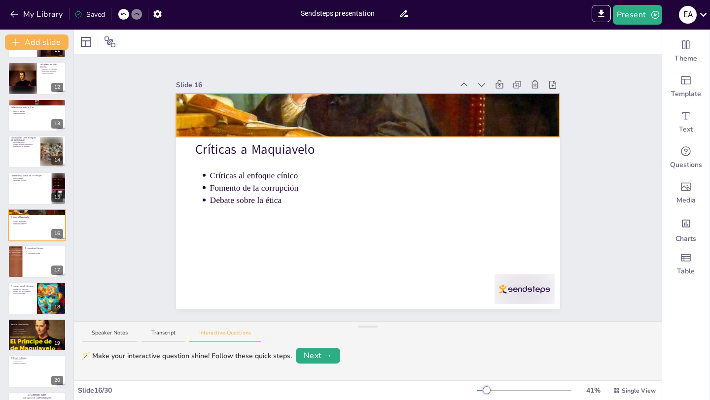
click at [329, 118] on div at bounding box center [368, 115] width 384 height 288
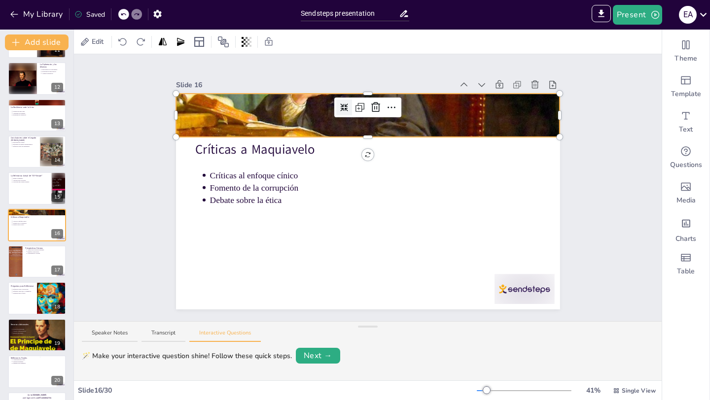
click at [340, 106] on icon at bounding box center [344, 108] width 8 height 8
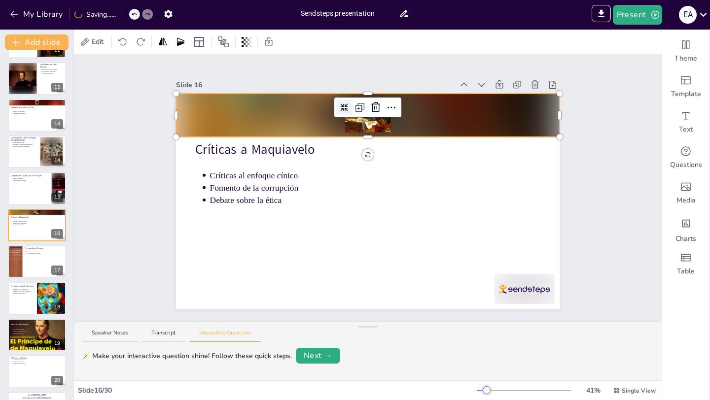
click at [148, 193] on div "Slide 1 El Legado de [PERSON_NAME]: [PERSON_NAME] y la Dinámica de los Principa…" at bounding box center [367, 187] width 439 height 243
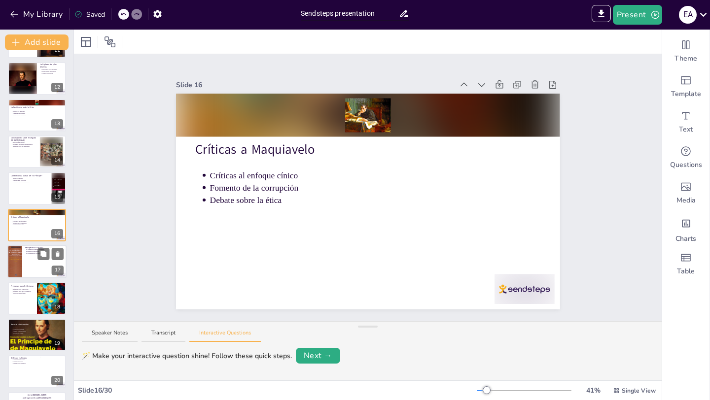
click at [23, 266] on div at bounding box center [36, 262] width 59 height 34
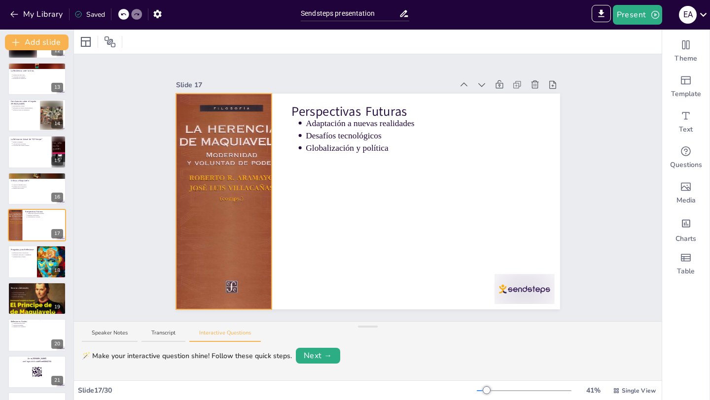
click at [221, 176] on div at bounding box center [224, 202] width 160 height 216
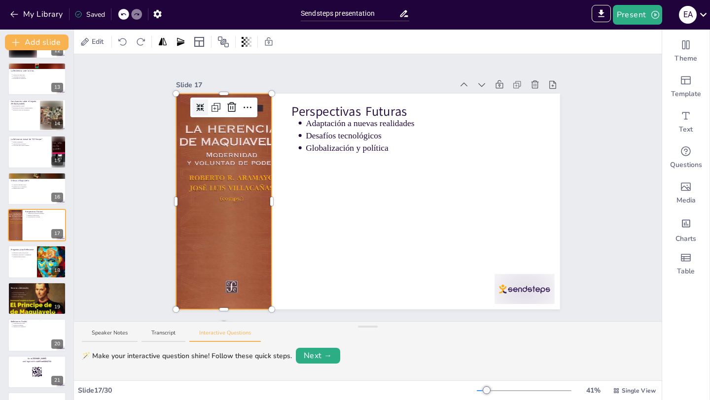
click at [196, 104] on icon at bounding box center [200, 108] width 8 height 8
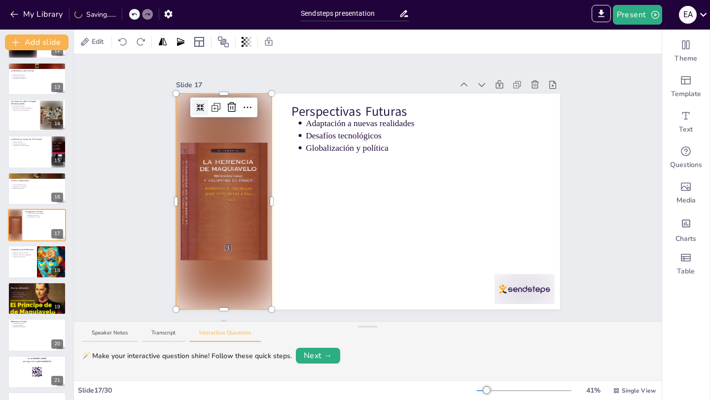
click at [126, 212] on div "Slide 1 El Legado de [PERSON_NAME]: [PERSON_NAME] y la Dinámica de los Principa…" at bounding box center [368, 187] width 588 height 267
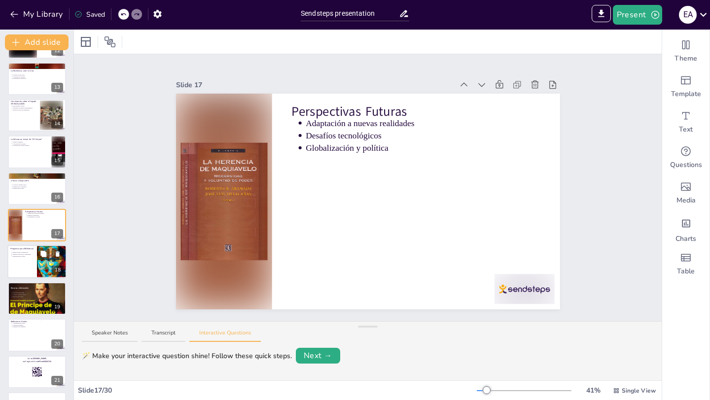
click at [12, 267] on div at bounding box center [36, 262] width 59 height 34
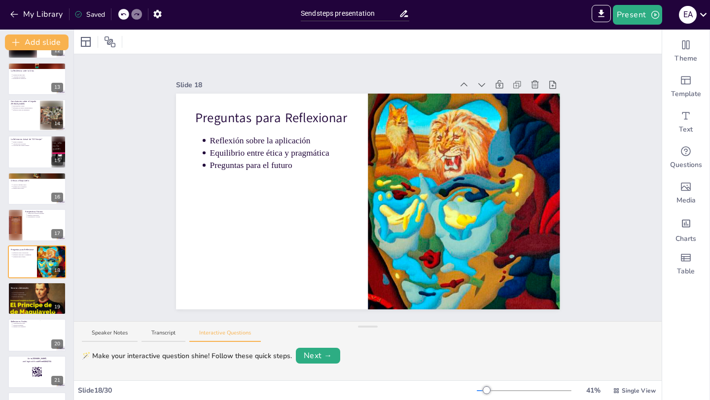
scroll to position [473, 0]
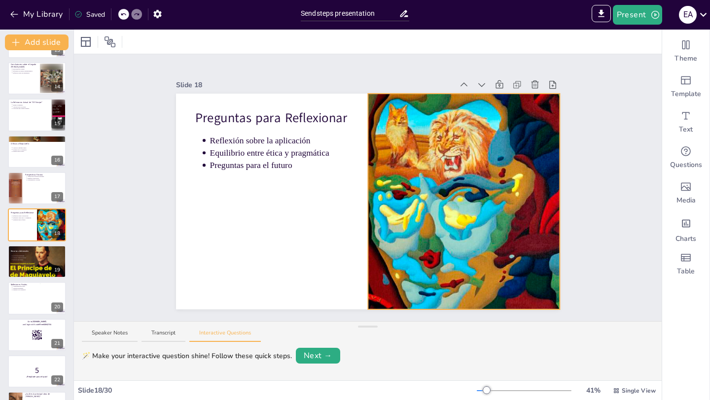
click at [420, 227] on div at bounding box center [463, 202] width 294 height 216
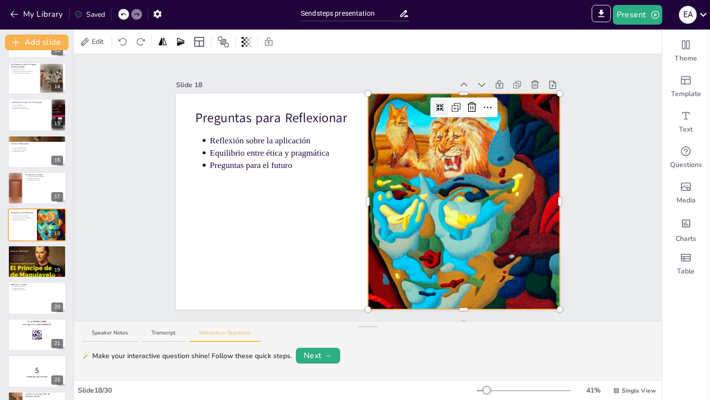
click at [436, 104] on icon at bounding box center [440, 108] width 8 height 8
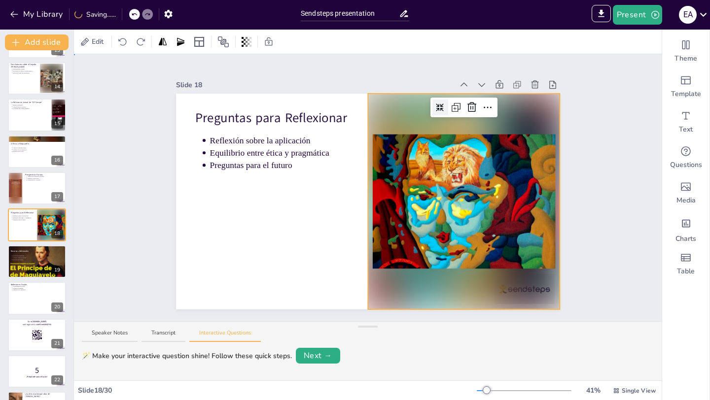
click at [109, 218] on div "Slide 1 El Legado de [PERSON_NAME]: [PERSON_NAME] y la Dinámica de los Principa…" at bounding box center [368, 187] width 588 height 267
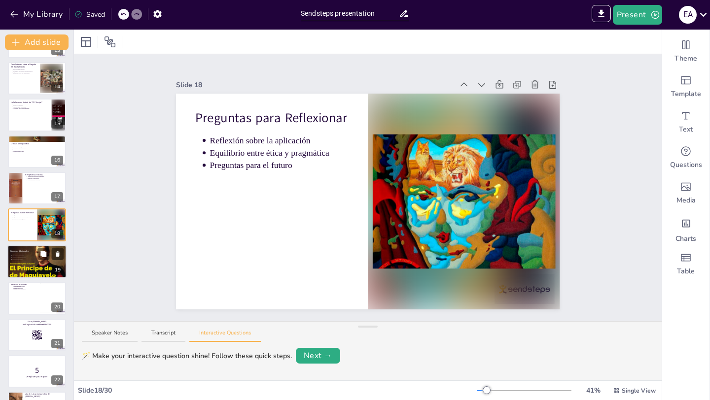
click at [27, 264] on div at bounding box center [36, 261] width 59 height 39
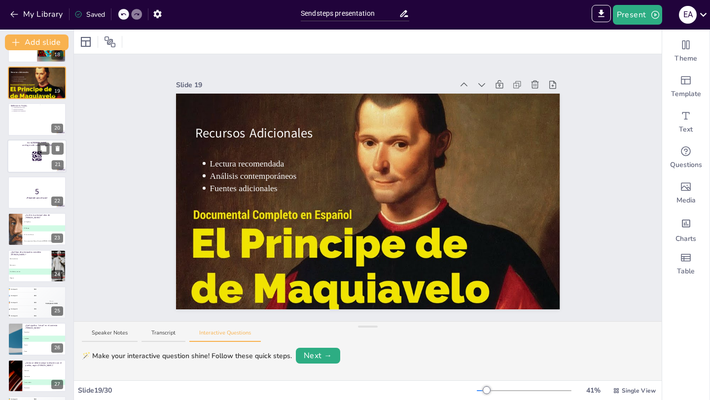
scroll to position [654, 0]
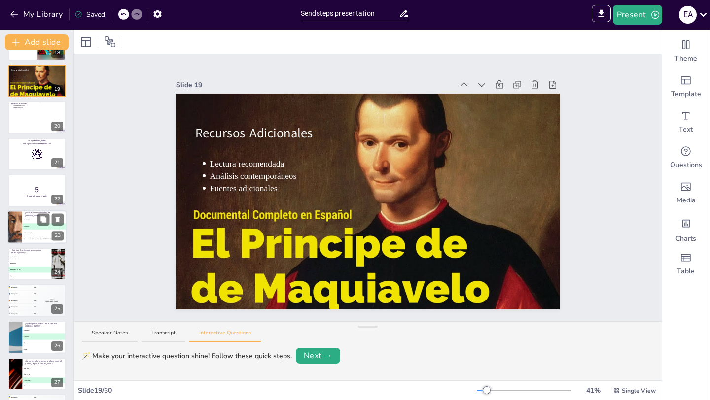
click at [13, 231] on div at bounding box center [14, 228] width 77 height 34
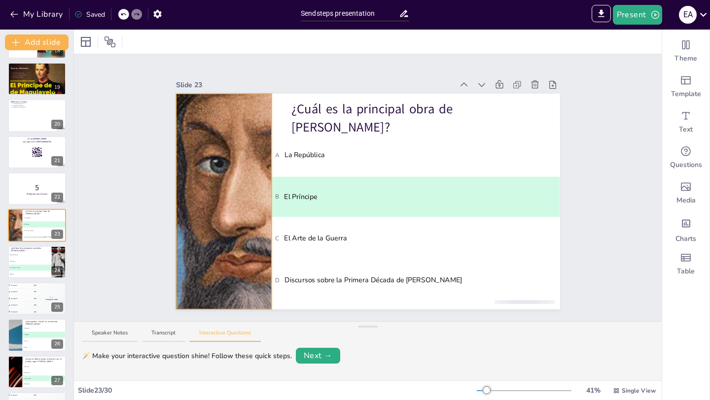
click at [235, 203] on div at bounding box center [224, 202] width 502 height 216
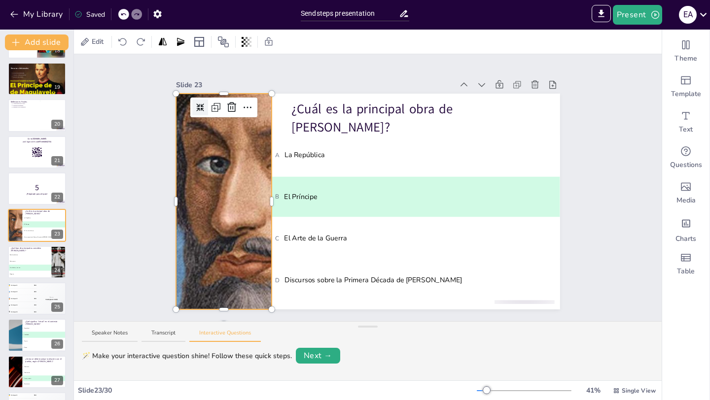
click at [196, 105] on icon at bounding box center [200, 108] width 8 height 8
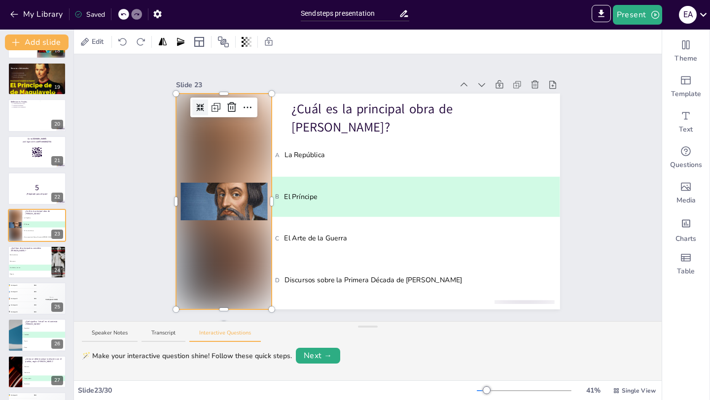
click at [108, 214] on div "Slide 1 El Legado de [PERSON_NAME]: [PERSON_NAME] y la Dinámica de los Principa…" at bounding box center [368, 187] width 588 height 267
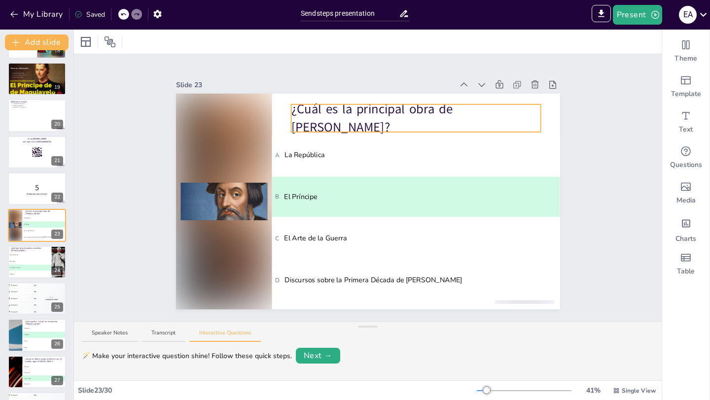
click at [360, 112] on p "¿Cuál es la principal obra de [PERSON_NAME]?" at bounding box center [415, 118] width 249 height 36
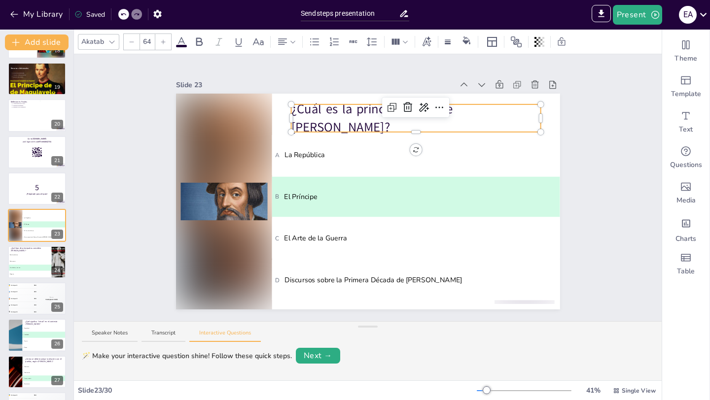
click at [360, 112] on span "¿Cuál es la principal obra de [PERSON_NAME]?" at bounding box center [374, 118] width 166 height 35
copy span "¿Cuál es la principal obra de [PERSON_NAME]?"
